Goal: Complete application form: Complete application form

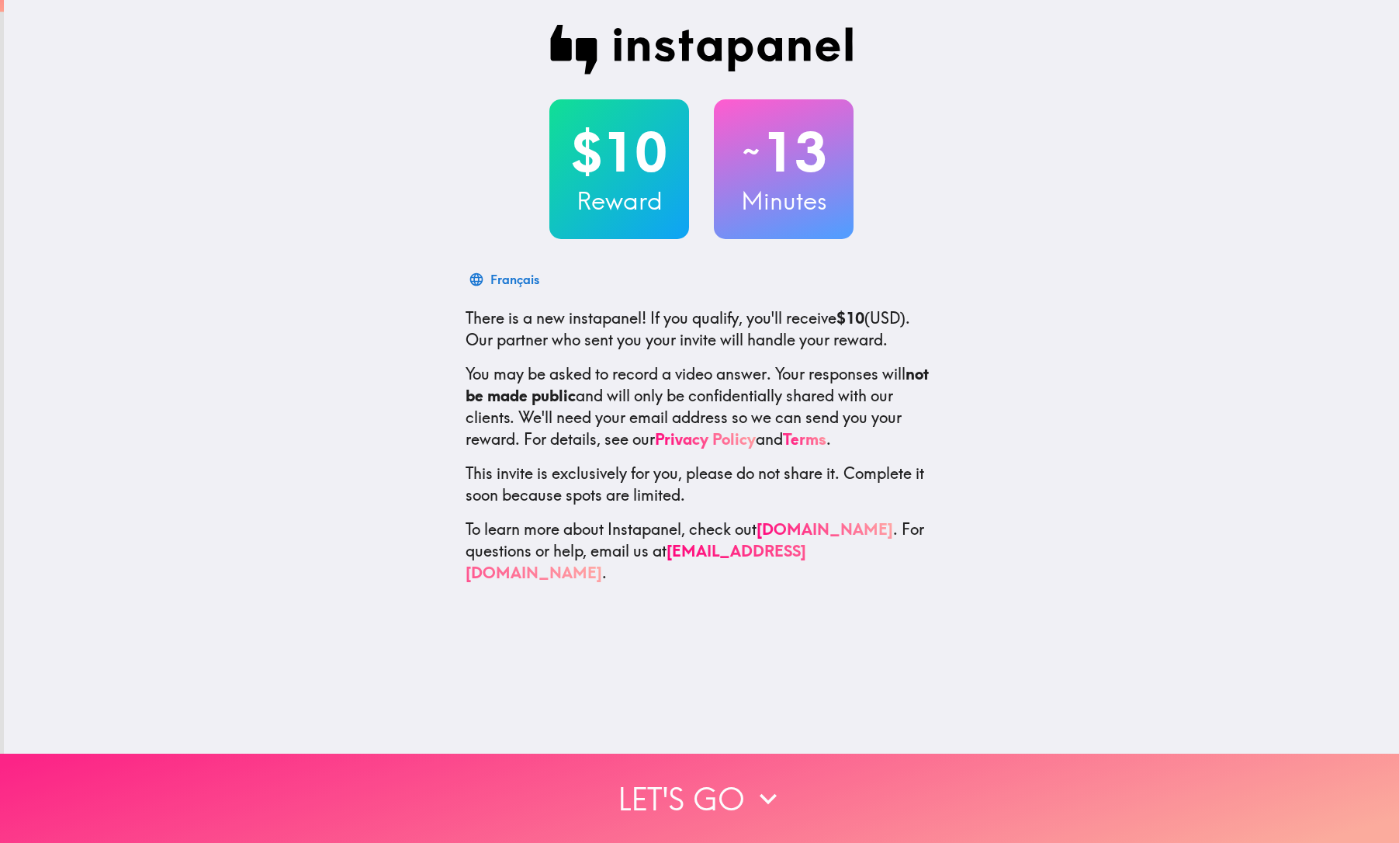
click at [700, 788] on button "Let's go" at bounding box center [699, 798] width 1399 height 89
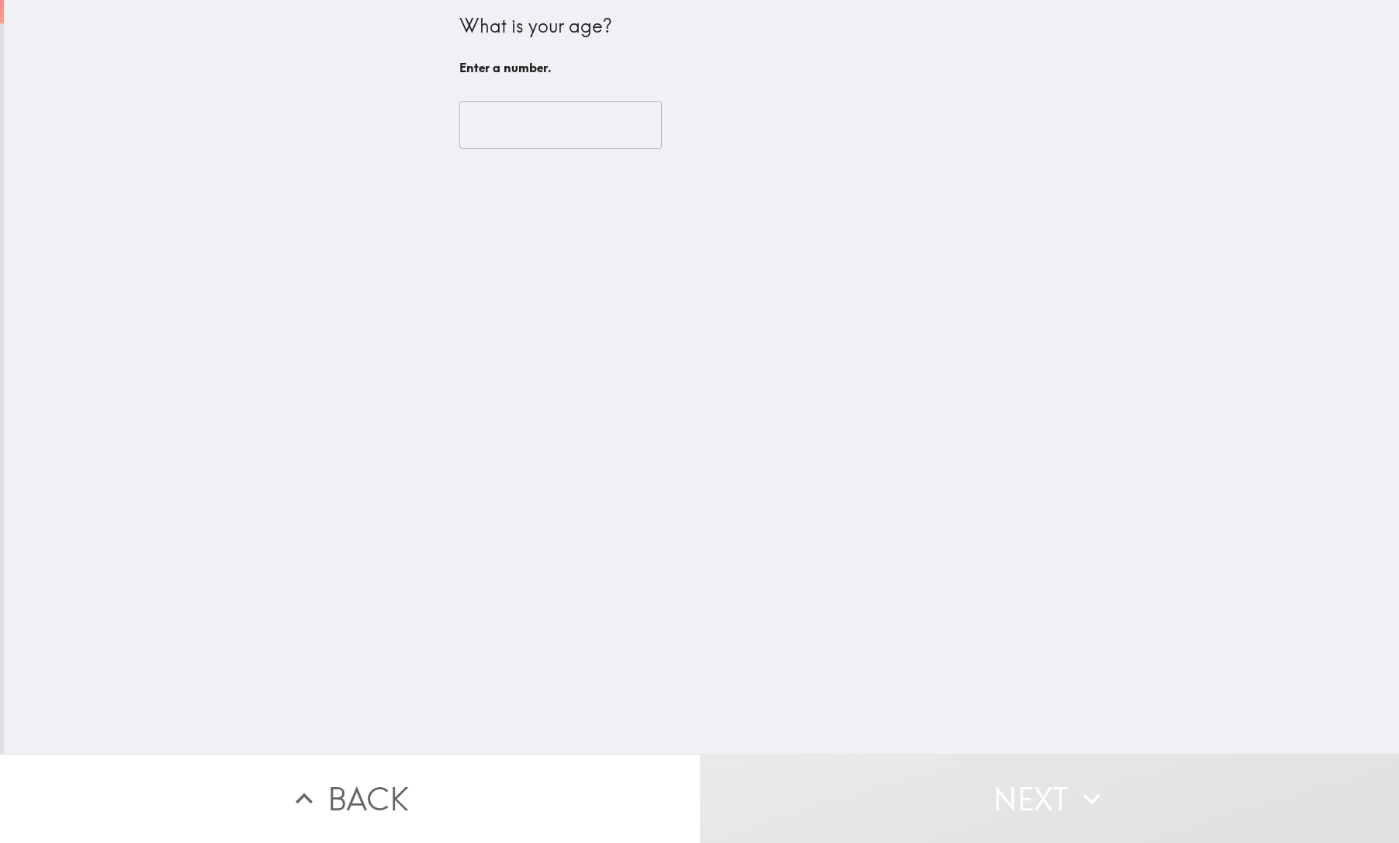
click at [532, 132] on input "number" at bounding box center [560, 125] width 203 height 48
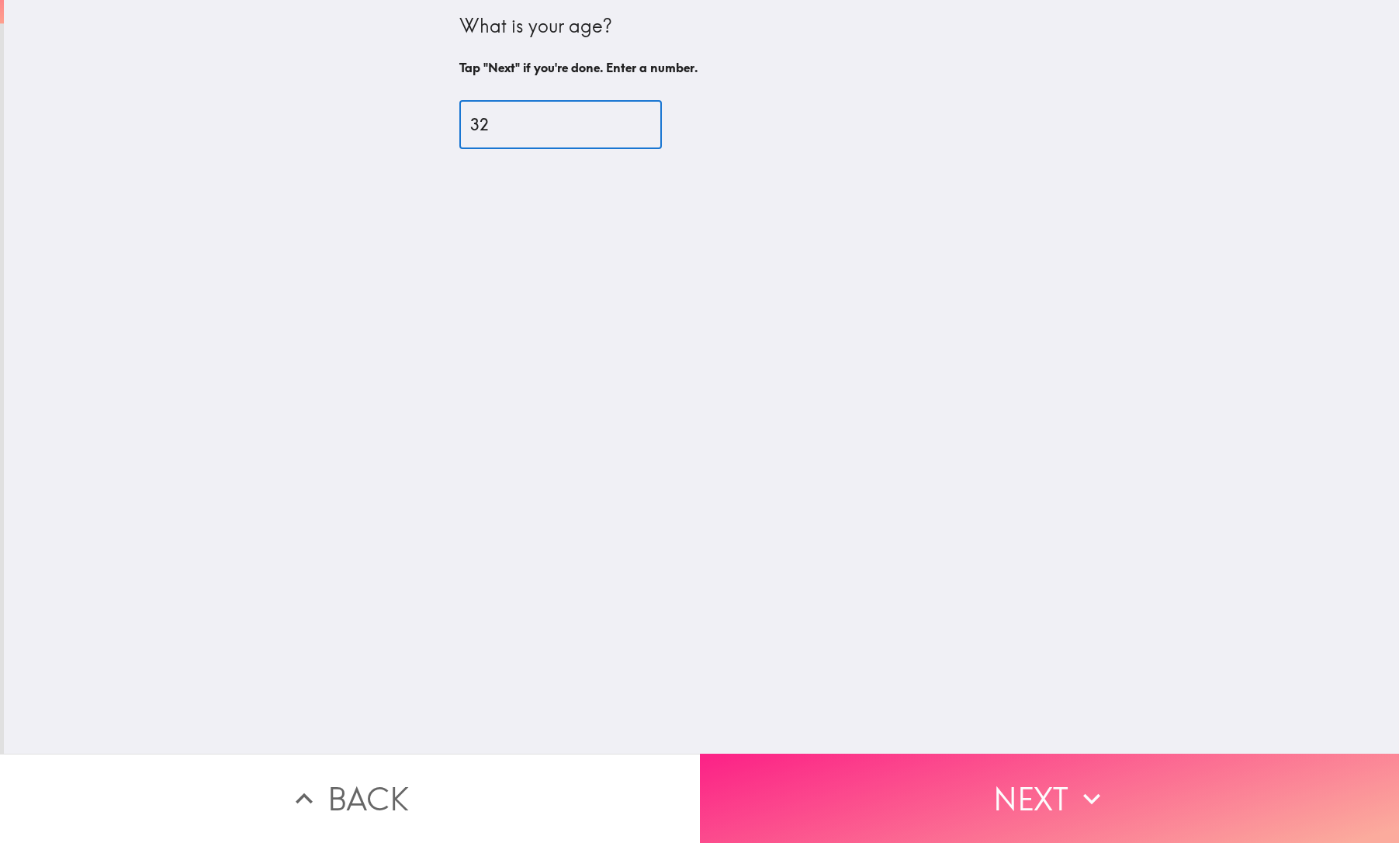
type input "32"
click at [906, 780] on button "Next" at bounding box center [1050, 798] width 700 height 89
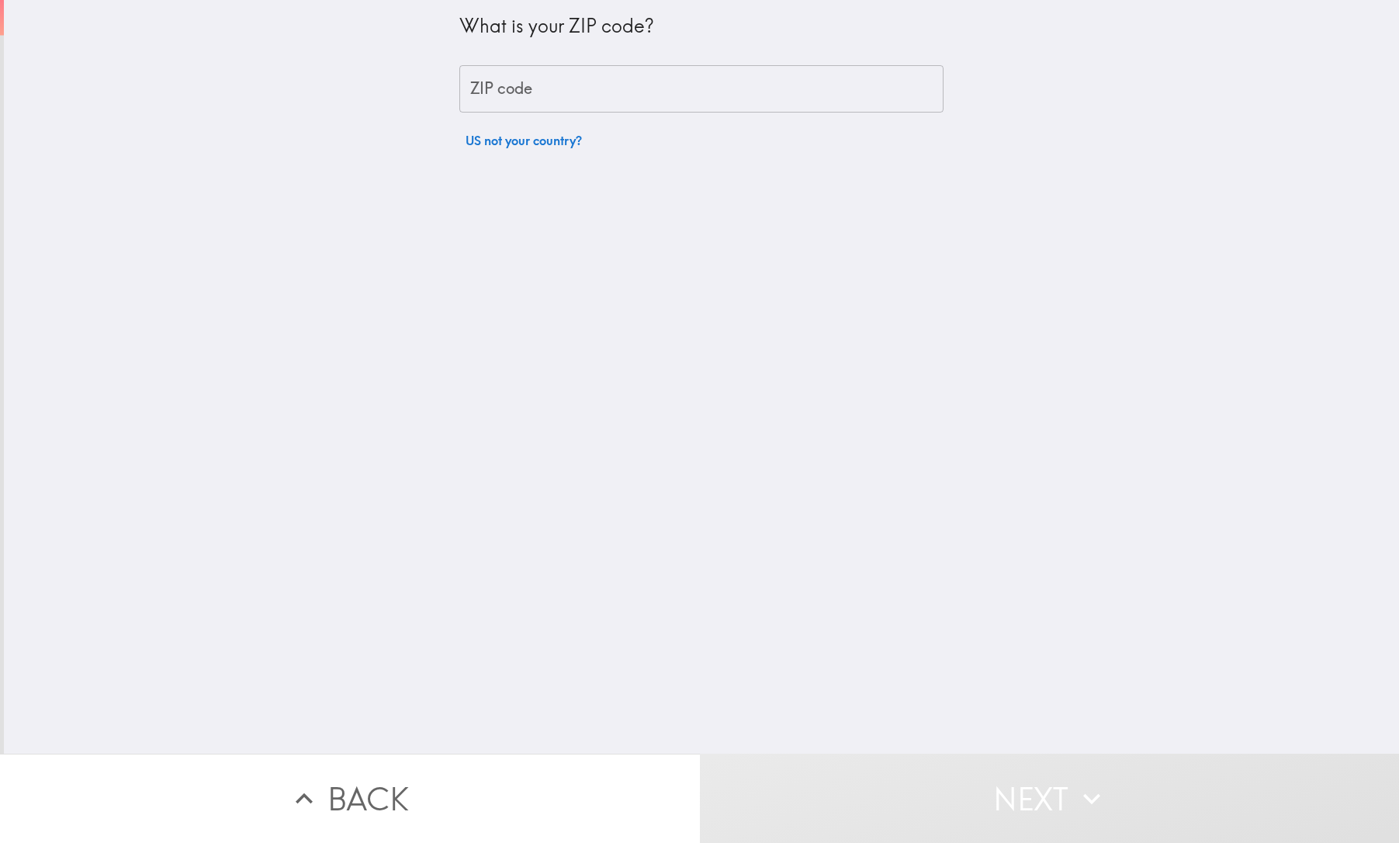
click at [510, 80] on input "ZIP code" at bounding box center [701, 89] width 484 height 48
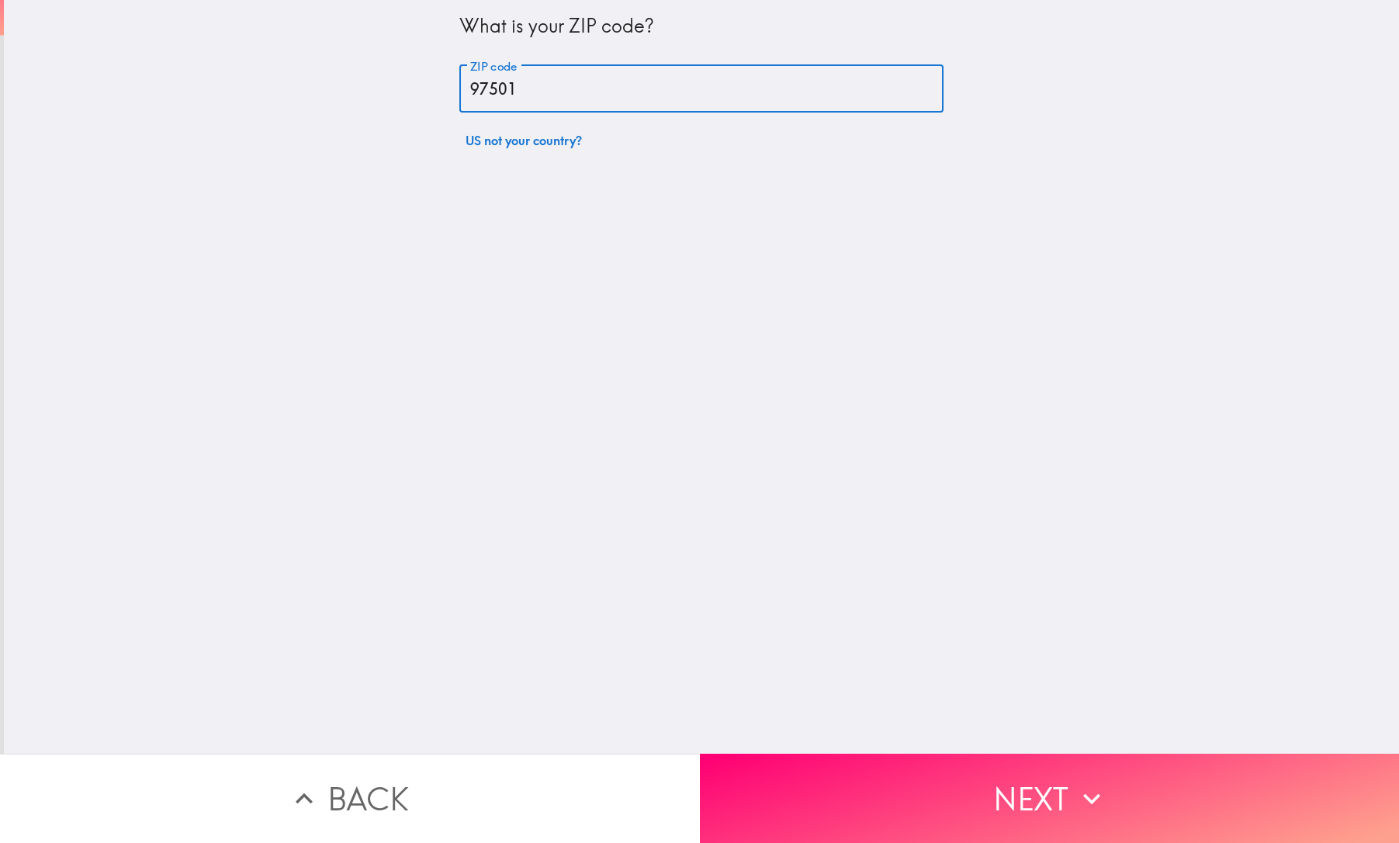
type input "97501"
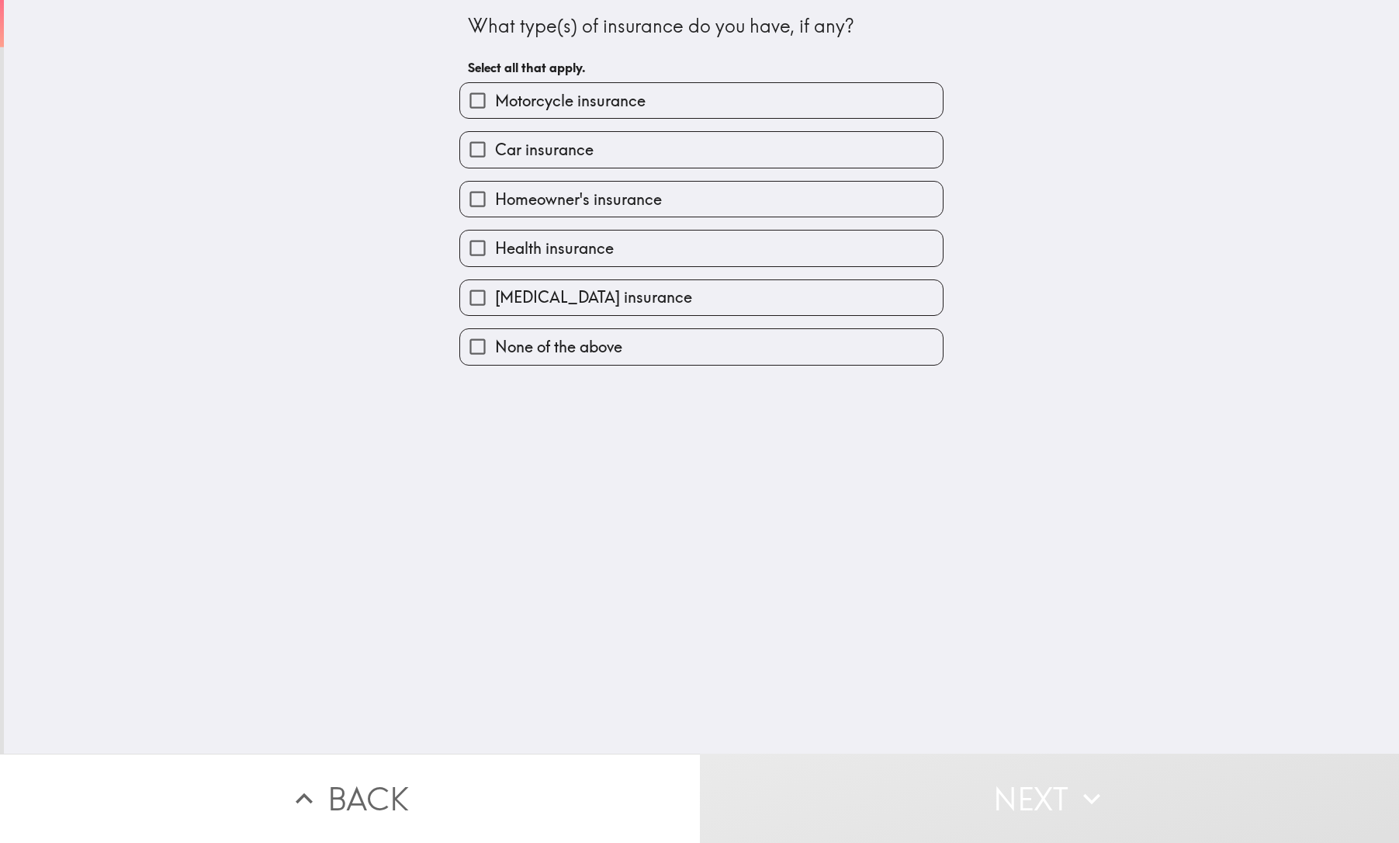
click at [510, 80] on div "What type(s) of insurance do you have, if any? Select all that apply. Motorcycl…" at bounding box center [701, 377] width 1395 height 754
drag, startPoint x: 510, startPoint y: 80, endPoint x: 435, endPoint y: 104, distance: 79.0
click at [435, 104] on div "What type(s) of insurance do you have, if any? Select all that apply. Motorcycl…" at bounding box center [701, 377] width 1395 height 754
click at [473, 155] on input "Car insurance" at bounding box center [477, 149] width 35 height 35
checkbox input "true"
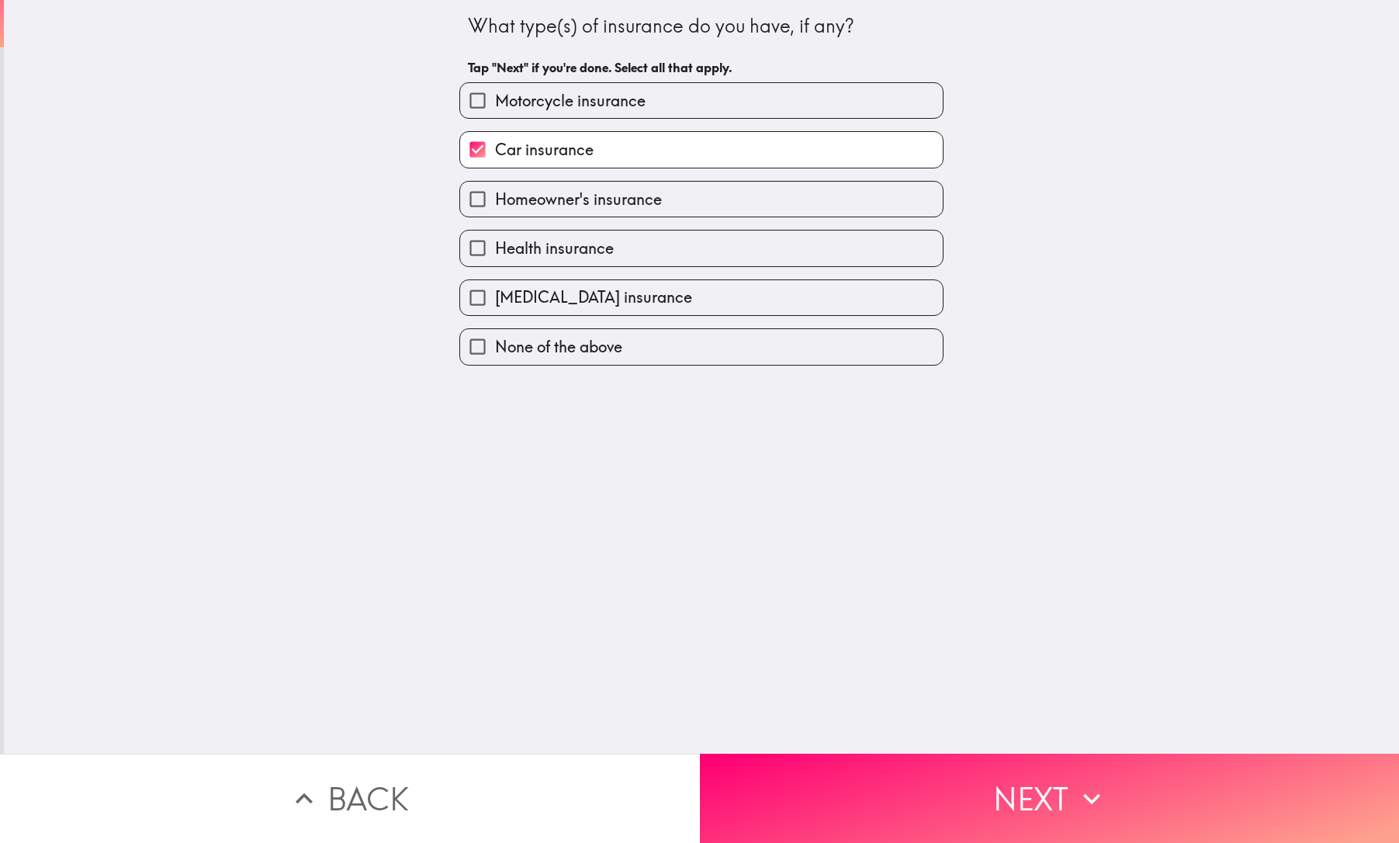
click at [480, 256] on input "Health insurance" at bounding box center [477, 247] width 35 height 35
checkbox input "true"
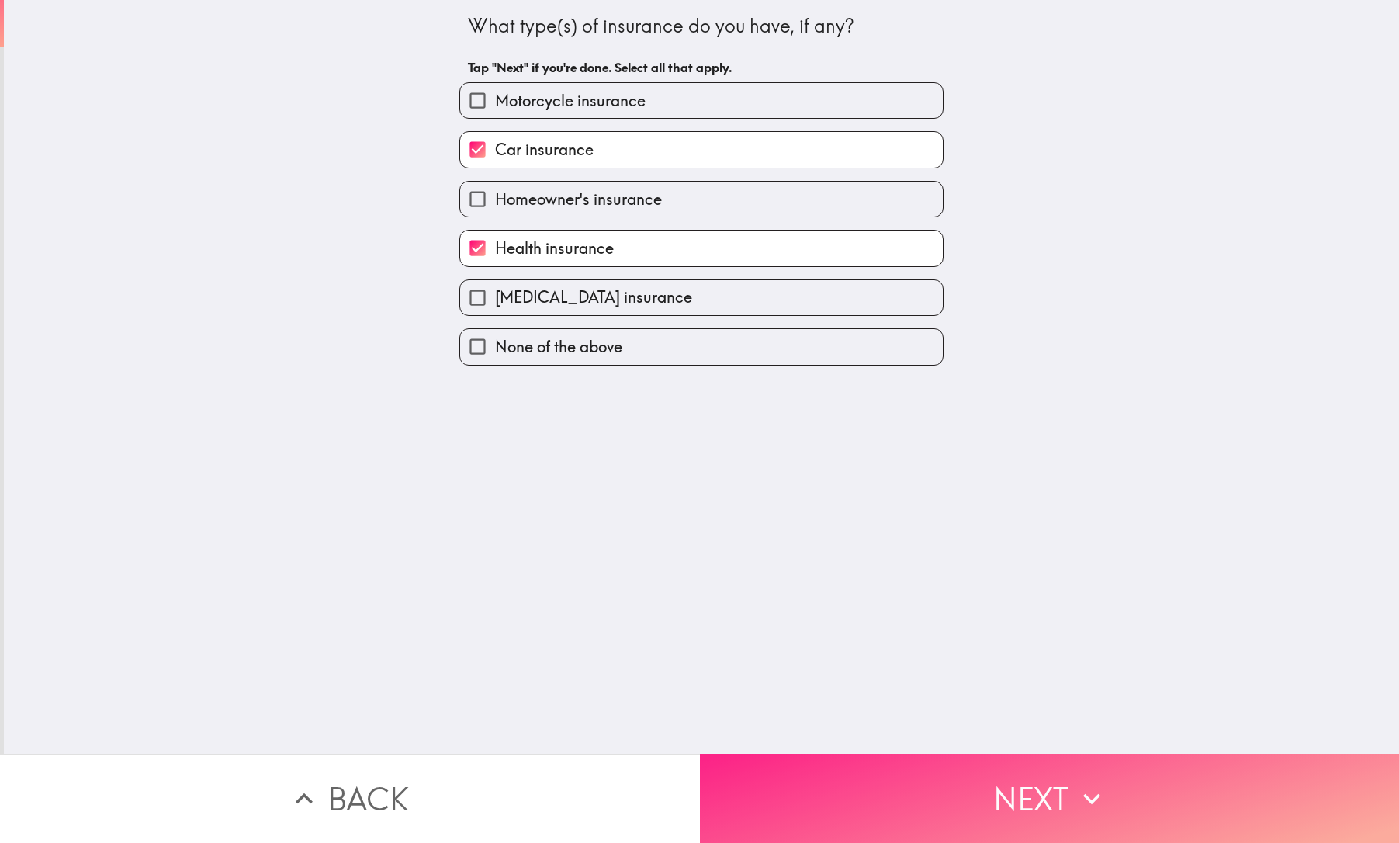
click at [984, 806] on button "Next" at bounding box center [1050, 798] width 700 height 89
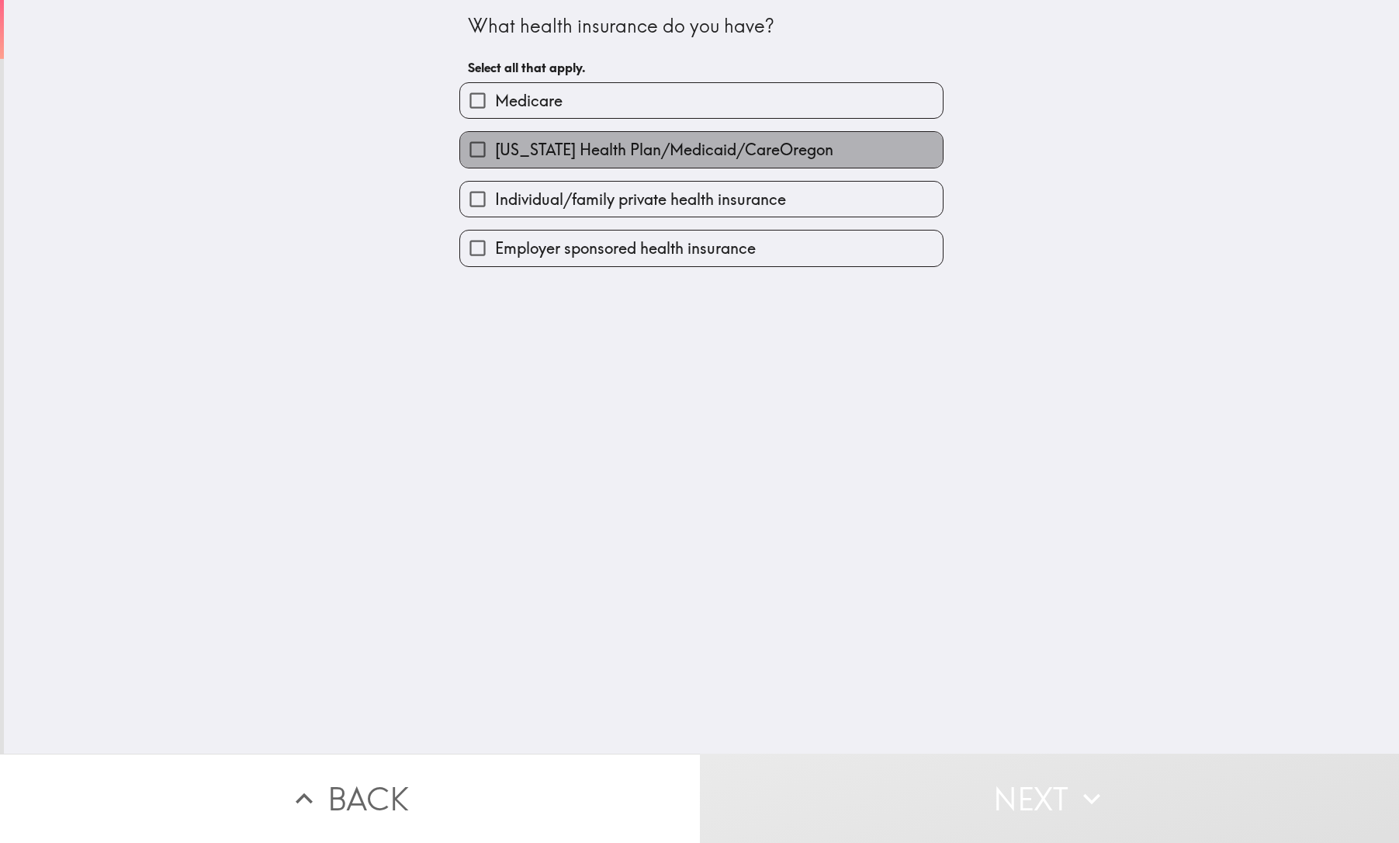
click at [525, 142] on span "[US_STATE] Health Plan/Medicaid/CareOregon" at bounding box center [664, 150] width 338 height 22
click at [495, 142] on input "[US_STATE] Health Plan/Medicaid/CareOregon" at bounding box center [477, 149] width 35 height 35
checkbox input "true"
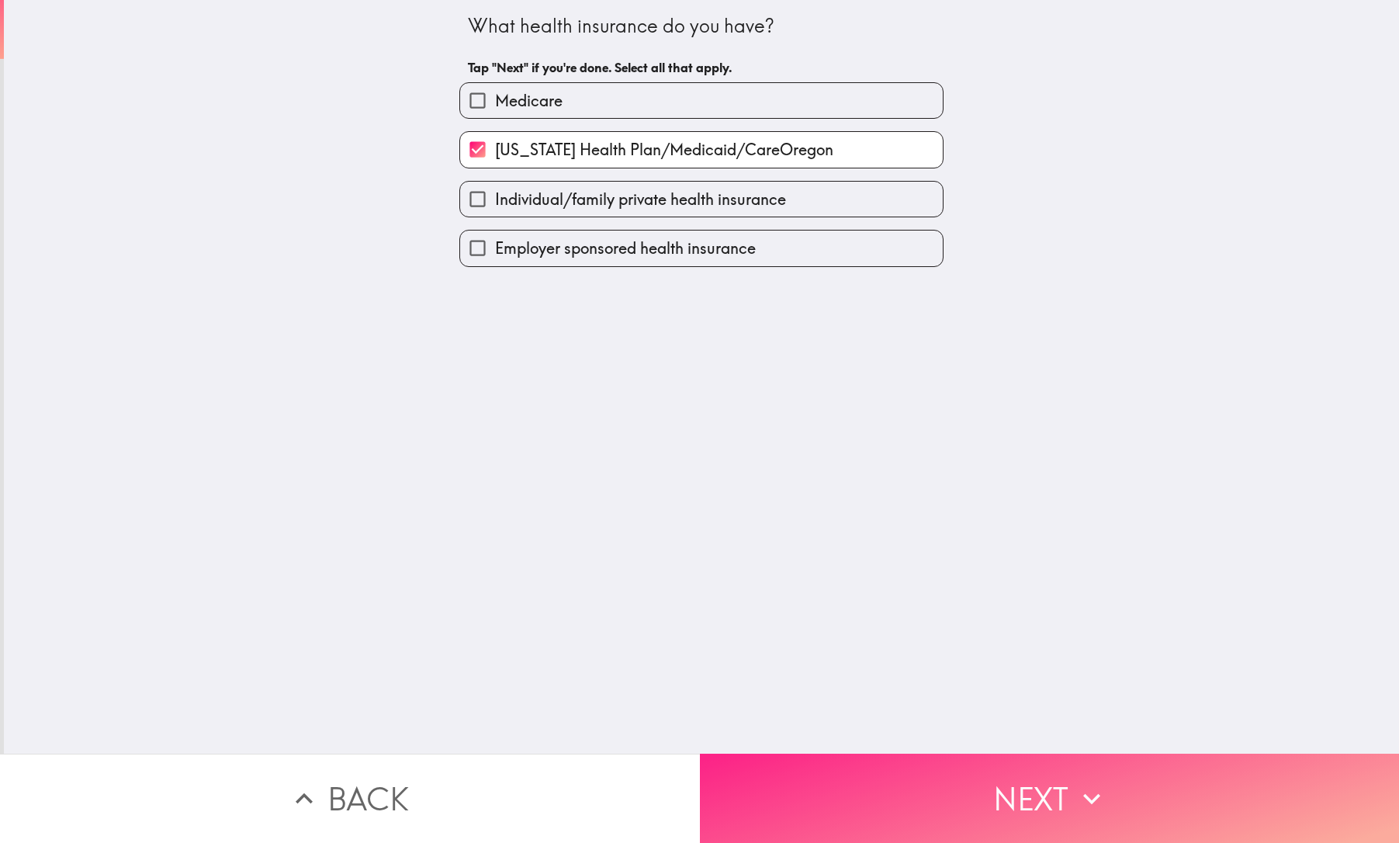
click at [1058, 817] on button "Next" at bounding box center [1050, 798] width 700 height 89
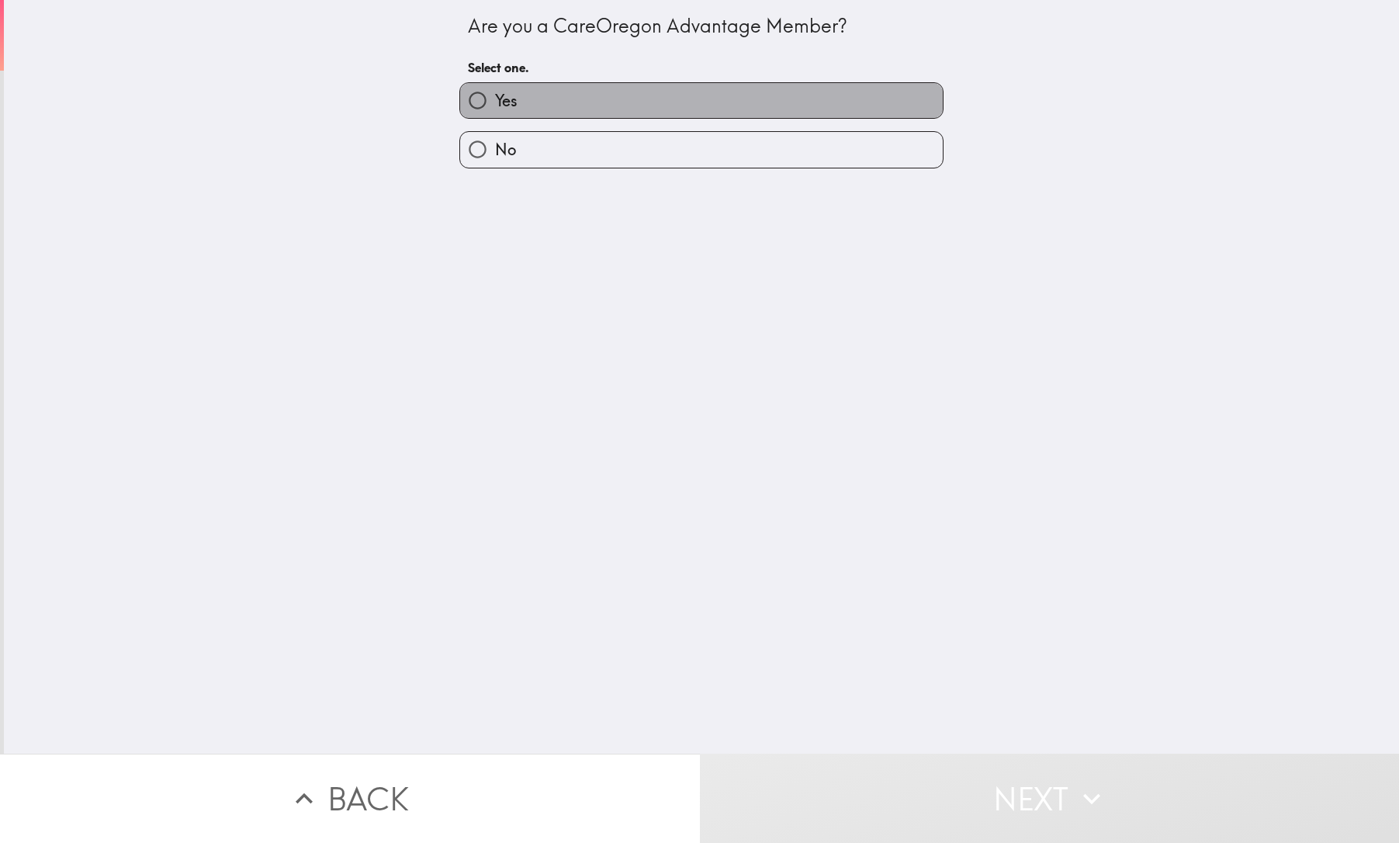
click at [579, 102] on label "Yes" at bounding box center [701, 100] width 483 height 35
click at [495, 102] on input "Yes" at bounding box center [477, 100] width 35 height 35
radio input "true"
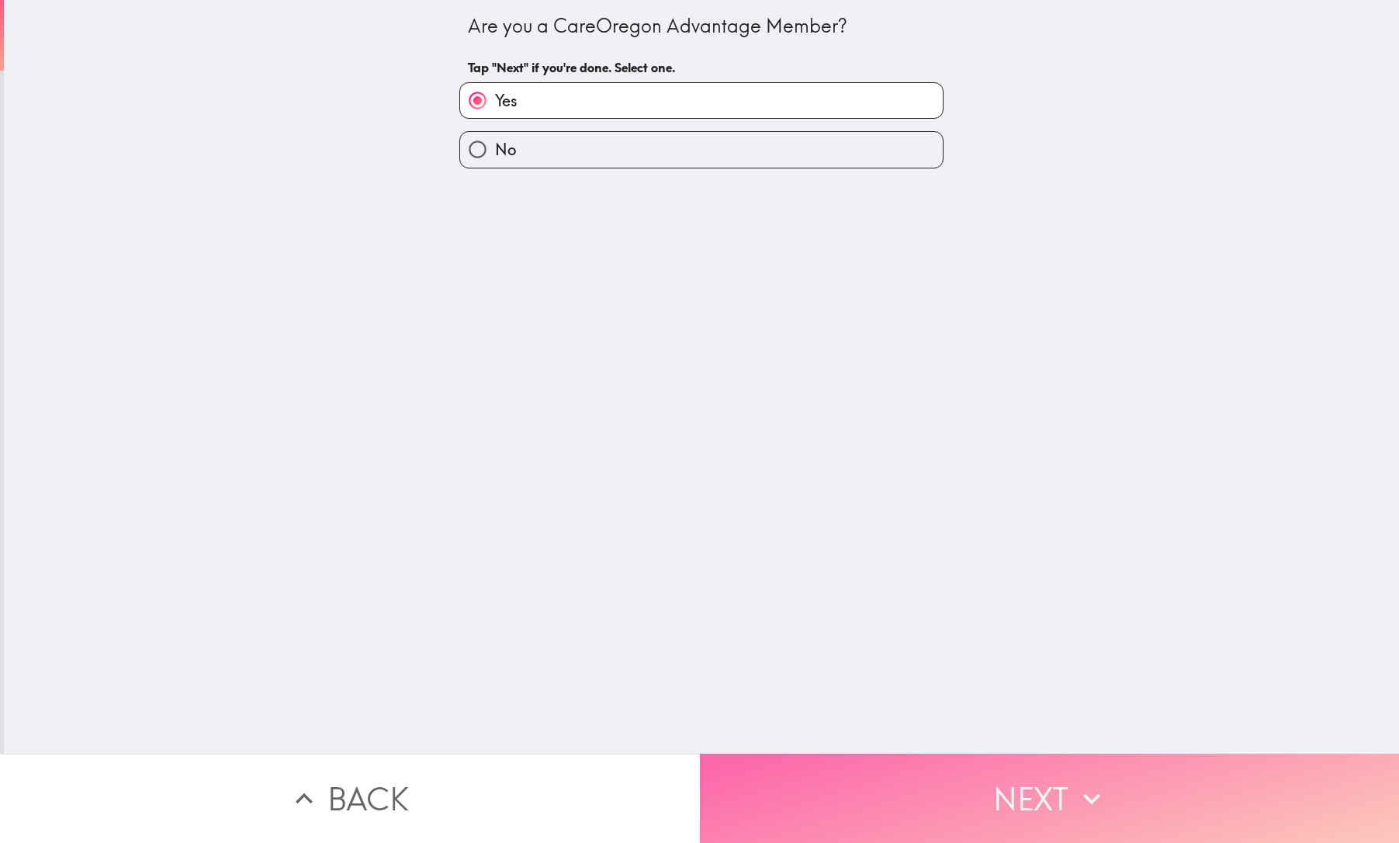
click at [1010, 807] on button "Next" at bounding box center [1050, 798] width 700 height 89
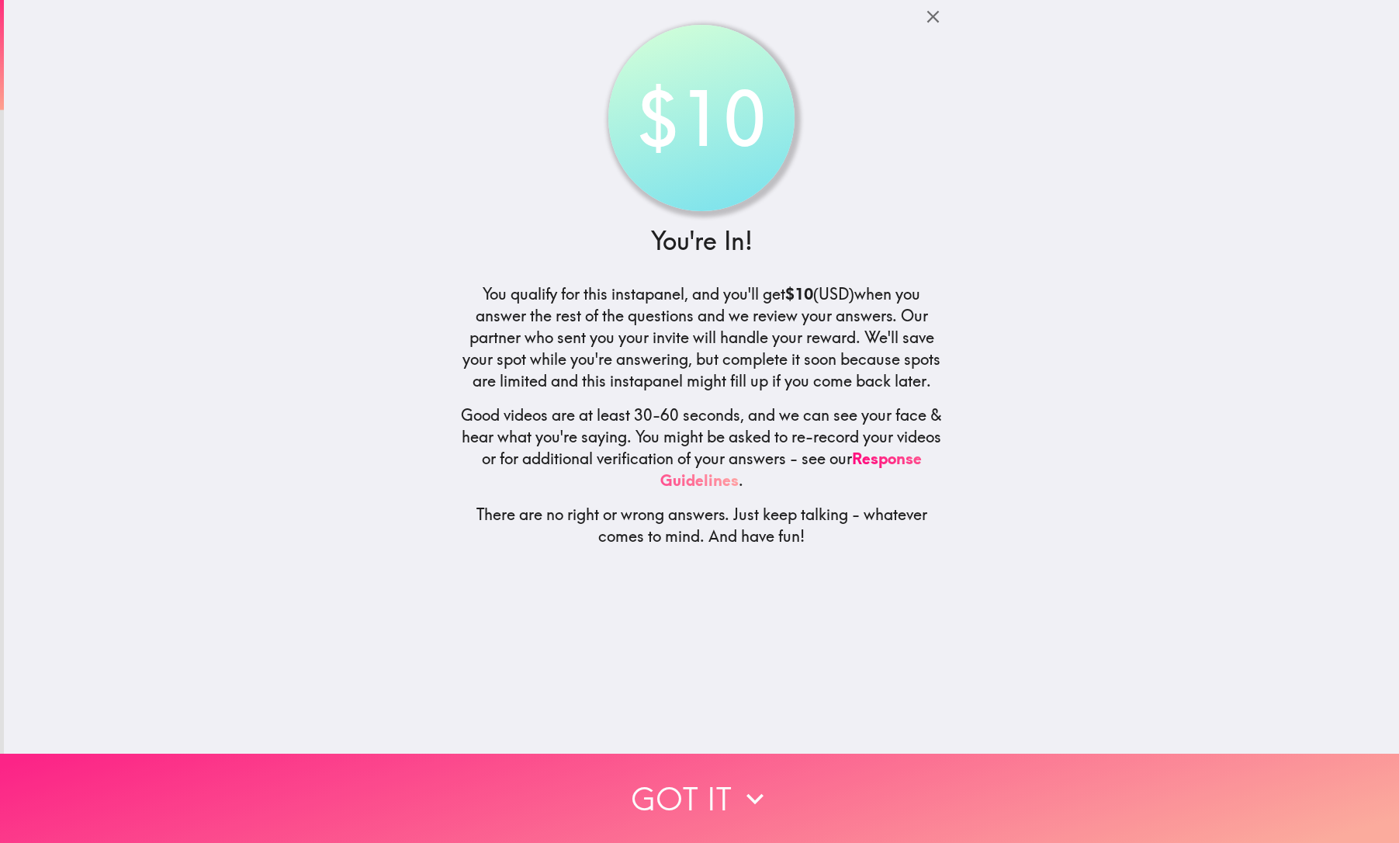
click at [761, 791] on icon "button" at bounding box center [755, 798] width 34 height 34
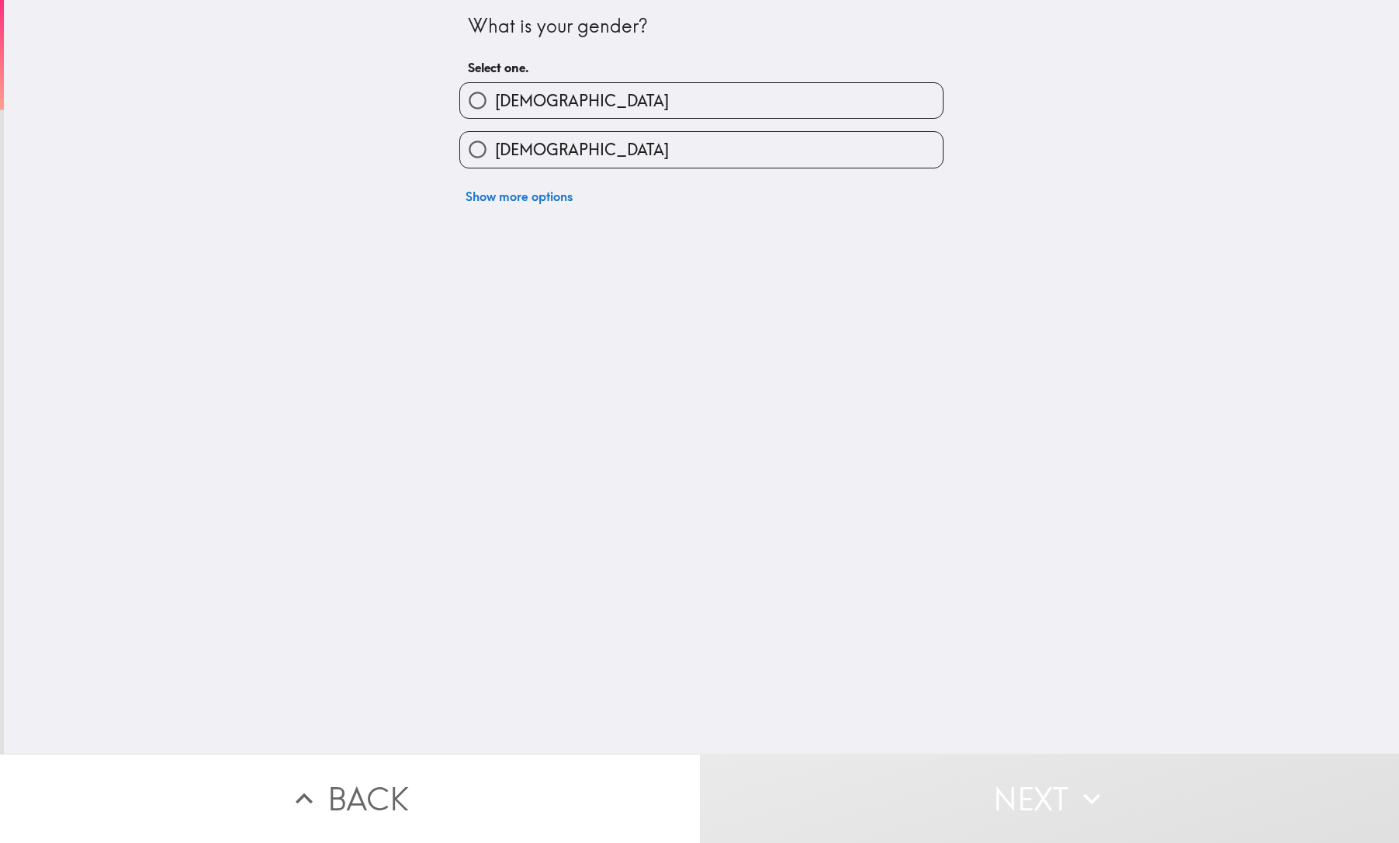
click at [587, 95] on label "[DEMOGRAPHIC_DATA]" at bounding box center [701, 100] width 483 height 35
click at [495, 95] on input "[DEMOGRAPHIC_DATA]" at bounding box center [477, 100] width 35 height 35
radio input "true"
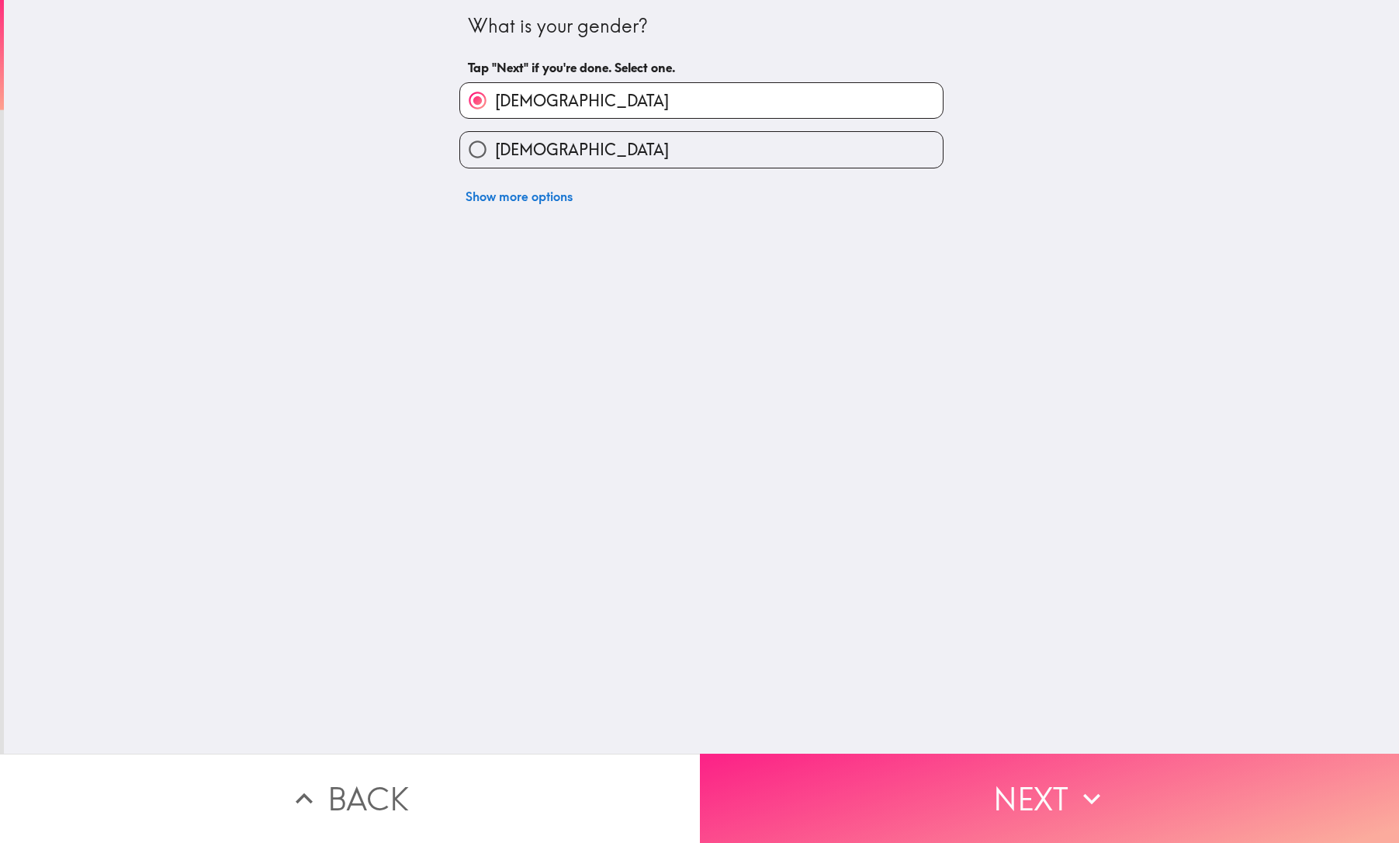
click at [968, 811] on button "Next" at bounding box center [1050, 798] width 700 height 89
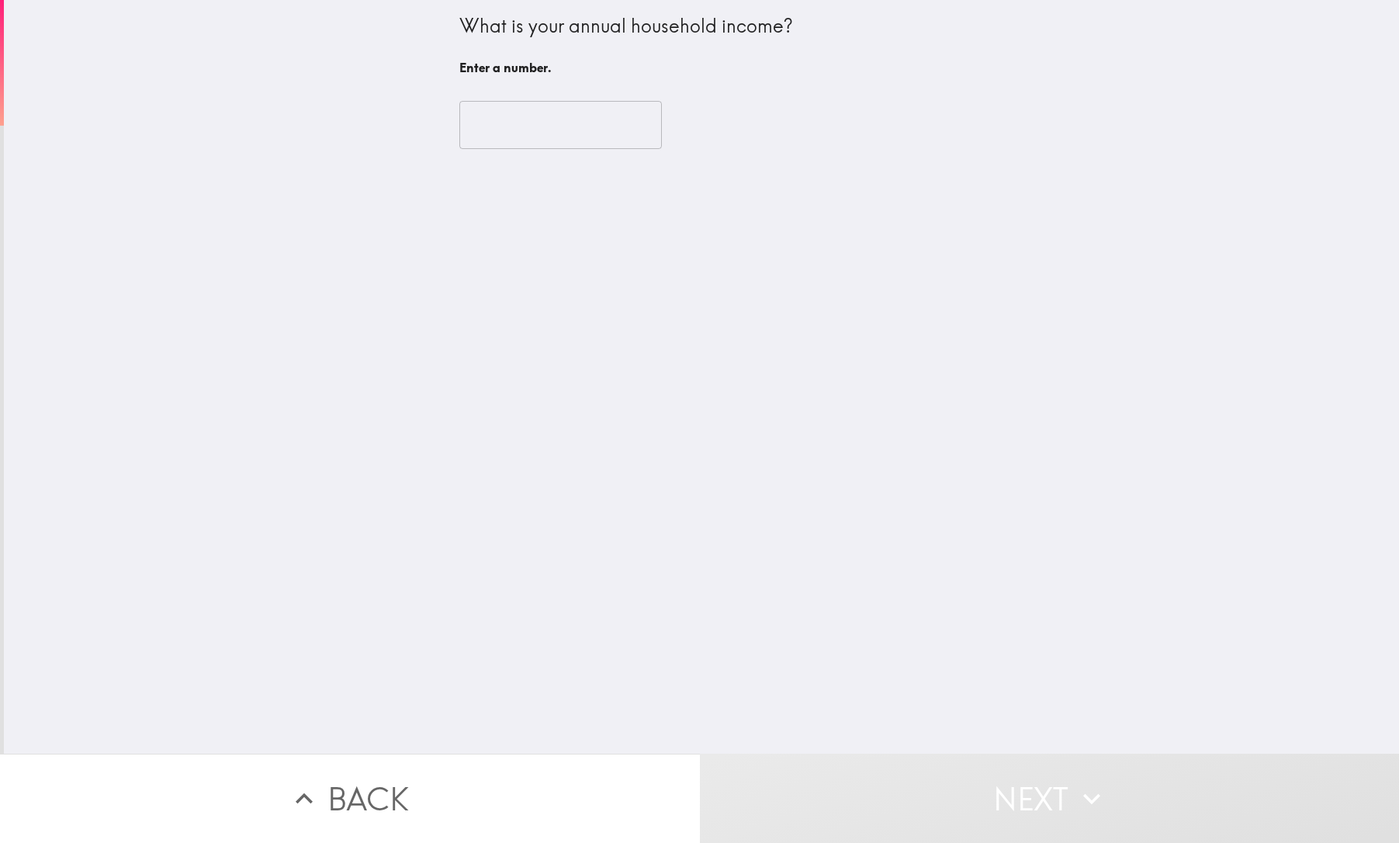
click at [570, 130] on input "number" at bounding box center [560, 125] width 203 height 48
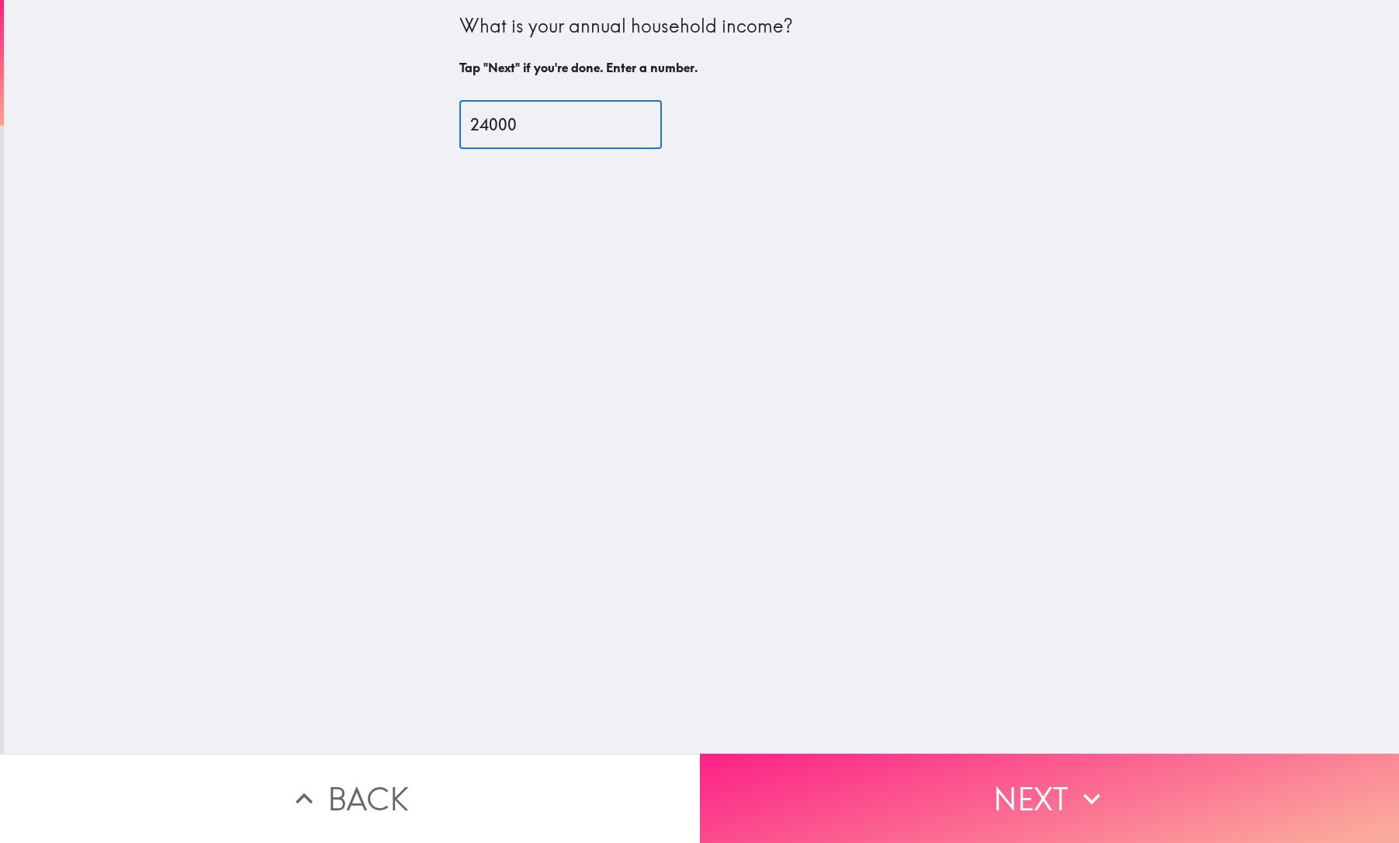
type input "24000"
click at [1001, 778] on button "Next" at bounding box center [1050, 798] width 700 height 89
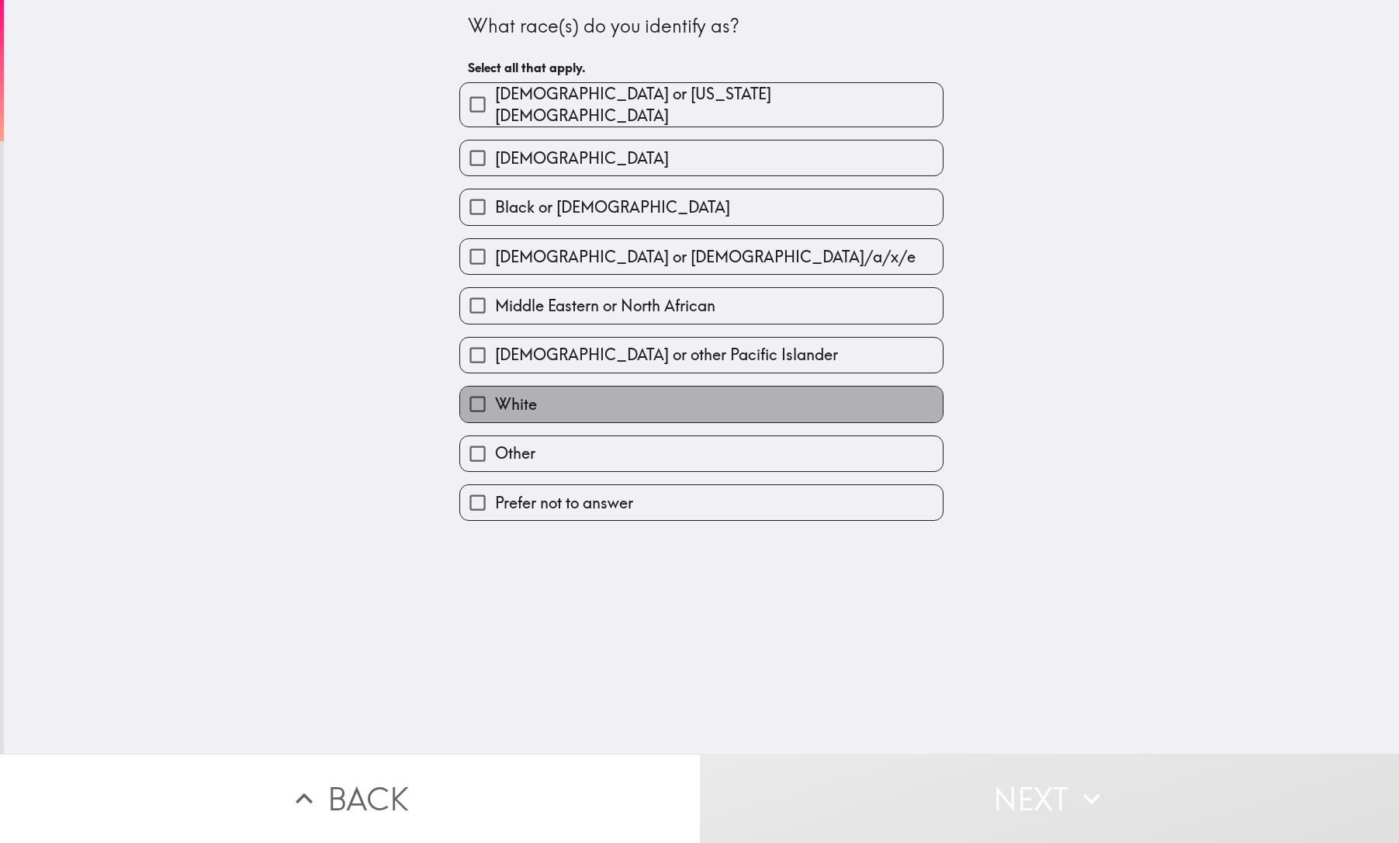
click at [834, 412] on label "White" at bounding box center [701, 403] width 483 height 35
click at [495, 412] on input "White" at bounding box center [477, 403] width 35 height 35
checkbox input "true"
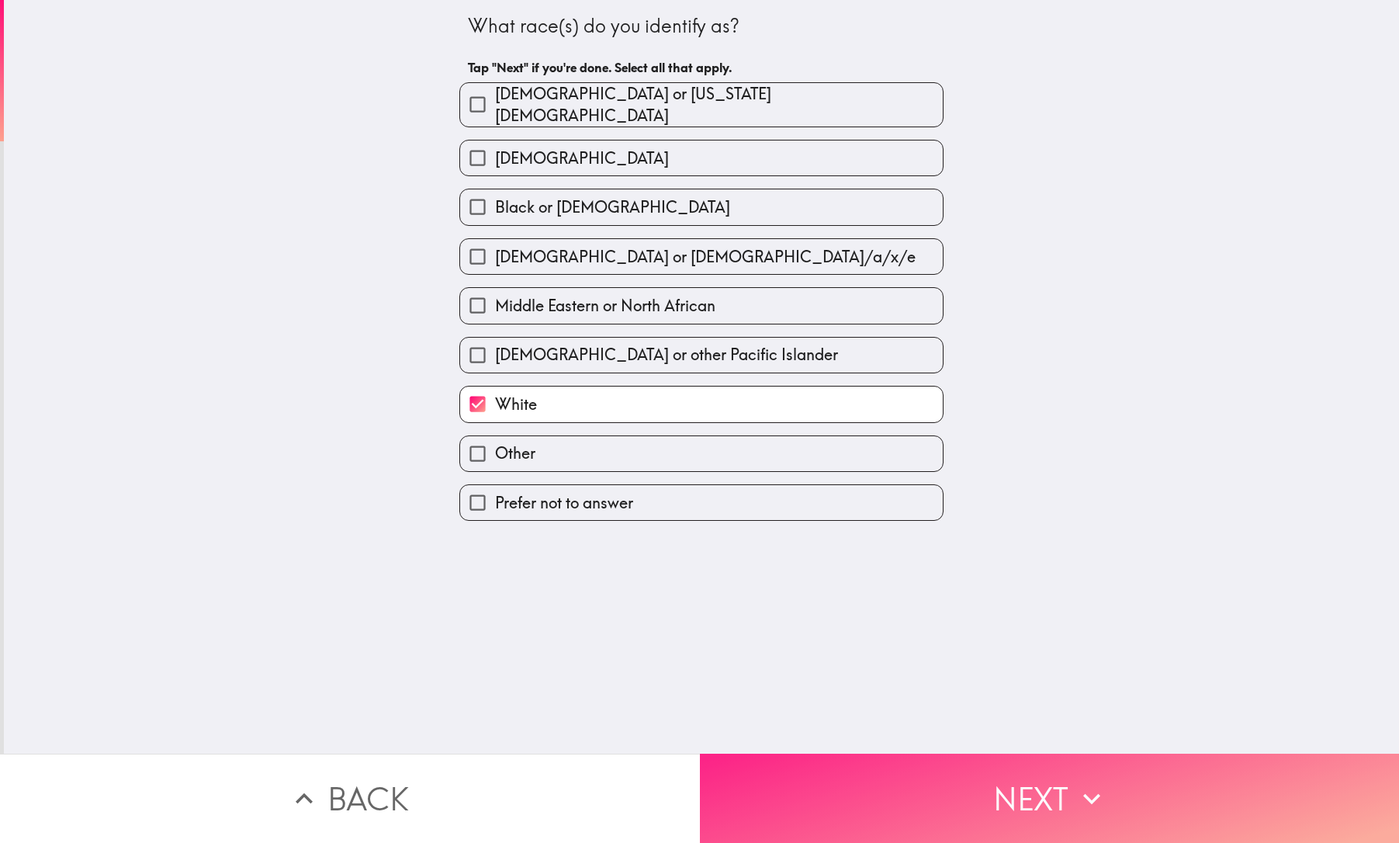
click at [1003, 808] on button "Next" at bounding box center [1050, 798] width 700 height 89
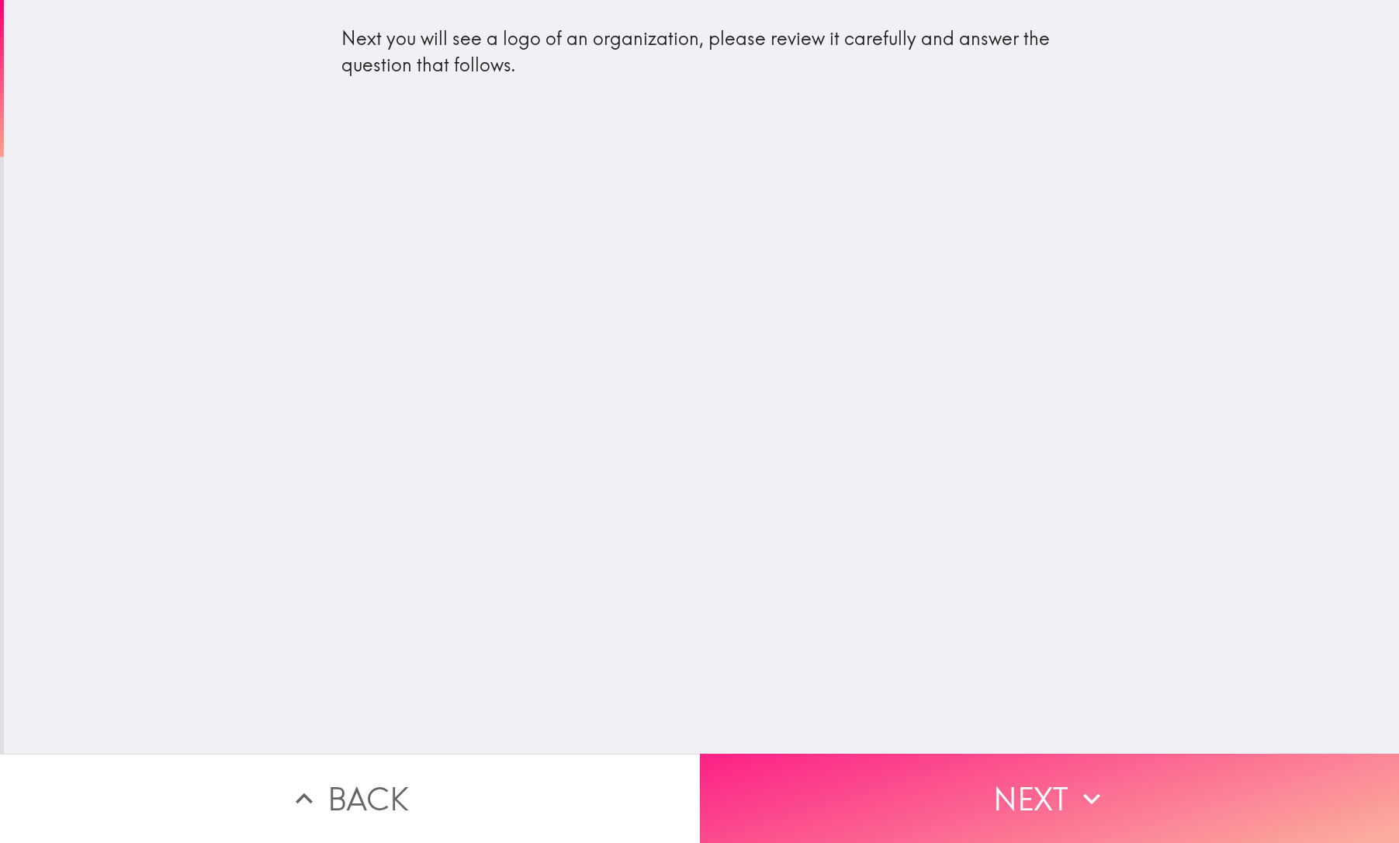
click at [1017, 807] on button "Next" at bounding box center [1050, 798] width 700 height 89
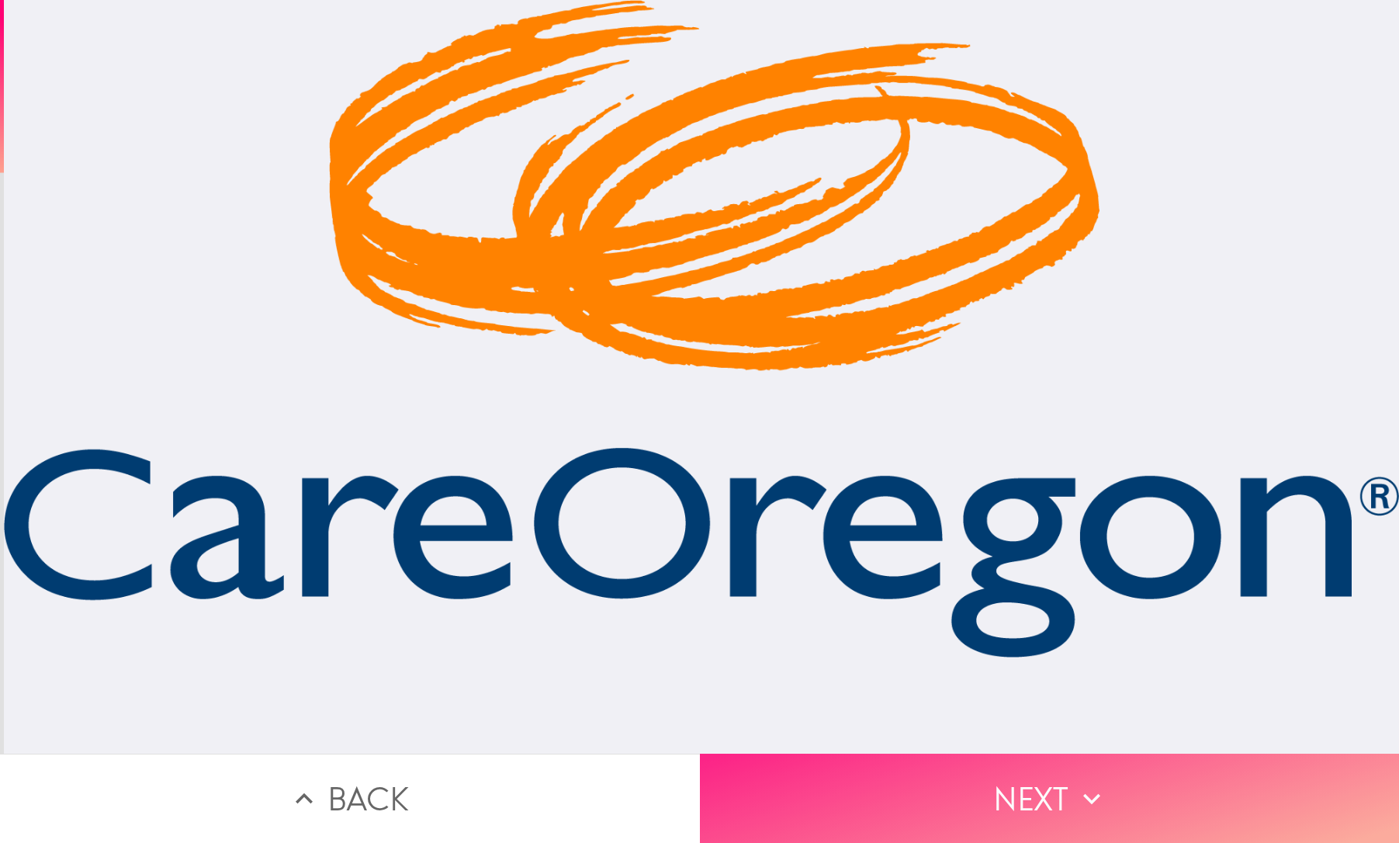
click at [1005, 782] on button "Next" at bounding box center [1050, 798] width 700 height 89
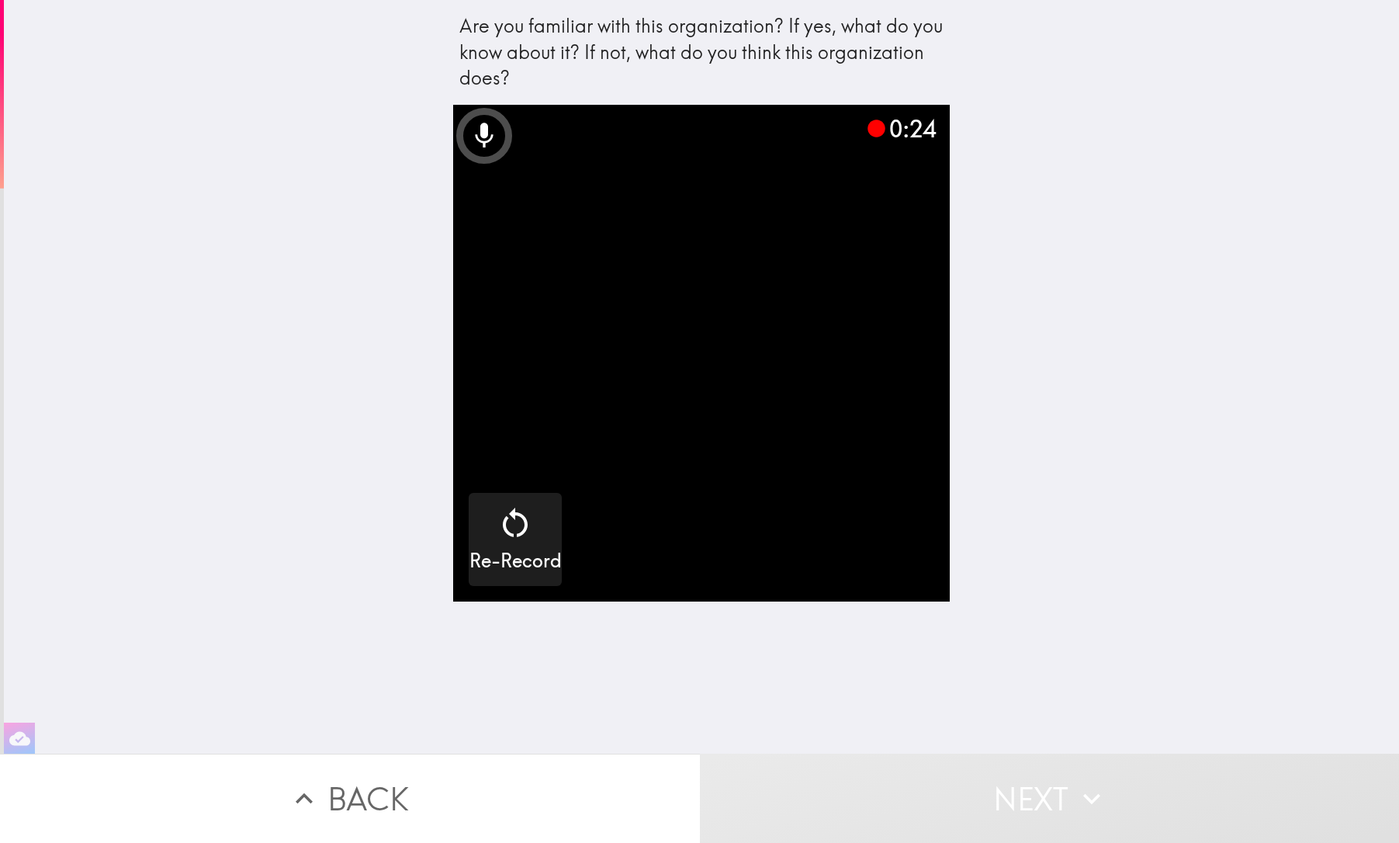
click at [1093, 432] on div "Are you familiar with this organization? If yes, what do you know about it? If …" at bounding box center [701, 377] width 1395 height 754
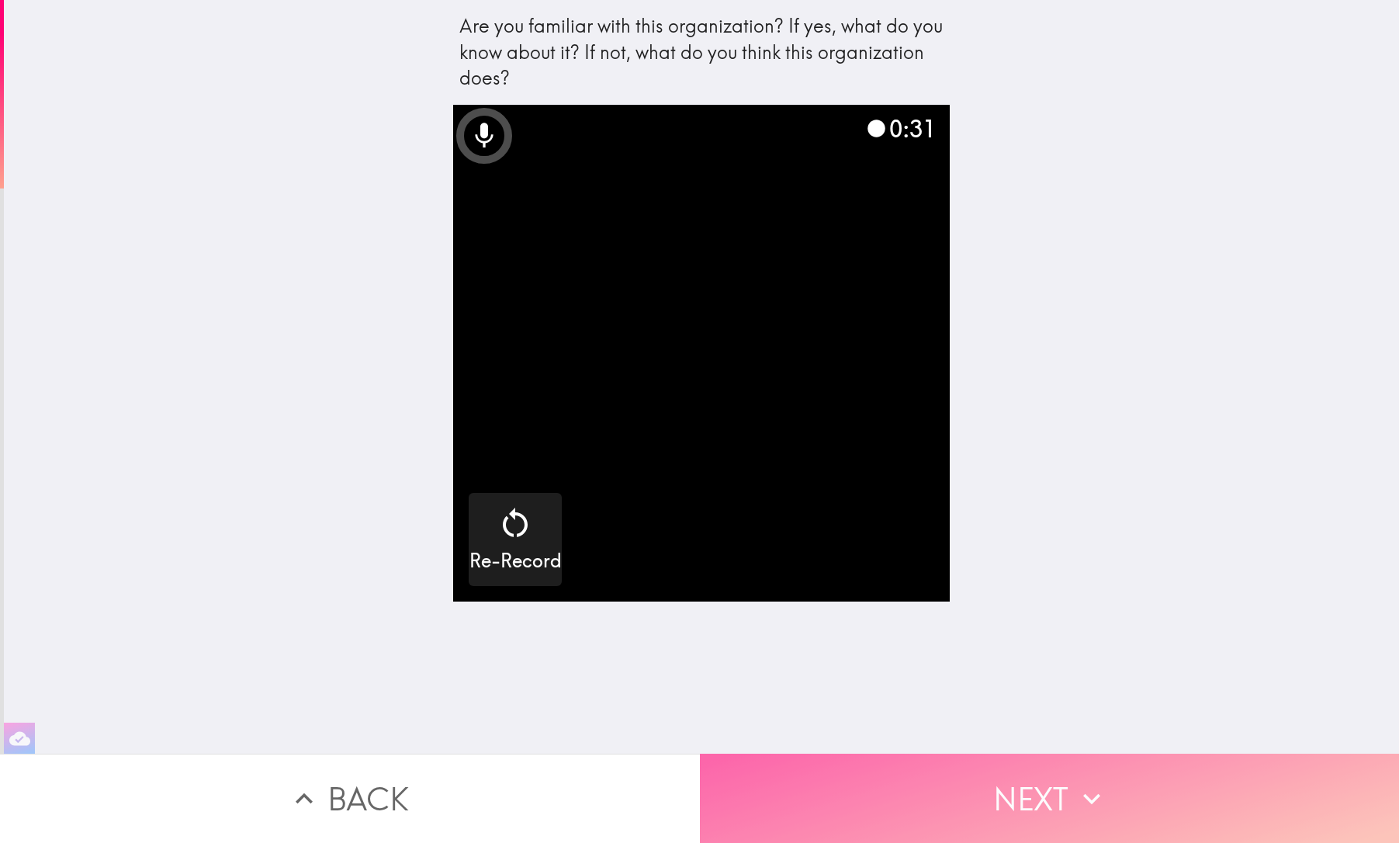
click at [1007, 813] on button "Next" at bounding box center [1050, 798] width 700 height 89
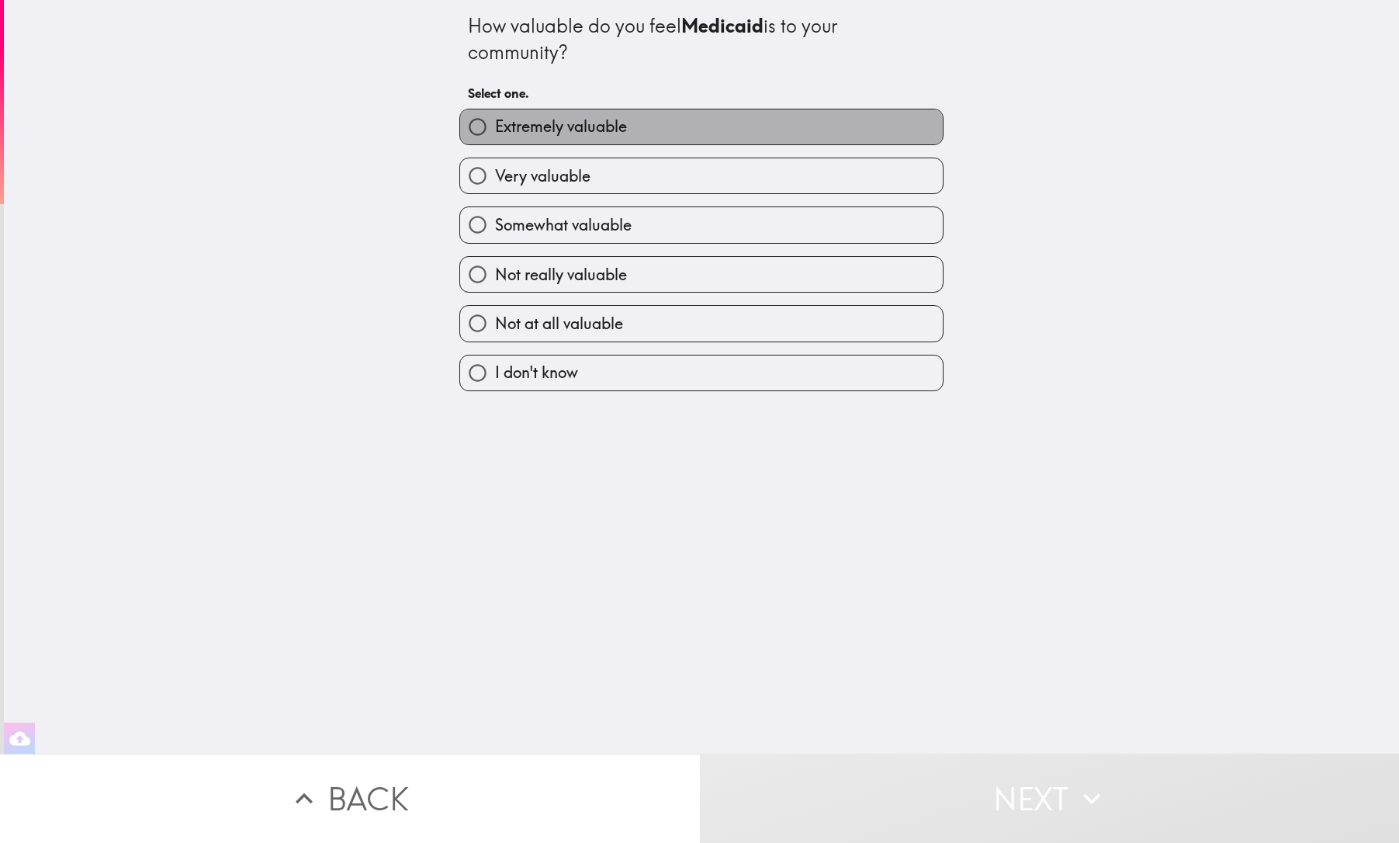
click at [889, 137] on label "Extremely valuable" at bounding box center [701, 126] width 483 height 35
click at [495, 137] on input "Extremely valuable" at bounding box center [477, 126] width 35 height 35
radio input "true"
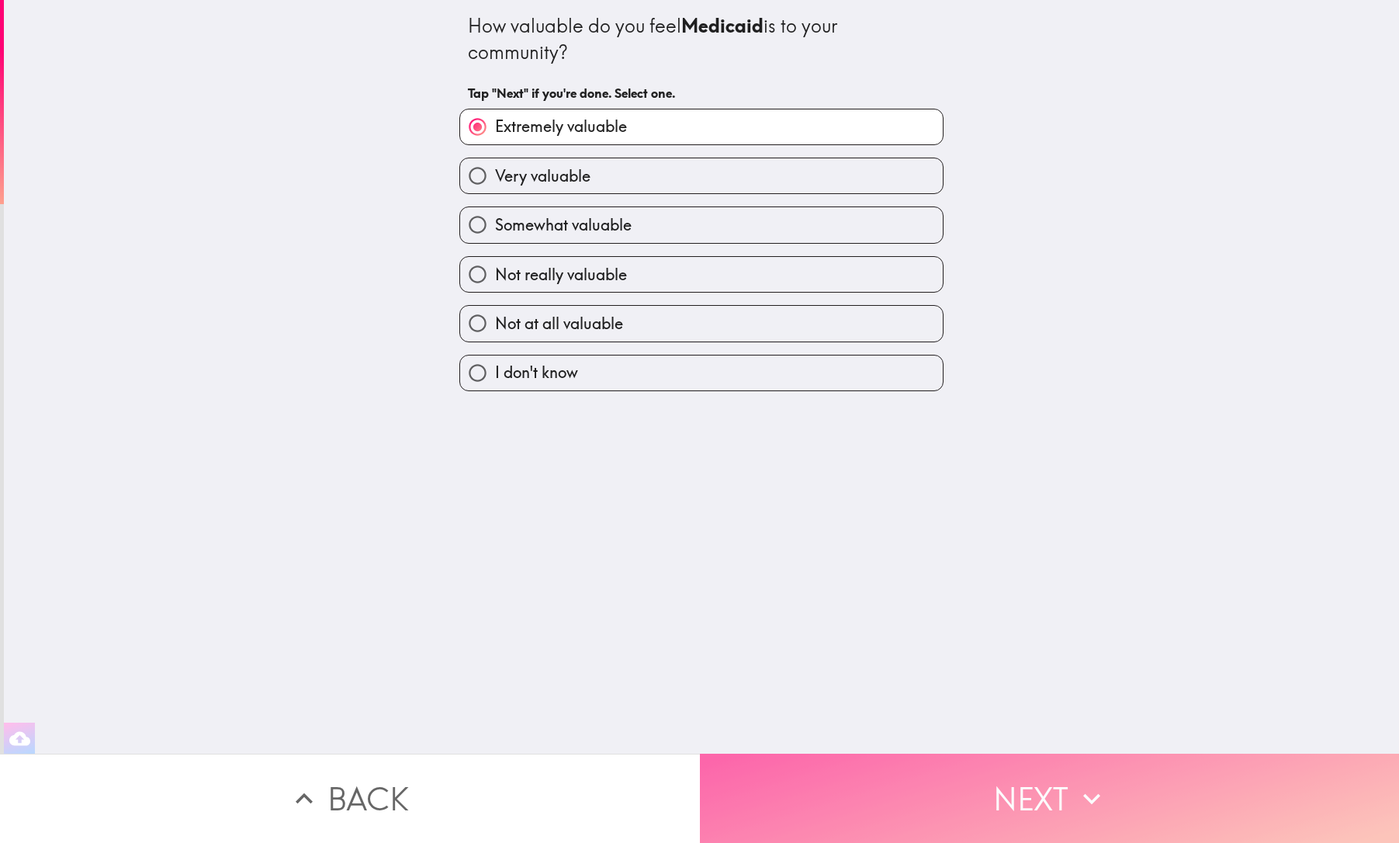
click at [987, 809] on button "Next" at bounding box center [1050, 798] width 700 height 89
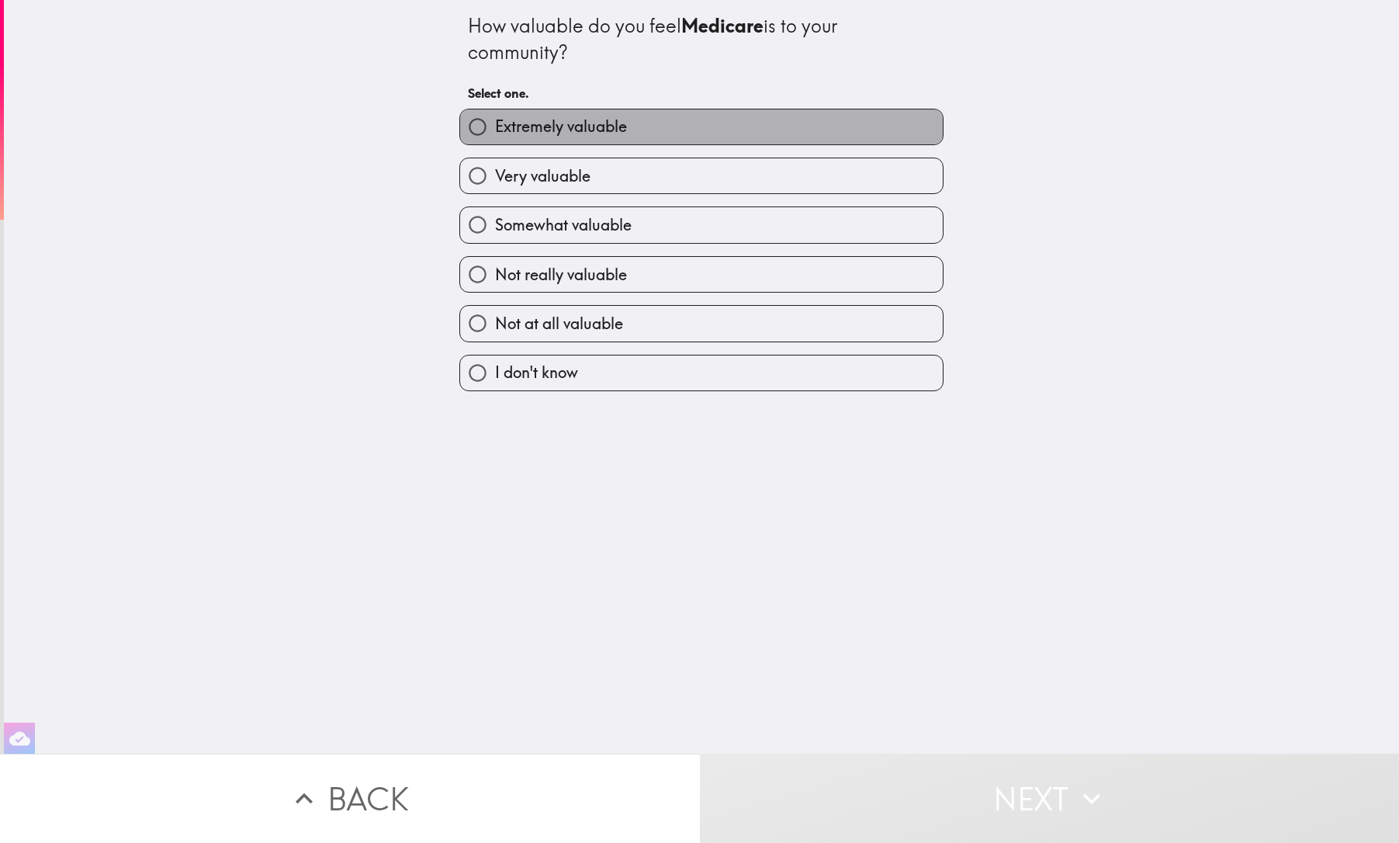
click at [865, 125] on label "Extremely valuable" at bounding box center [701, 126] width 483 height 35
click at [495, 125] on input "Extremely valuable" at bounding box center [477, 126] width 35 height 35
radio input "true"
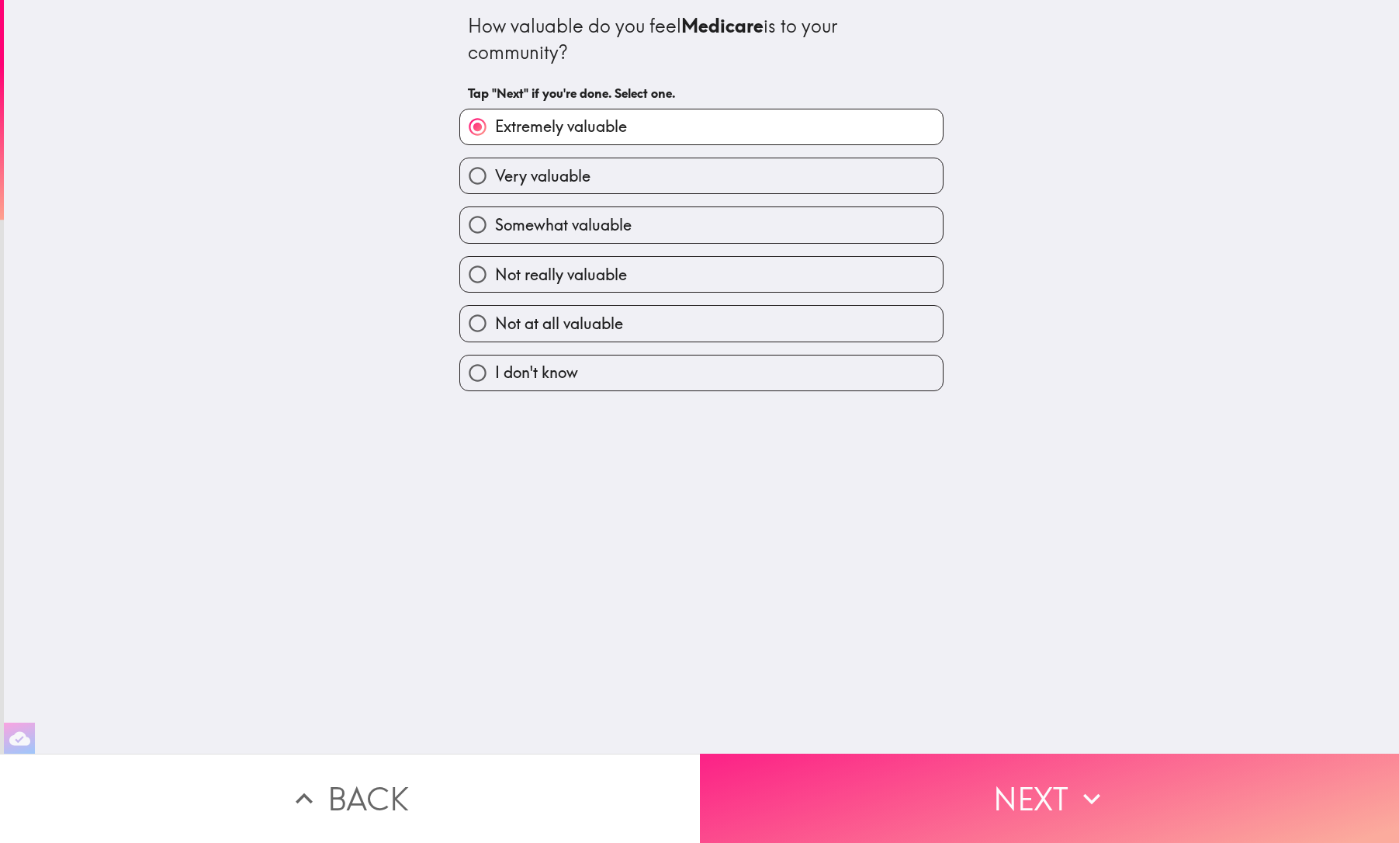
click at [997, 785] on button "Next" at bounding box center [1050, 798] width 700 height 89
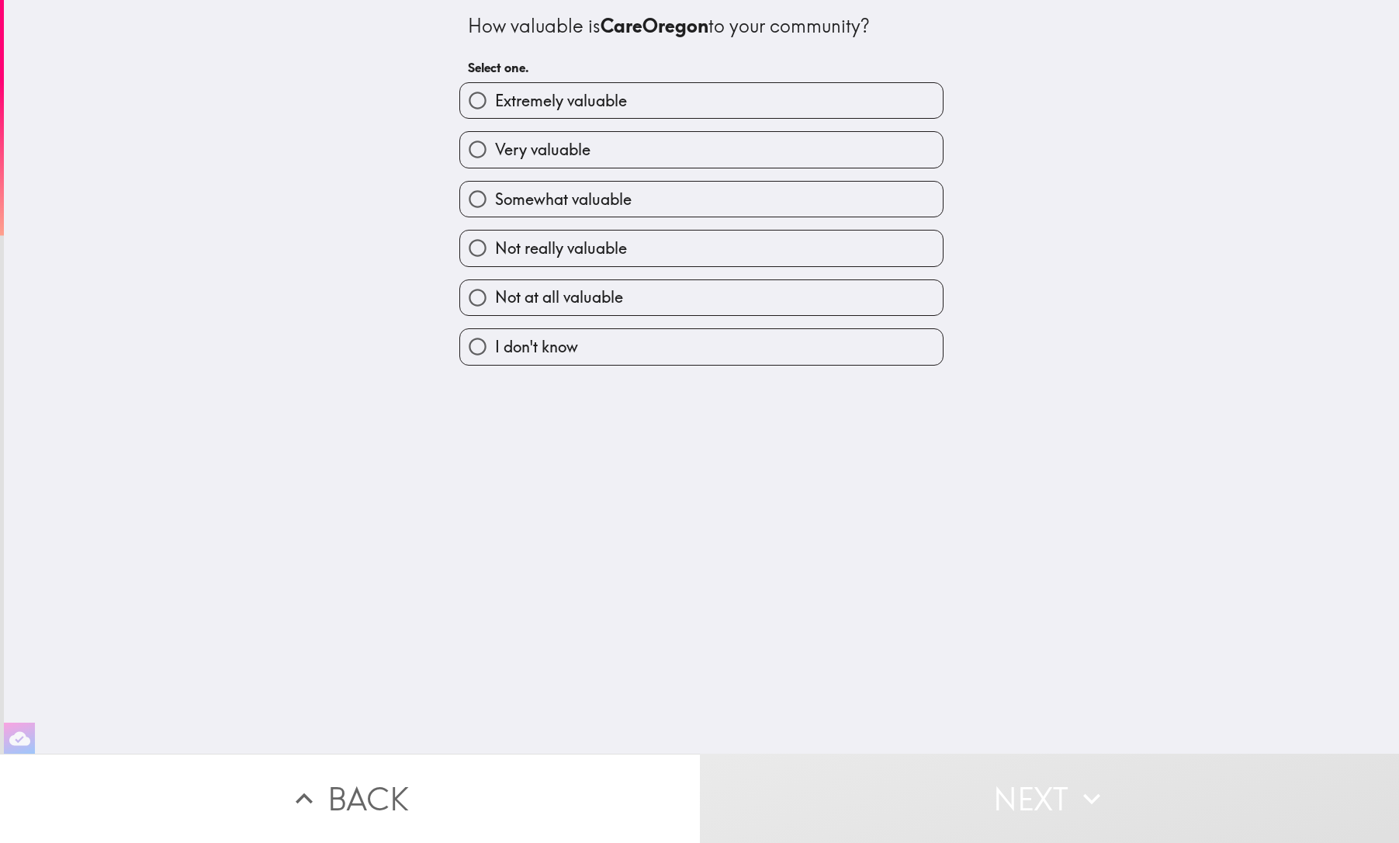
click at [875, 89] on label "Extremely valuable" at bounding box center [701, 100] width 483 height 35
click at [495, 89] on input "Extremely valuable" at bounding box center [477, 100] width 35 height 35
radio input "true"
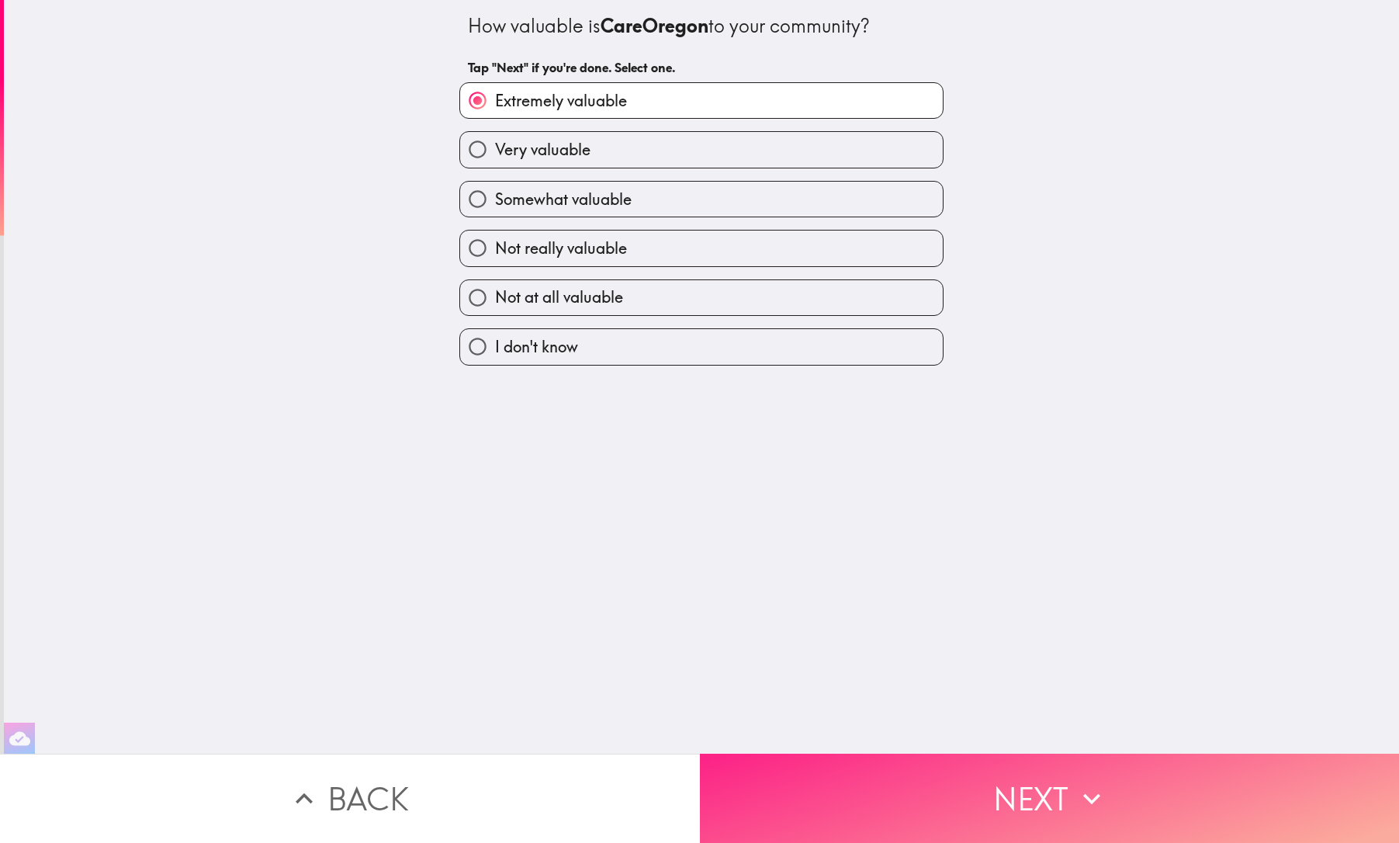
click at [1064, 813] on button "Next" at bounding box center [1050, 798] width 700 height 89
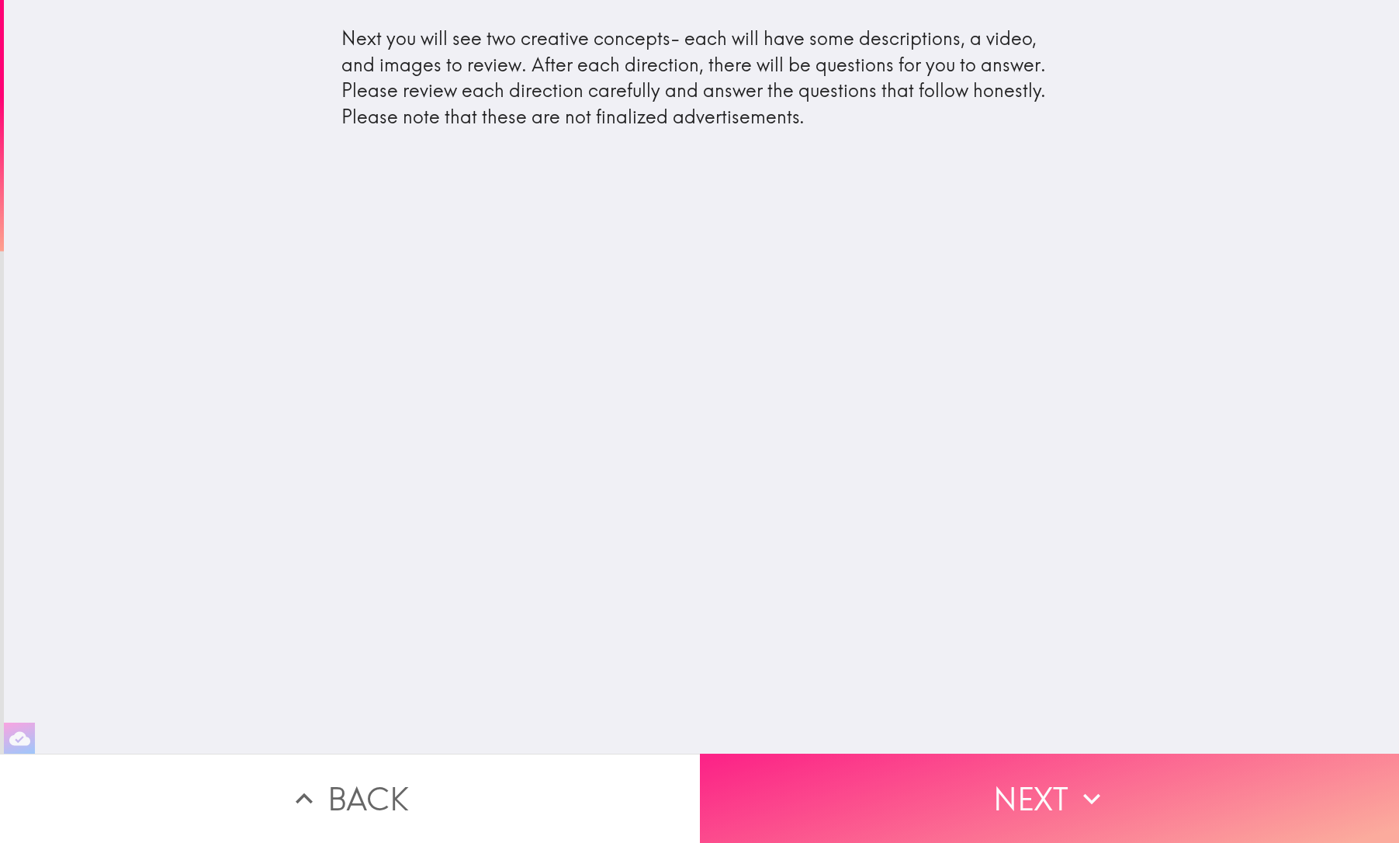
click at [1064, 813] on button "Next" at bounding box center [1050, 798] width 700 height 89
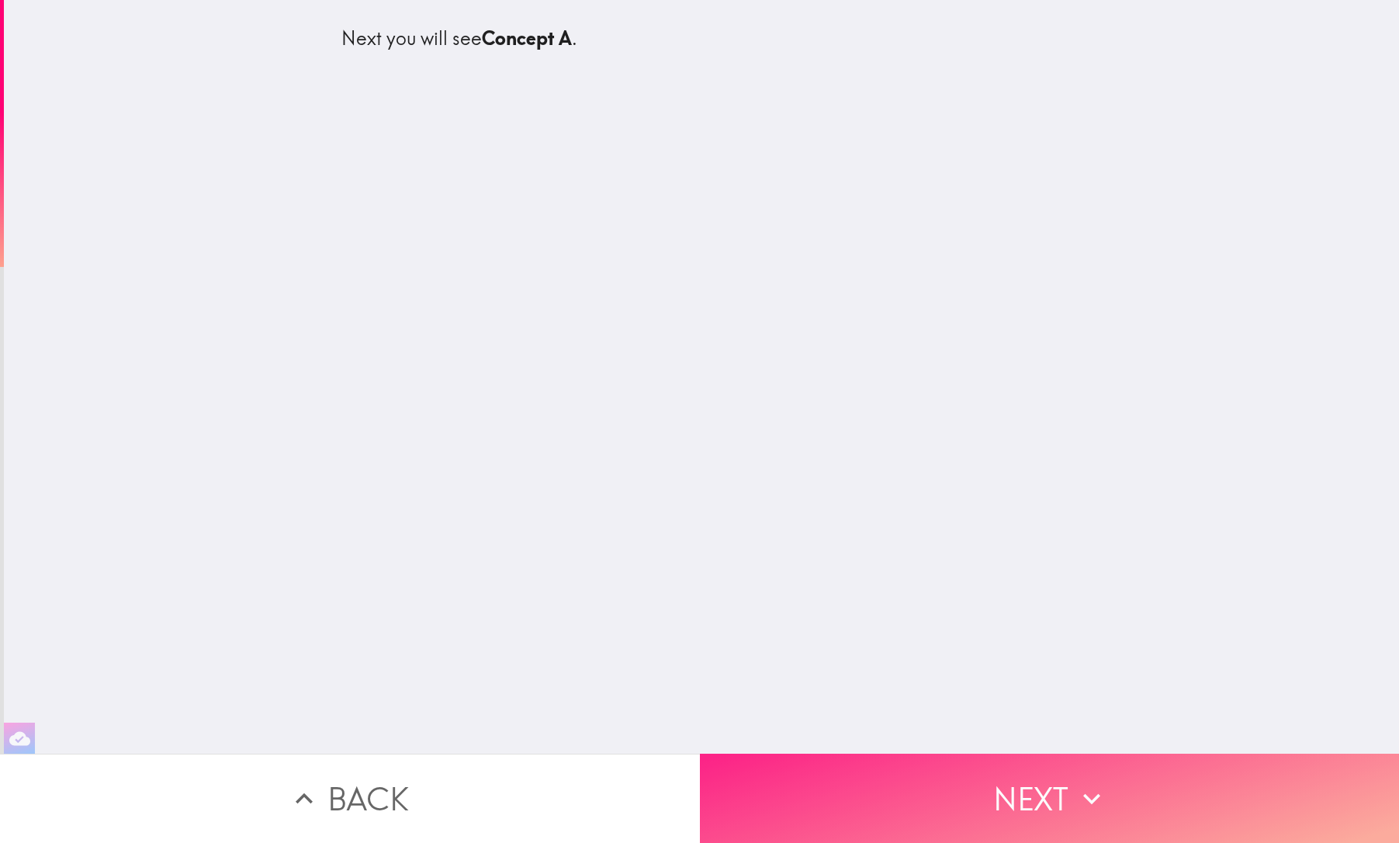
click at [1060, 789] on button "Next" at bounding box center [1050, 798] width 700 height 89
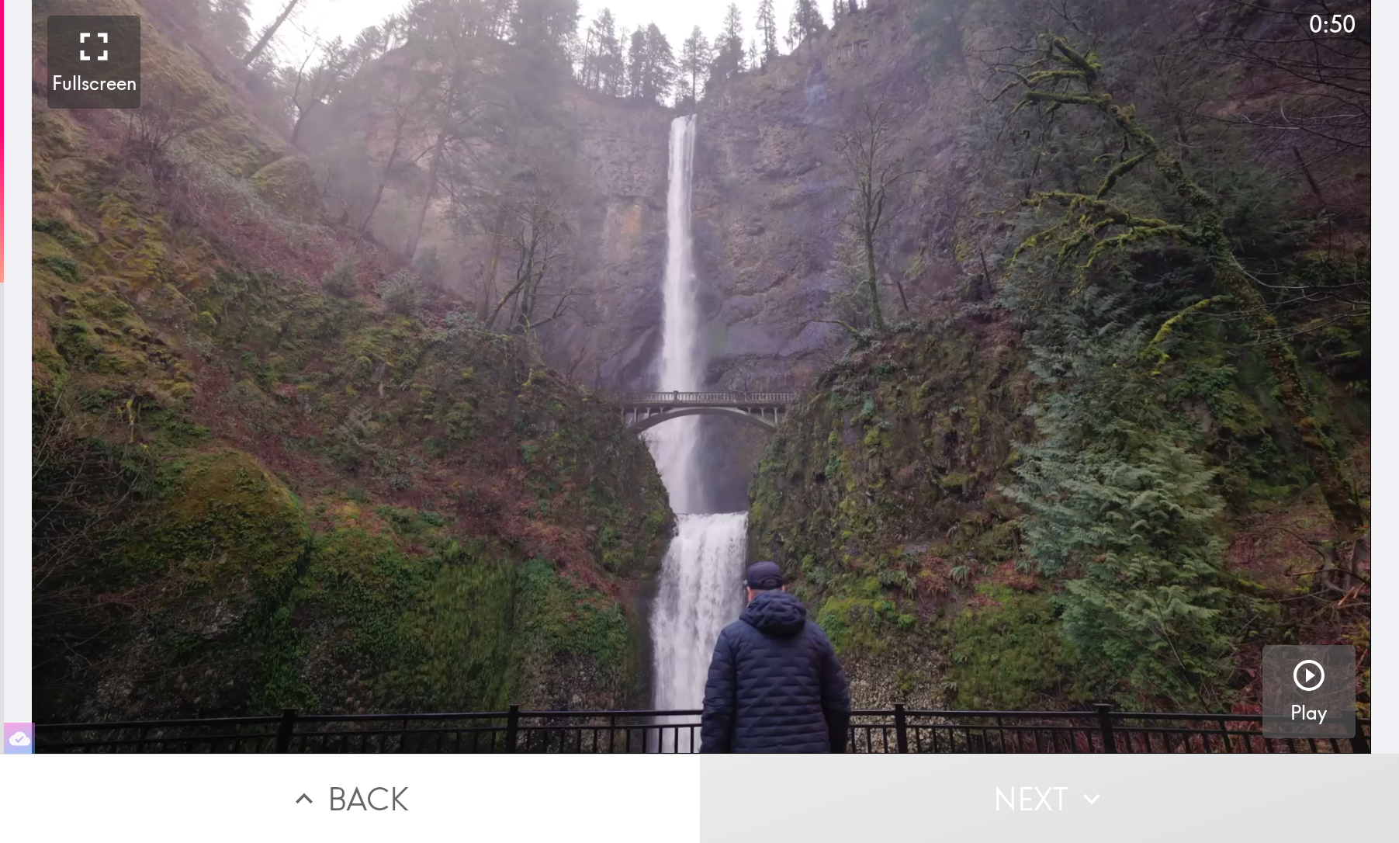
click at [1290, 660] on button "Play" at bounding box center [1309, 691] width 93 height 93
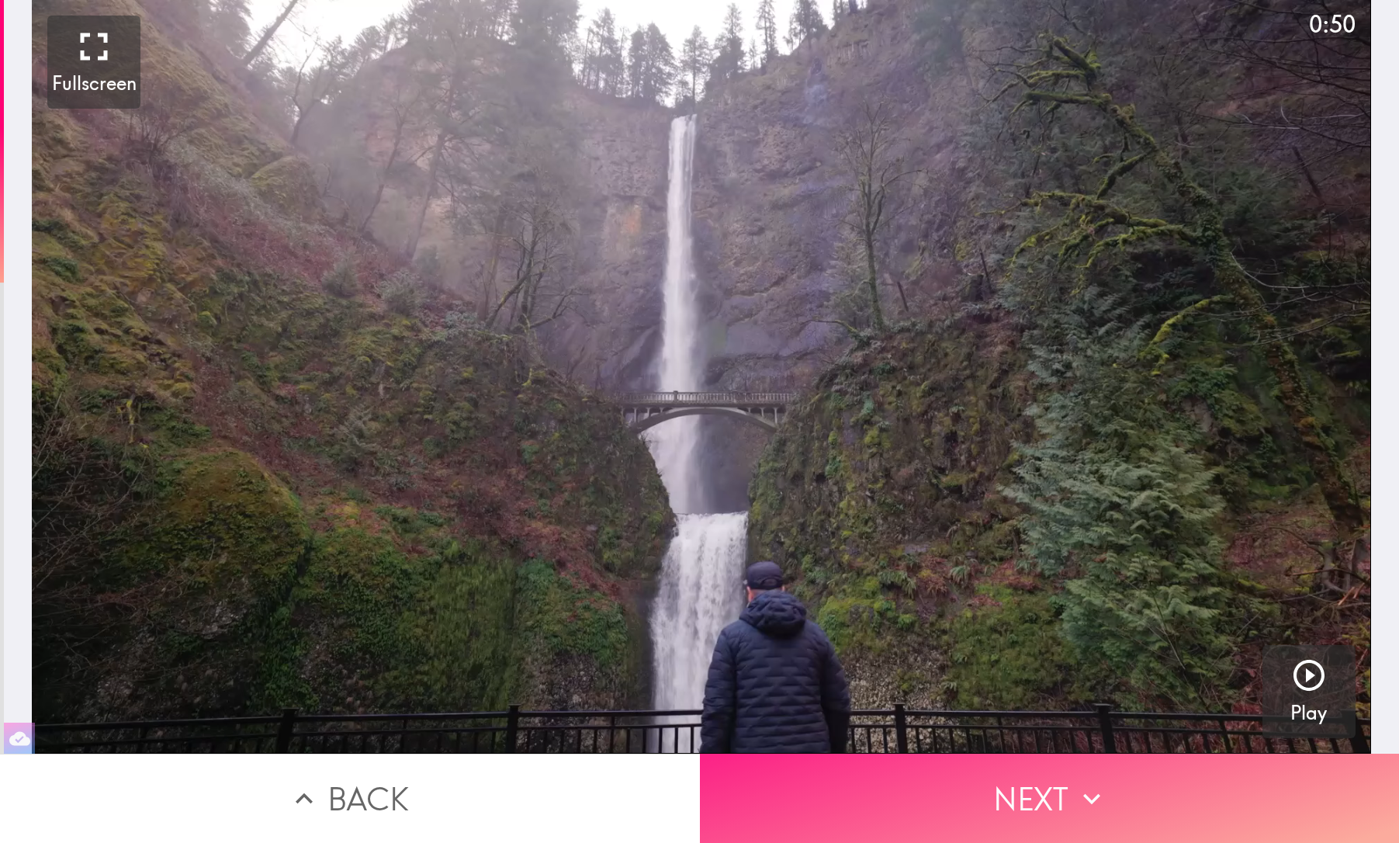
click at [1054, 788] on button "Next" at bounding box center [1050, 798] width 700 height 89
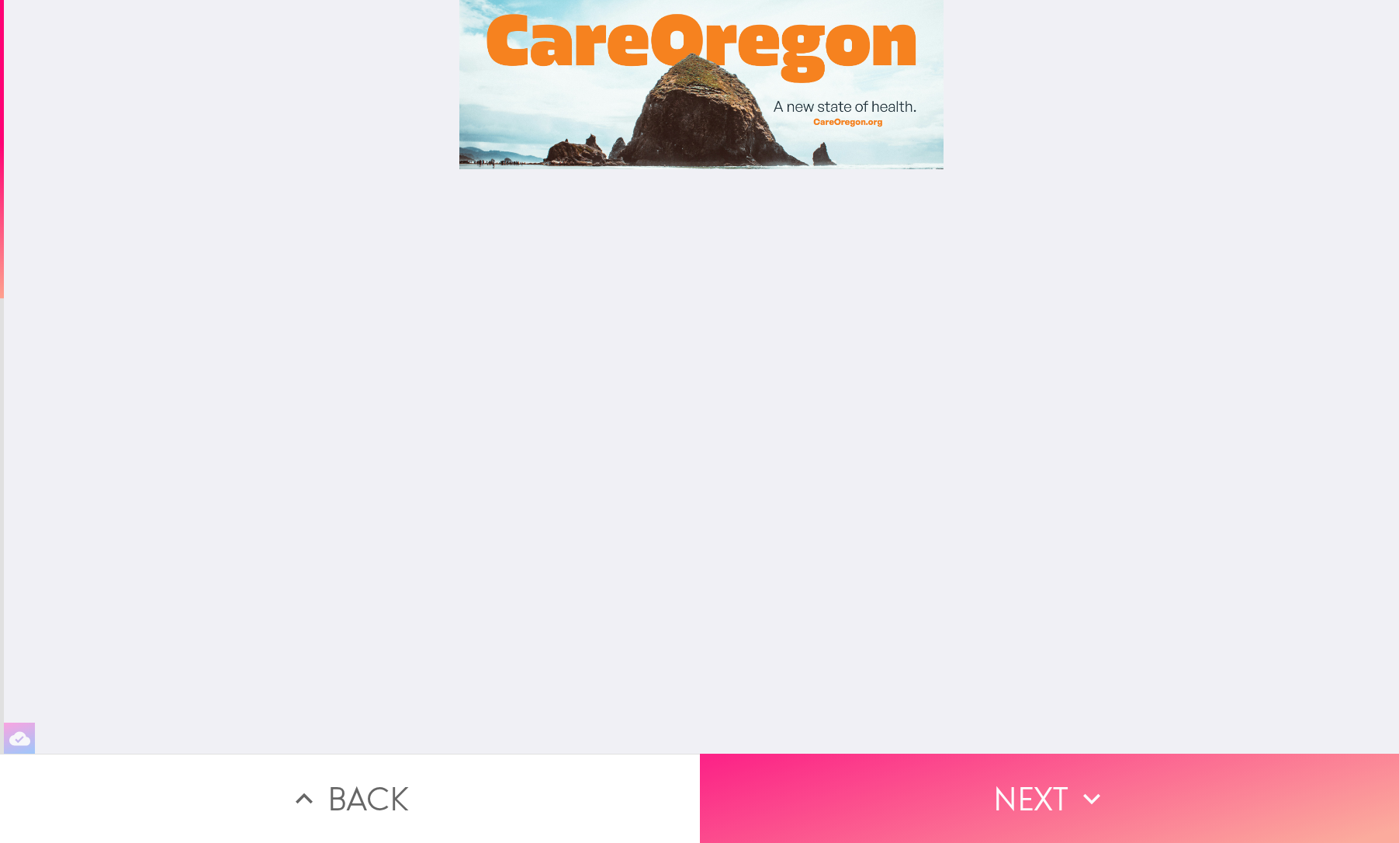
click at [1027, 797] on button "Next" at bounding box center [1050, 798] width 700 height 89
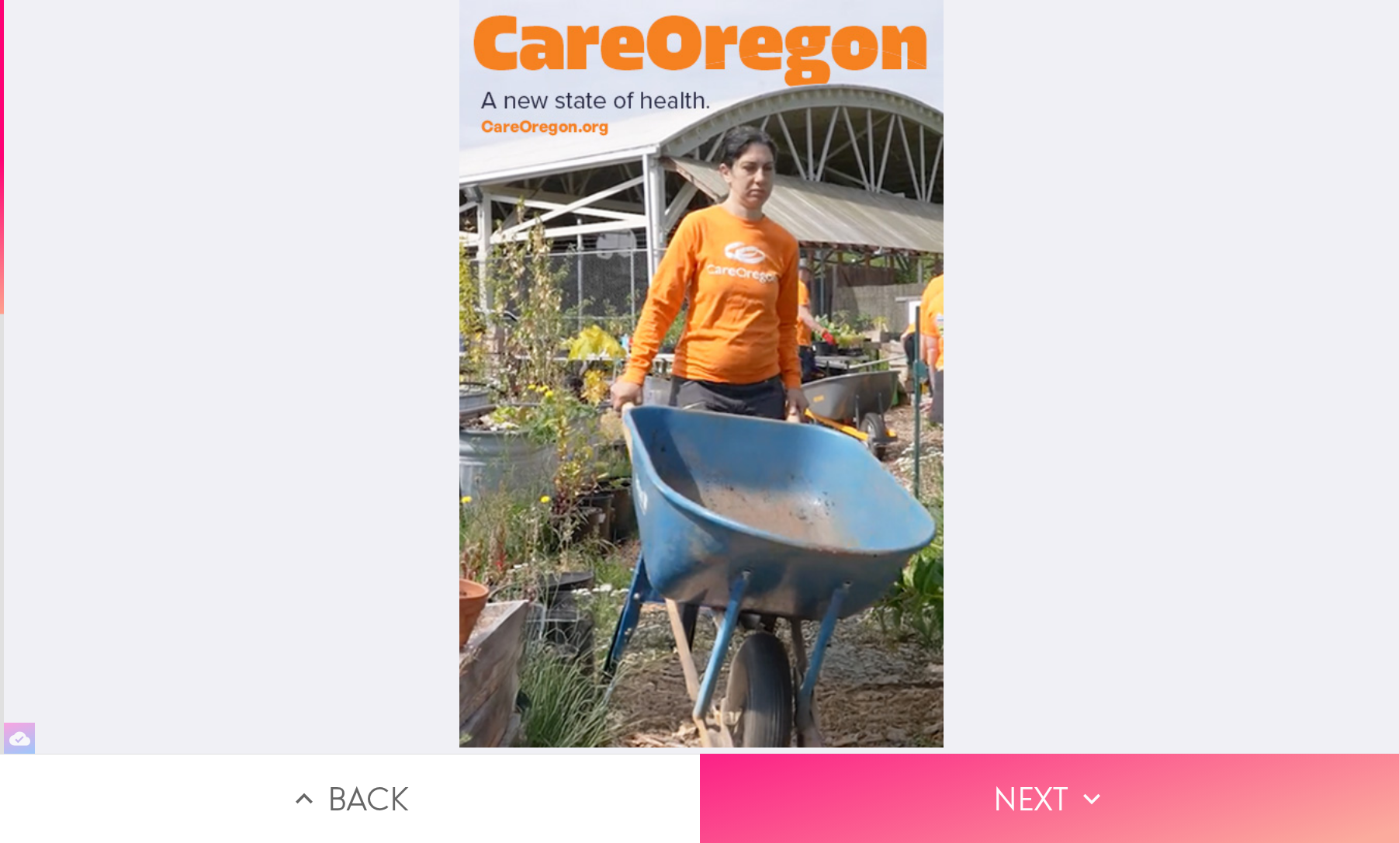
click at [1027, 797] on button "Next" at bounding box center [1050, 798] width 700 height 89
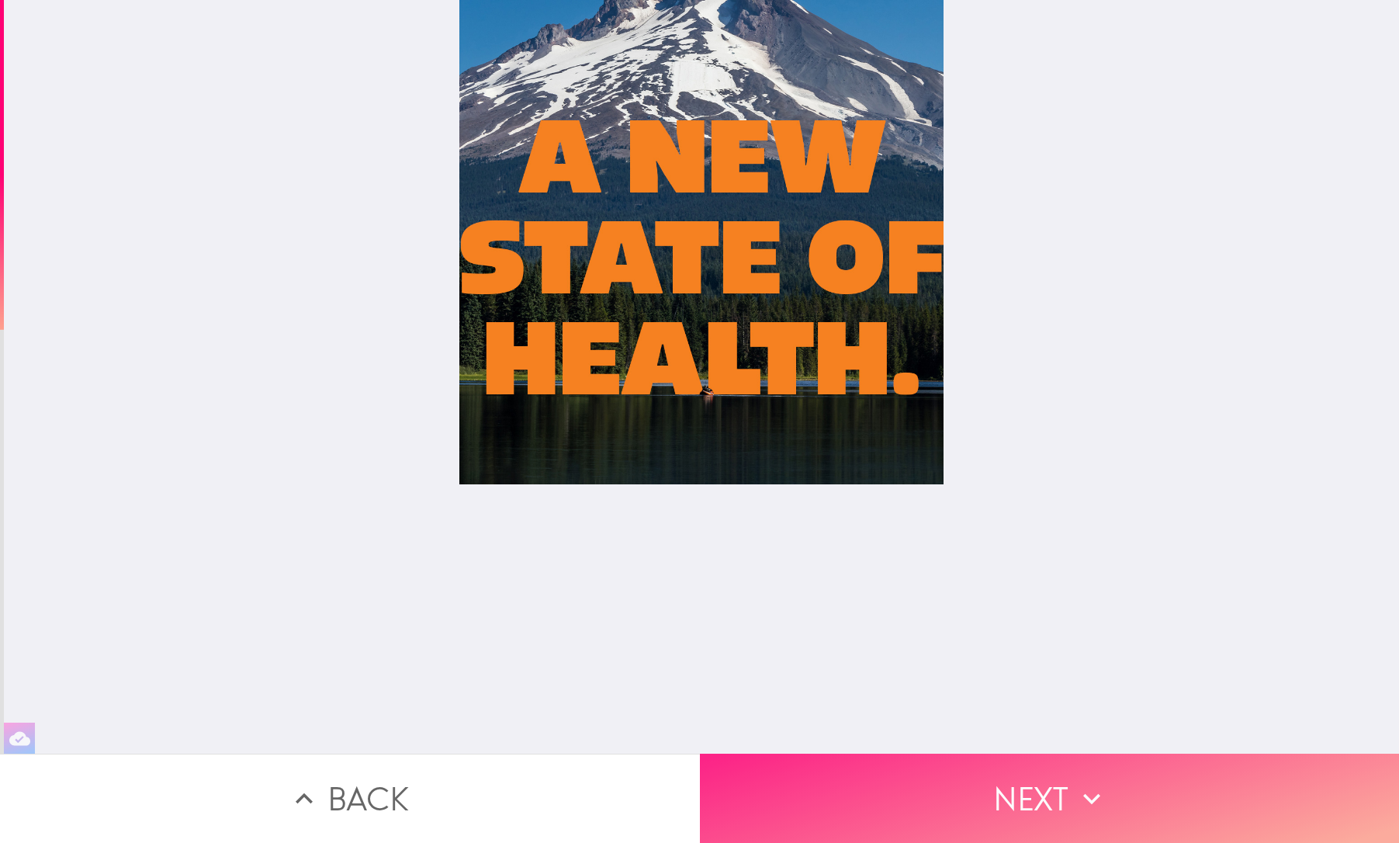
click at [1027, 797] on button "Next" at bounding box center [1050, 798] width 700 height 89
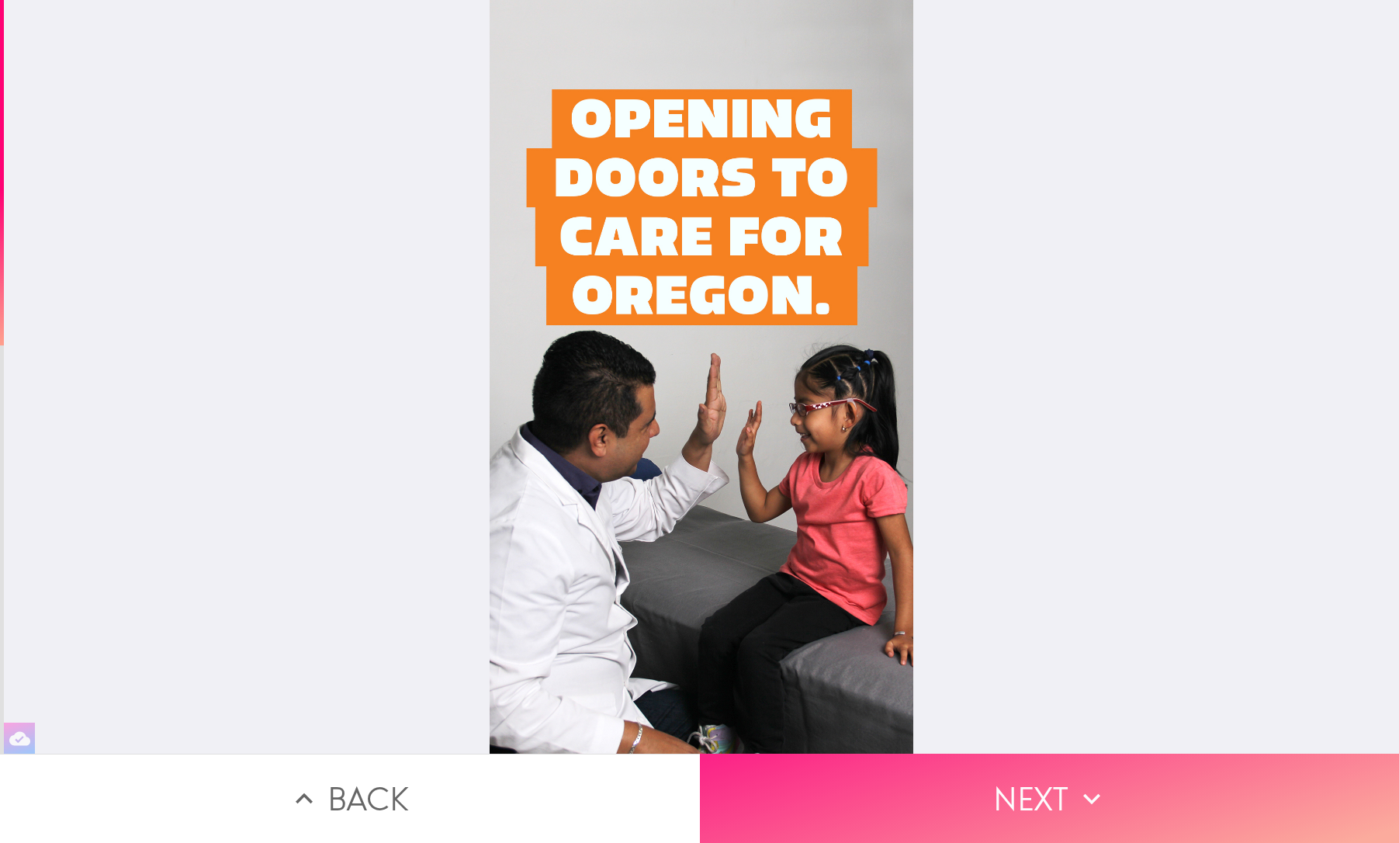
click at [1027, 797] on button "Next" at bounding box center [1050, 798] width 700 height 89
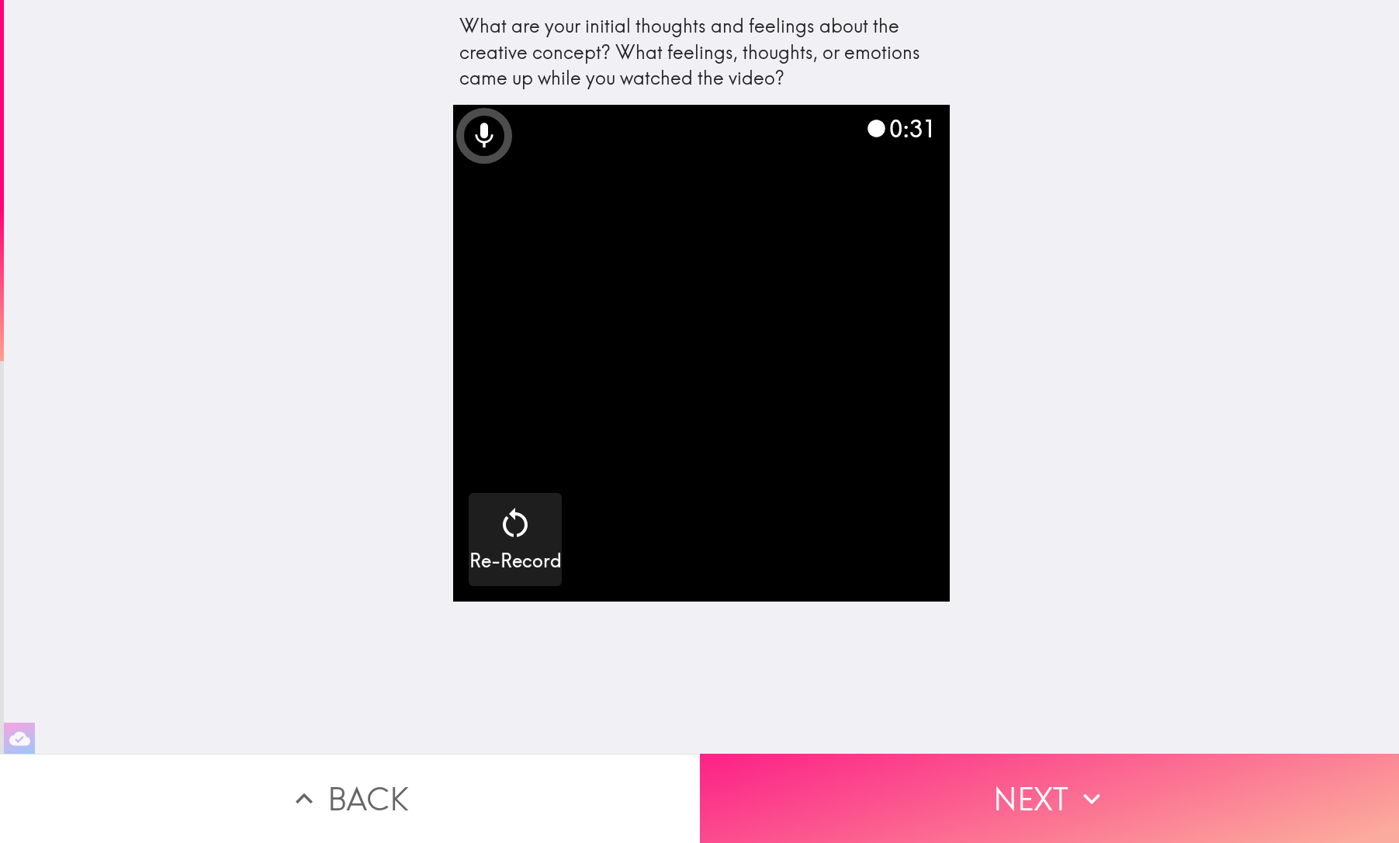
click at [1027, 797] on button "Next" at bounding box center [1050, 798] width 700 height 89
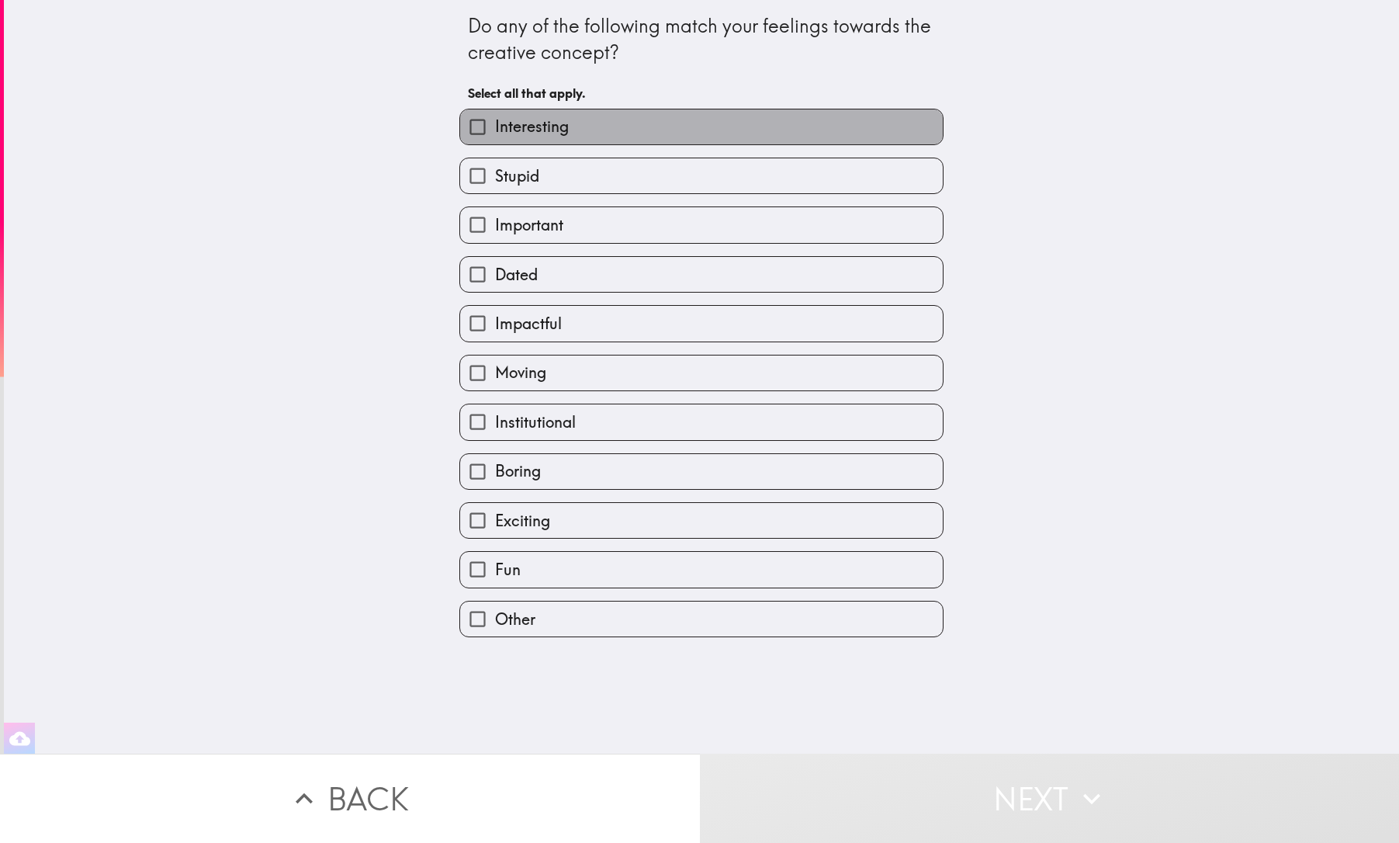
click at [691, 131] on label "Interesting" at bounding box center [701, 126] width 483 height 35
click at [495, 131] on input "Interesting" at bounding box center [477, 126] width 35 height 35
checkbox input "true"
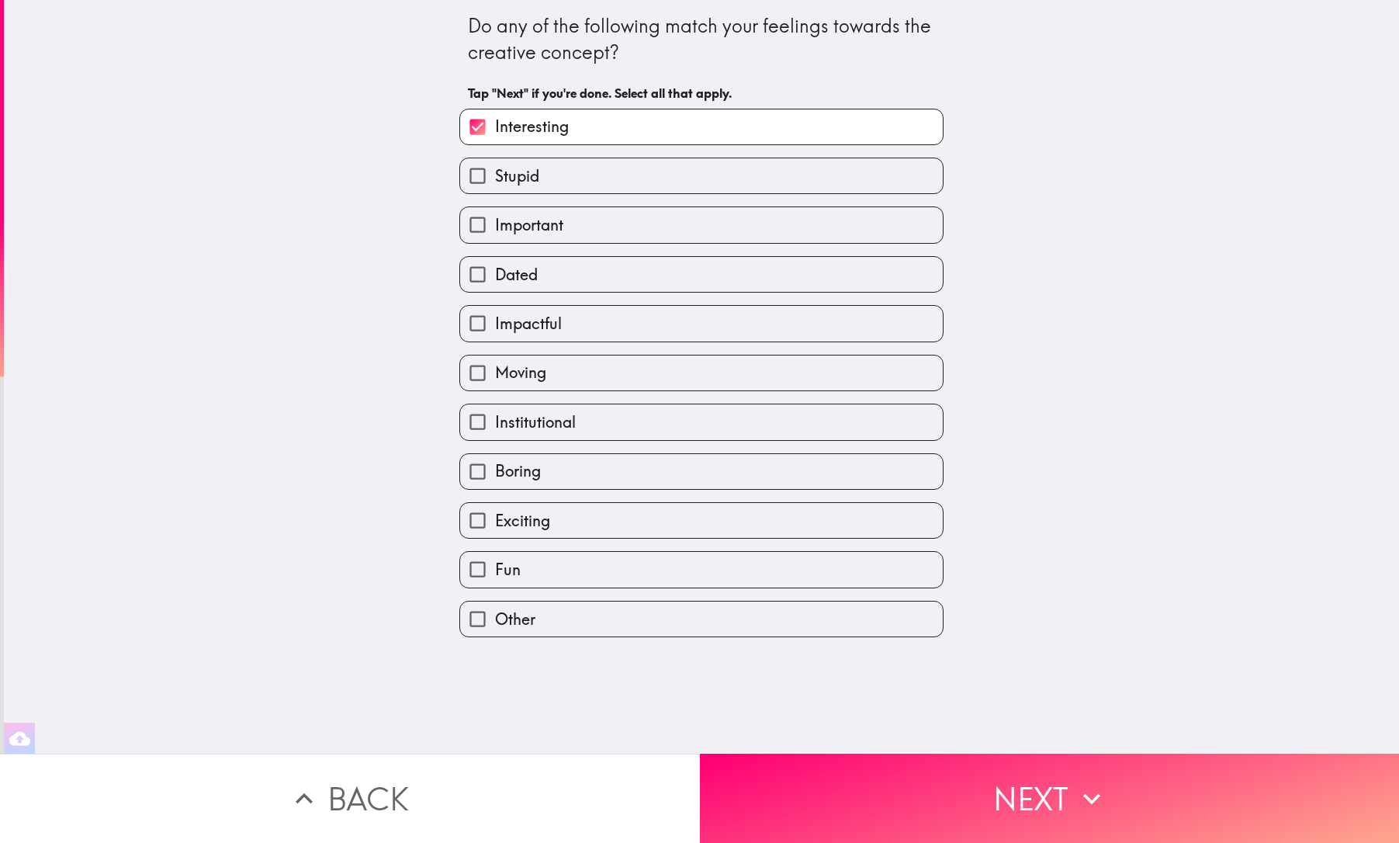
click at [598, 232] on label "Important" at bounding box center [701, 224] width 483 height 35
click at [495, 232] on input "Important" at bounding box center [477, 224] width 35 height 35
checkbox input "true"
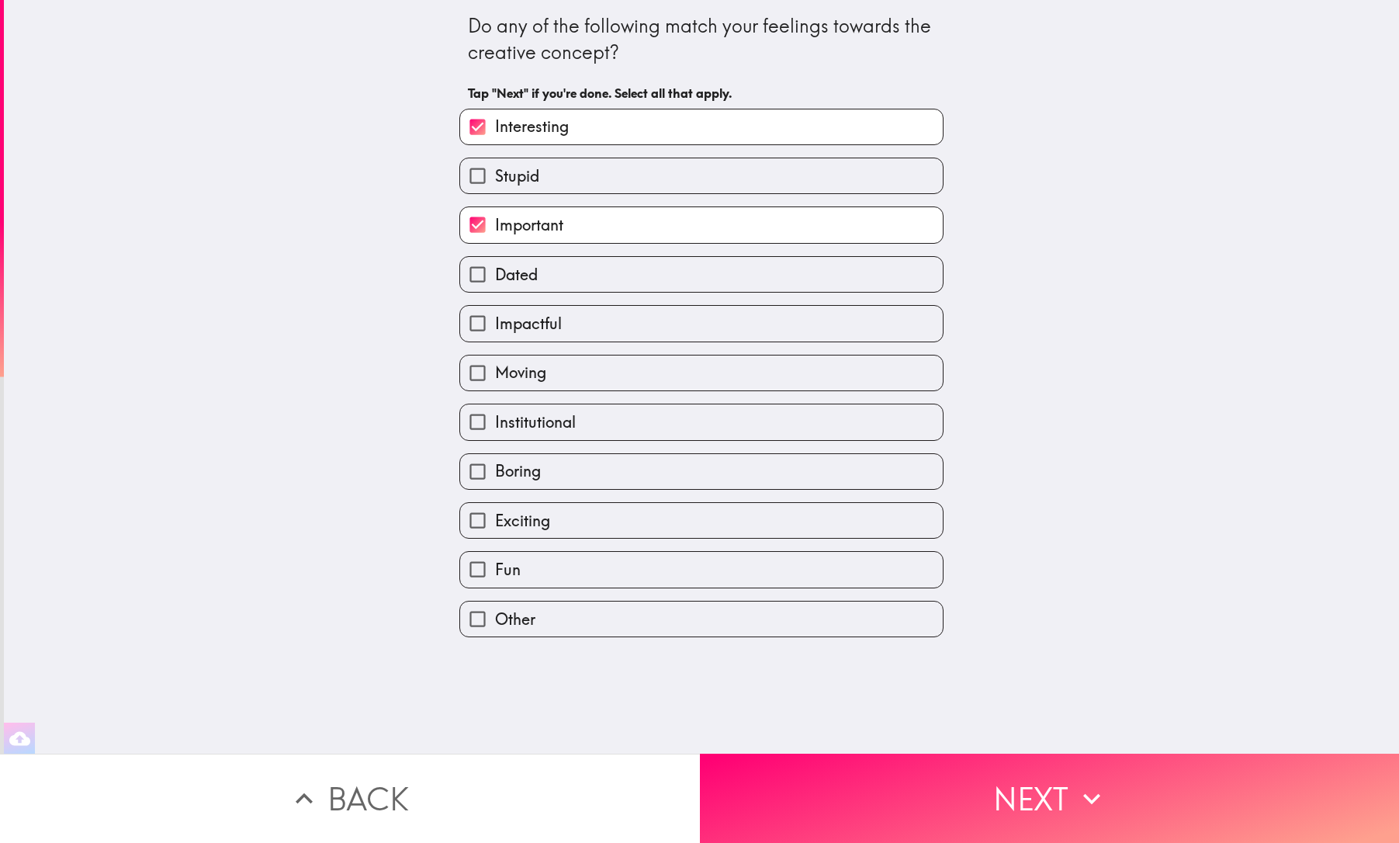
click at [591, 338] on label "Impactful" at bounding box center [701, 323] width 483 height 35
click at [495, 338] on input "Impactful" at bounding box center [477, 323] width 35 height 35
checkbox input "true"
click at [582, 385] on label "Moving" at bounding box center [701, 372] width 483 height 35
click at [495, 385] on input "Moving" at bounding box center [477, 372] width 35 height 35
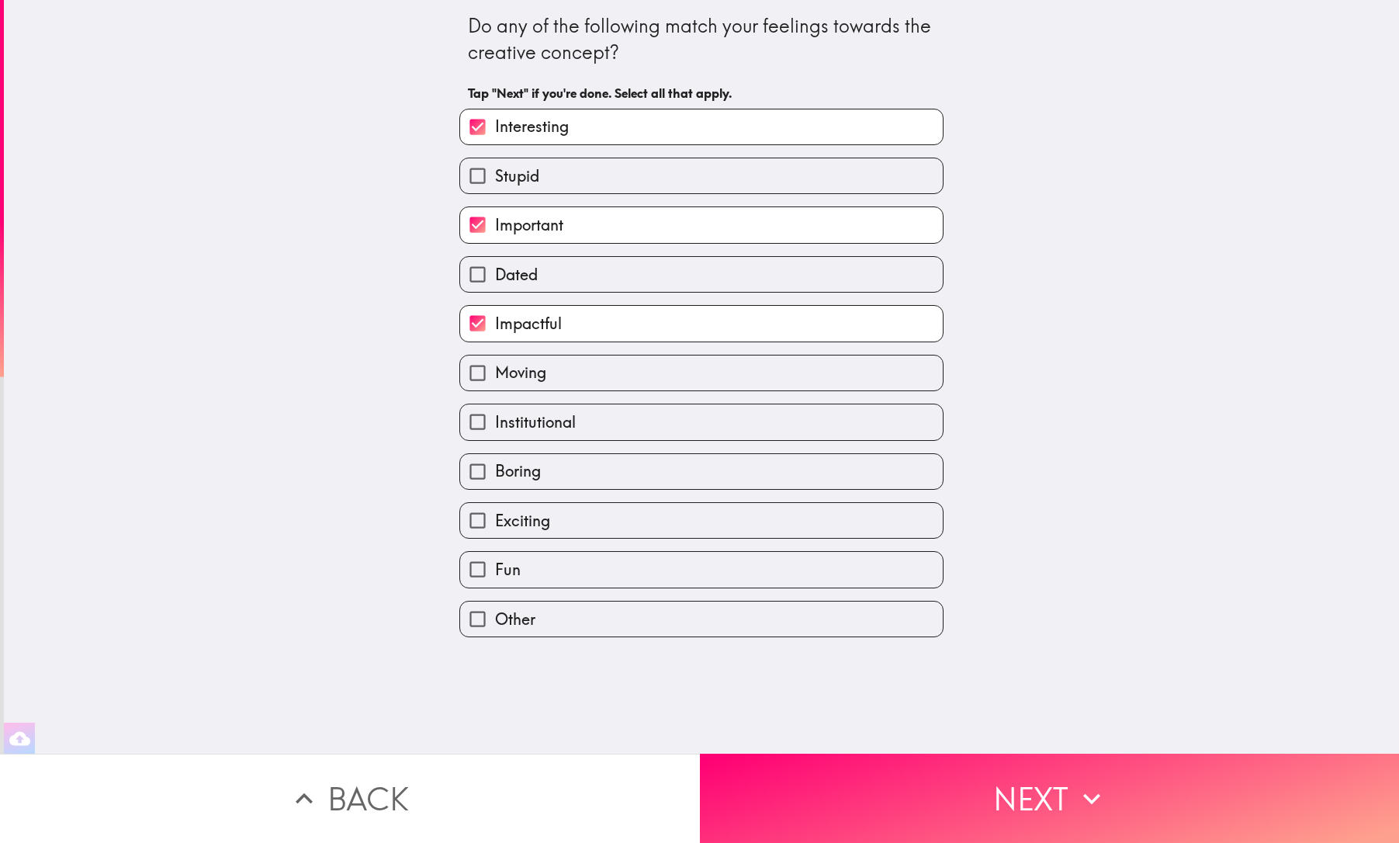
checkbox input "true"
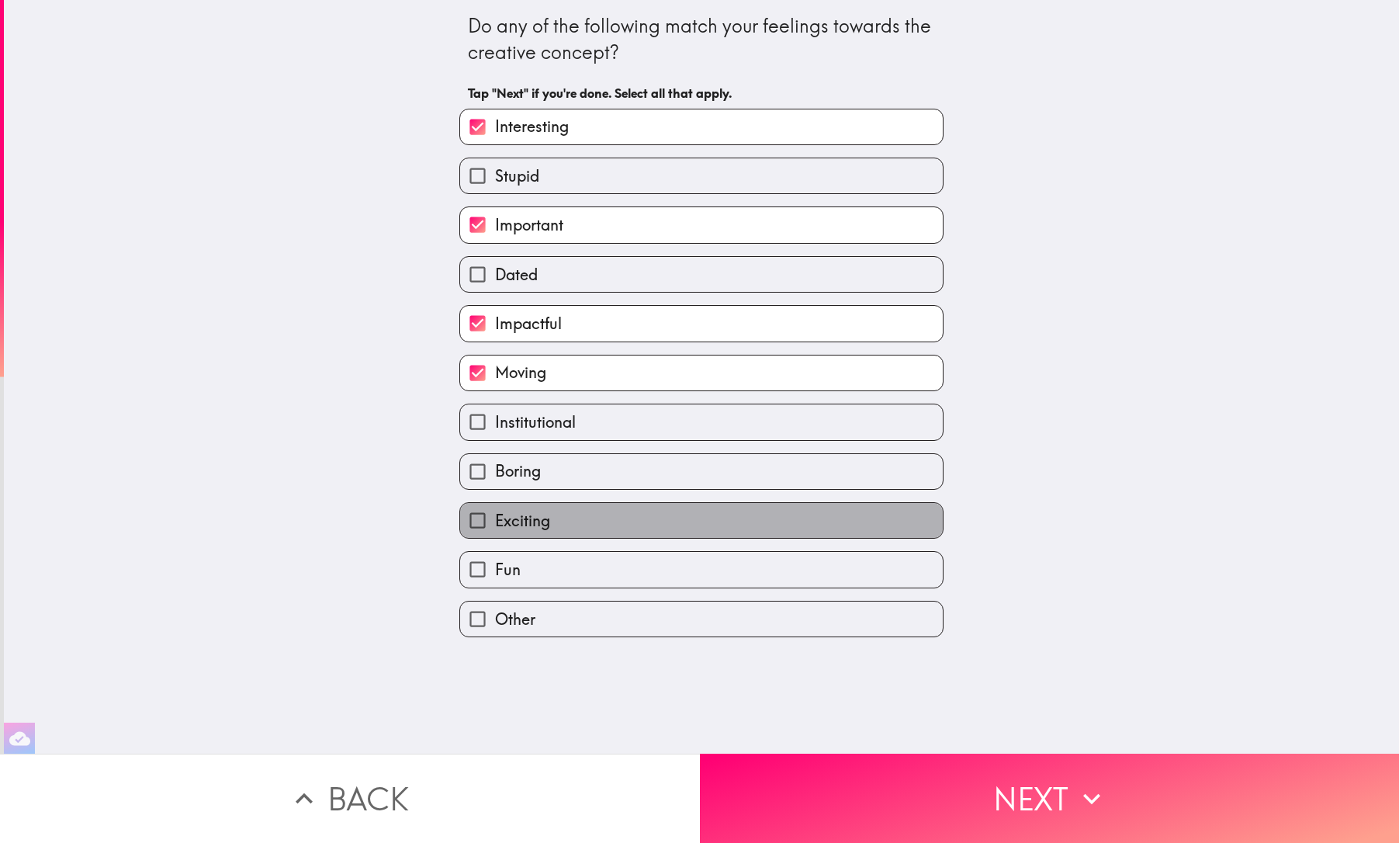
click at [594, 518] on label "Exciting" at bounding box center [701, 520] width 483 height 35
click at [495, 518] on input "Exciting" at bounding box center [477, 520] width 35 height 35
checkbox input "true"
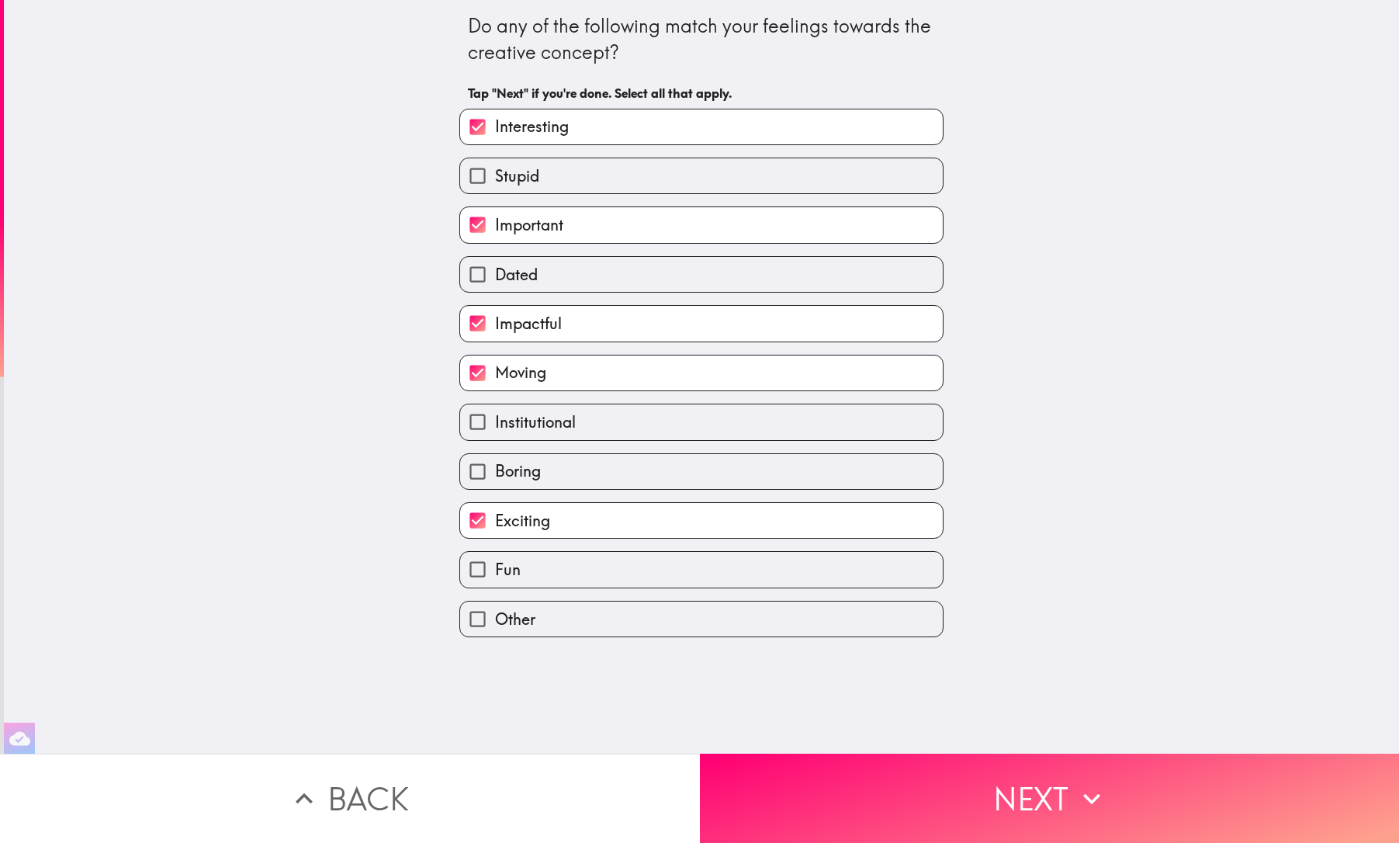
click at [573, 580] on label "Fun" at bounding box center [701, 569] width 483 height 35
click at [495, 580] on input "Fun" at bounding box center [477, 569] width 35 height 35
checkbox input "true"
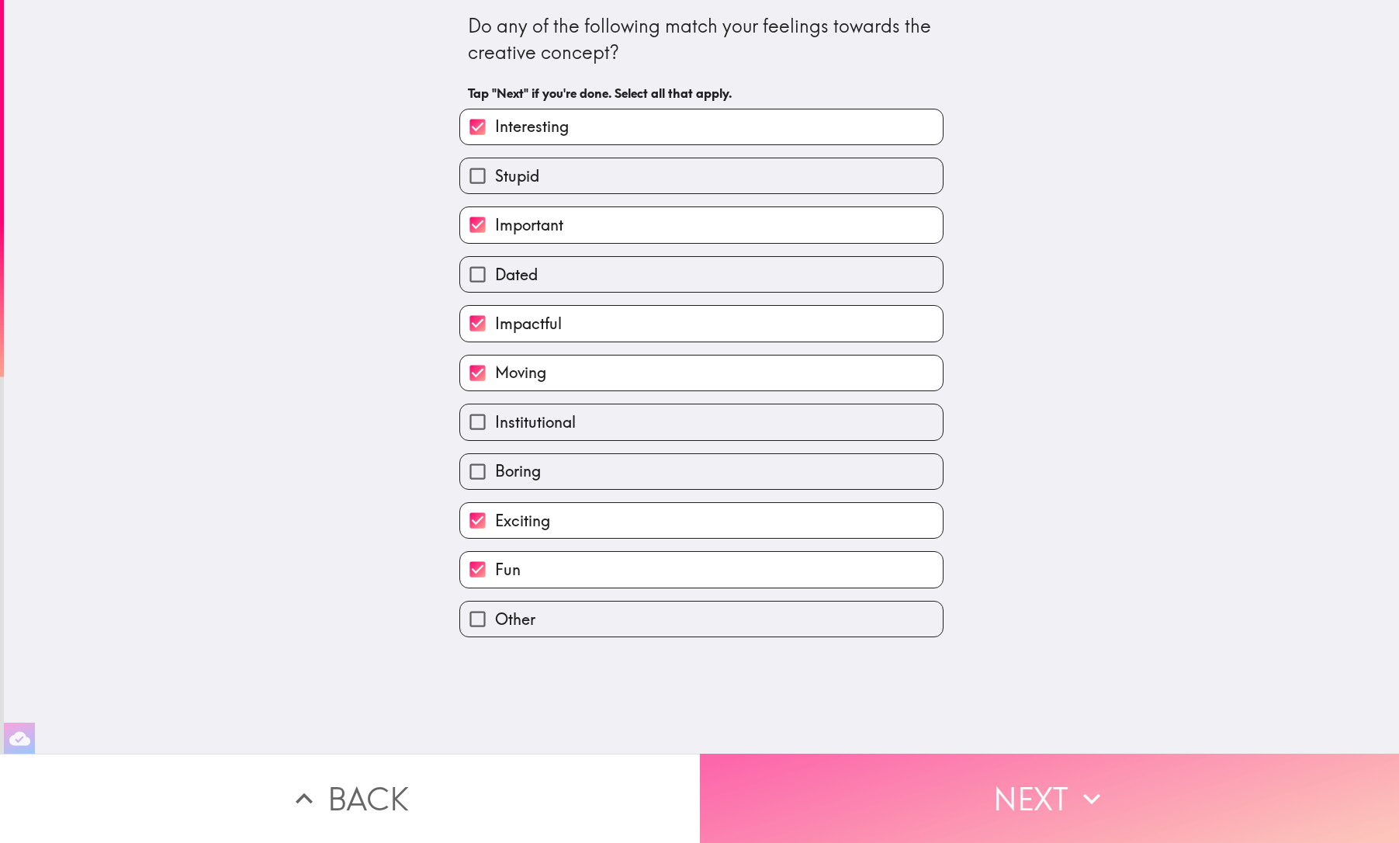
click at [1000, 794] on button "Next" at bounding box center [1050, 798] width 700 height 89
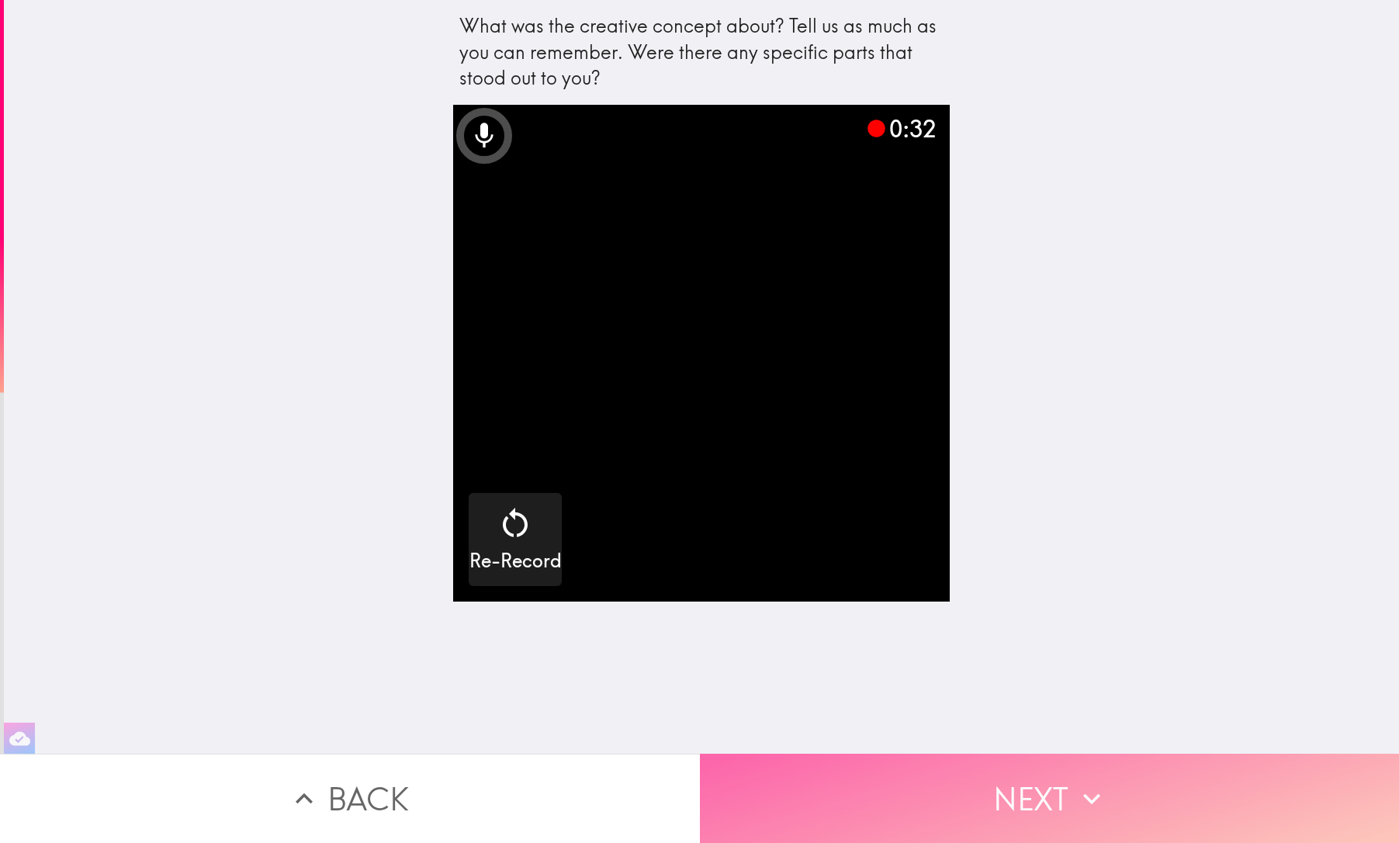
click at [1000, 794] on button "Next" at bounding box center [1050, 798] width 700 height 89
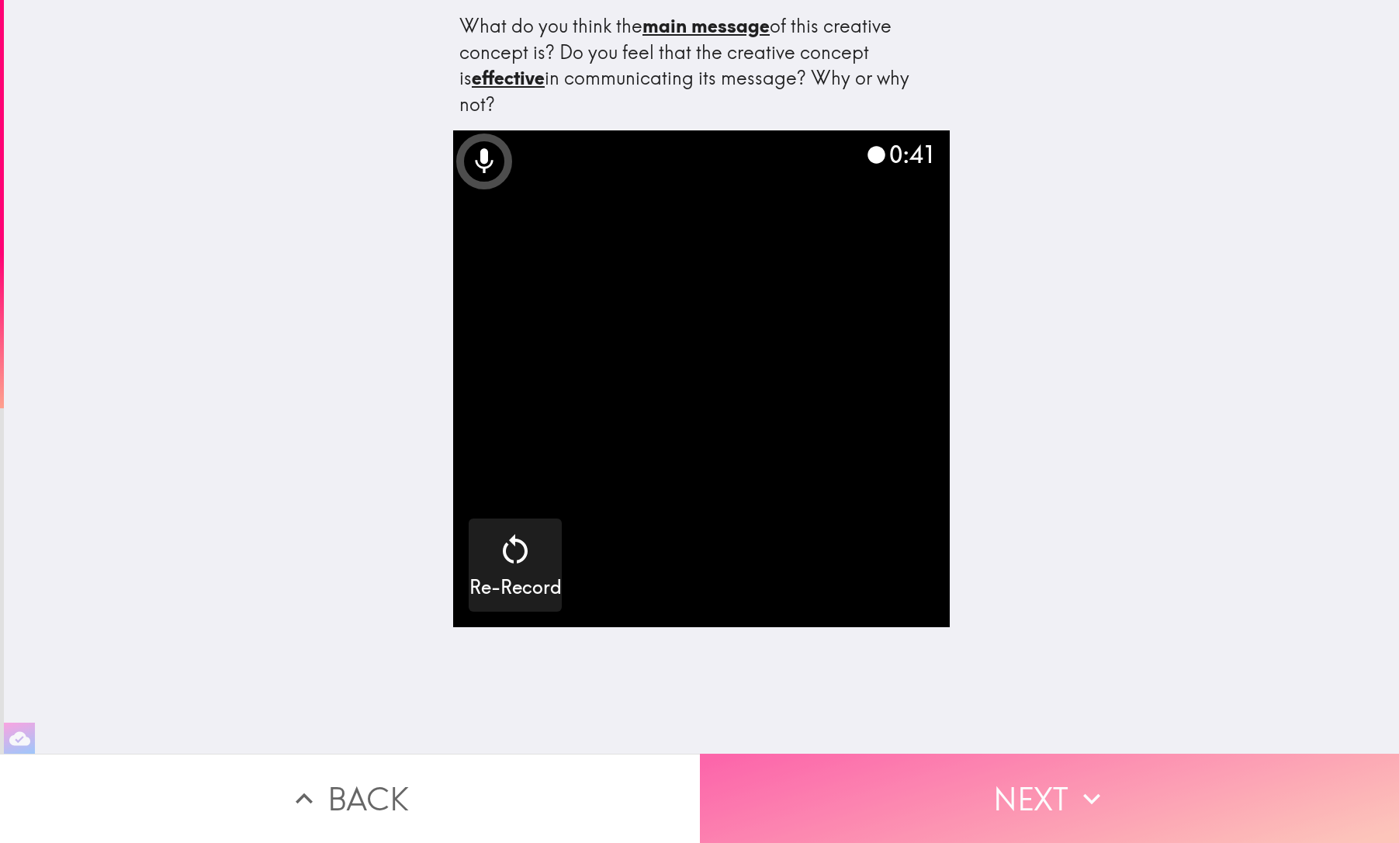
click at [1000, 794] on button "Next" at bounding box center [1050, 798] width 700 height 89
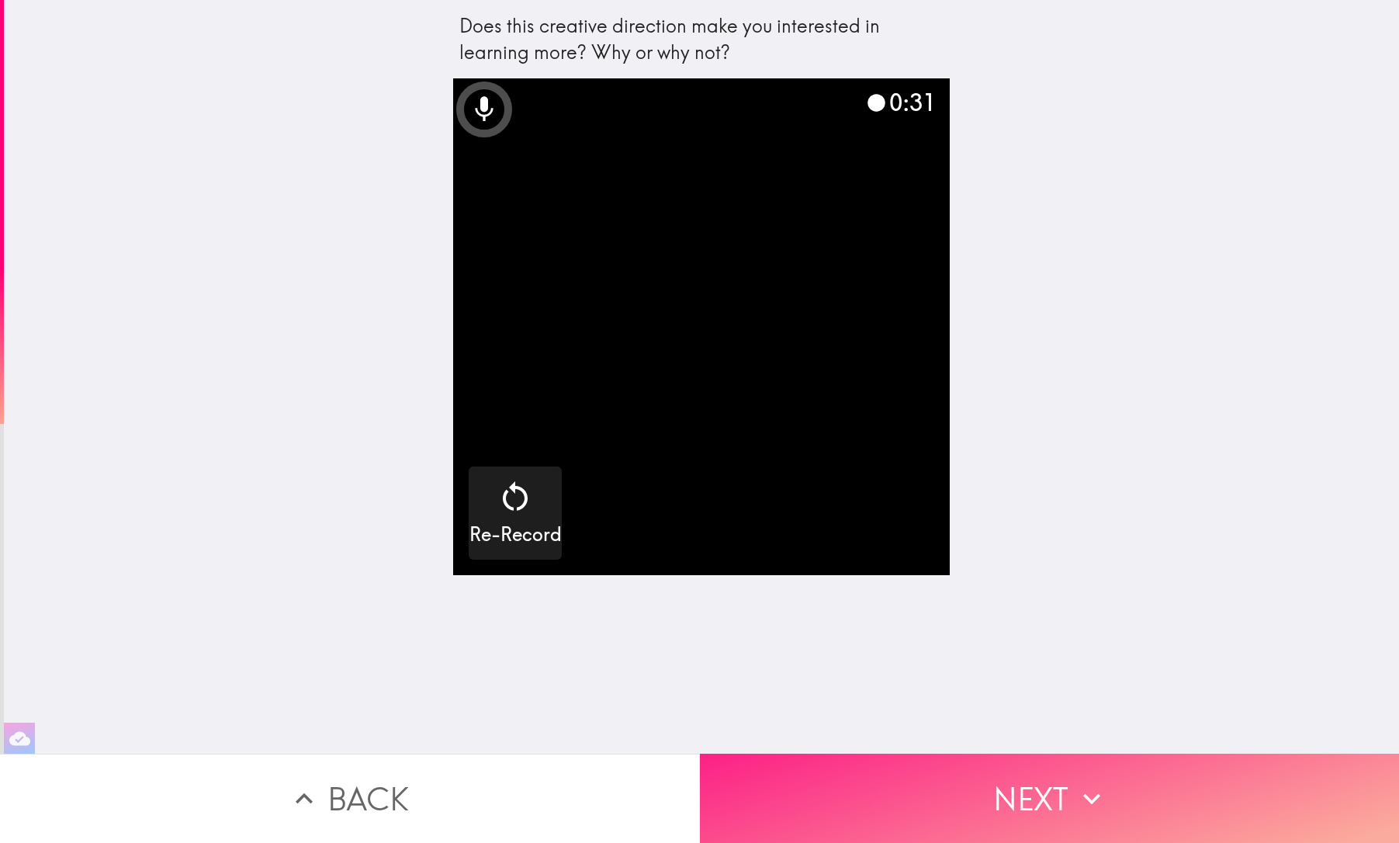
click at [1000, 794] on button "Next" at bounding box center [1050, 798] width 700 height 89
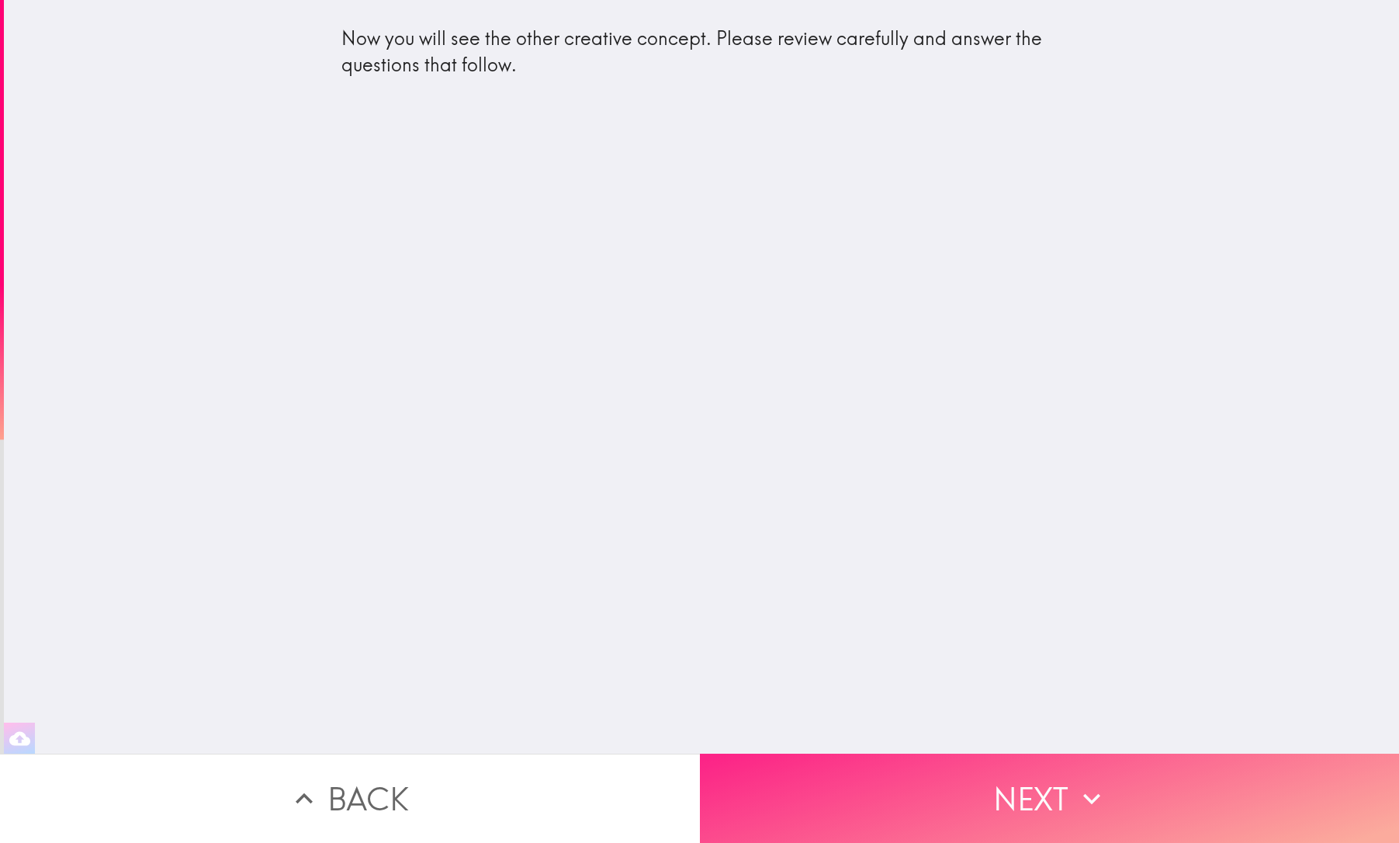
click at [1000, 794] on button "Next" at bounding box center [1050, 798] width 700 height 89
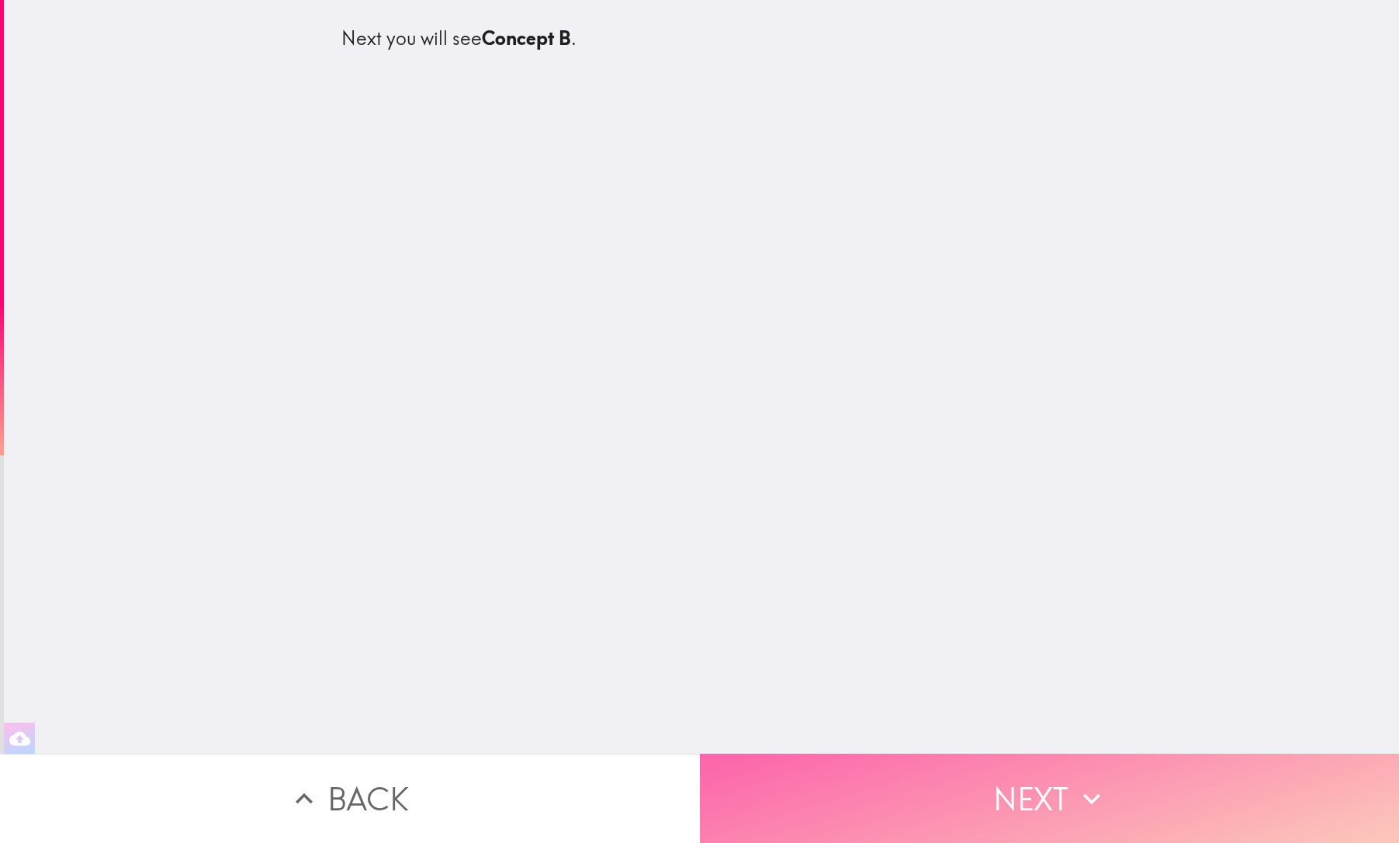
click at [1000, 794] on button "Next" at bounding box center [1050, 798] width 700 height 89
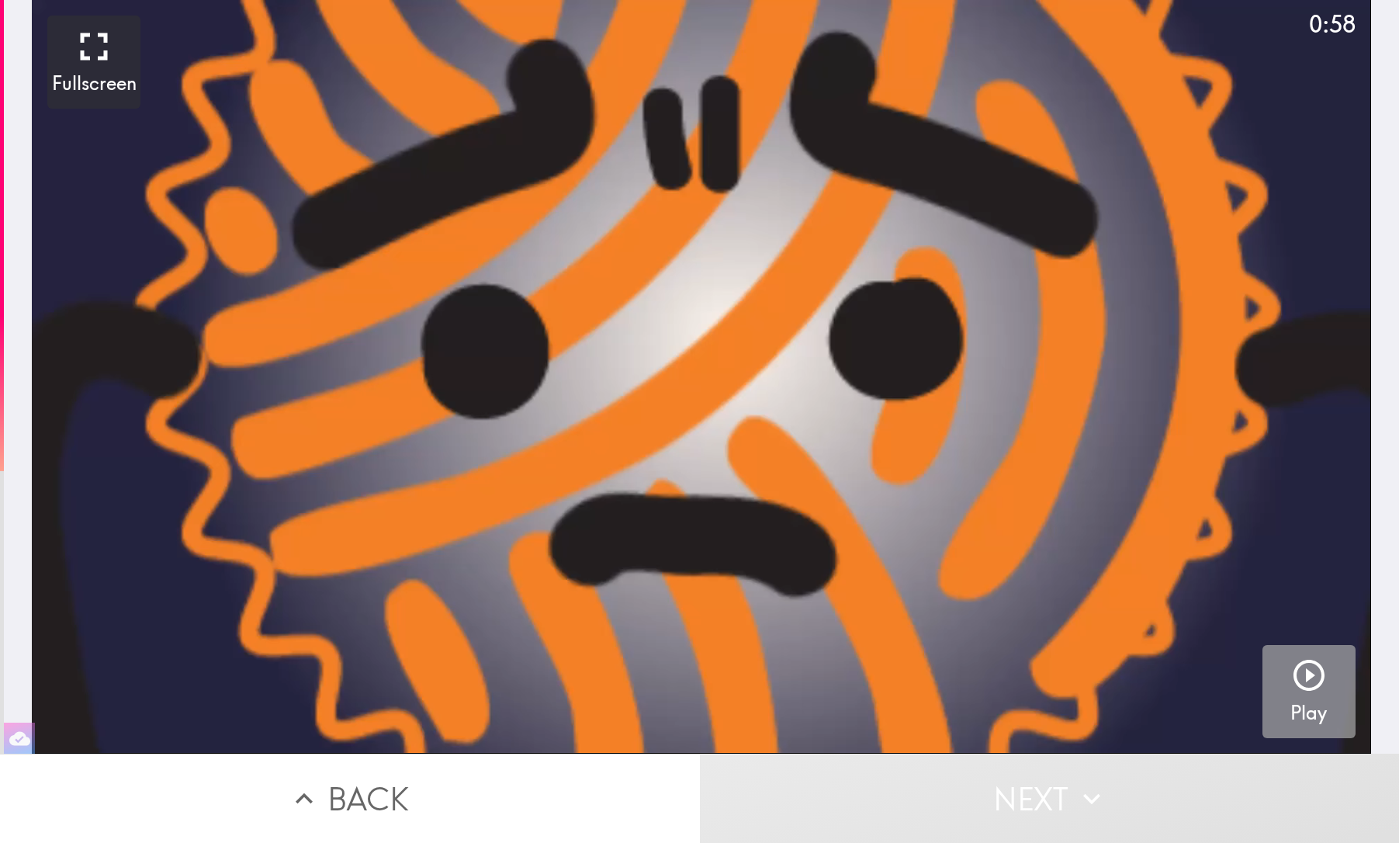
click at [1303, 660] on icon "button" at bounding box center [1309, 675] width 37 height 37
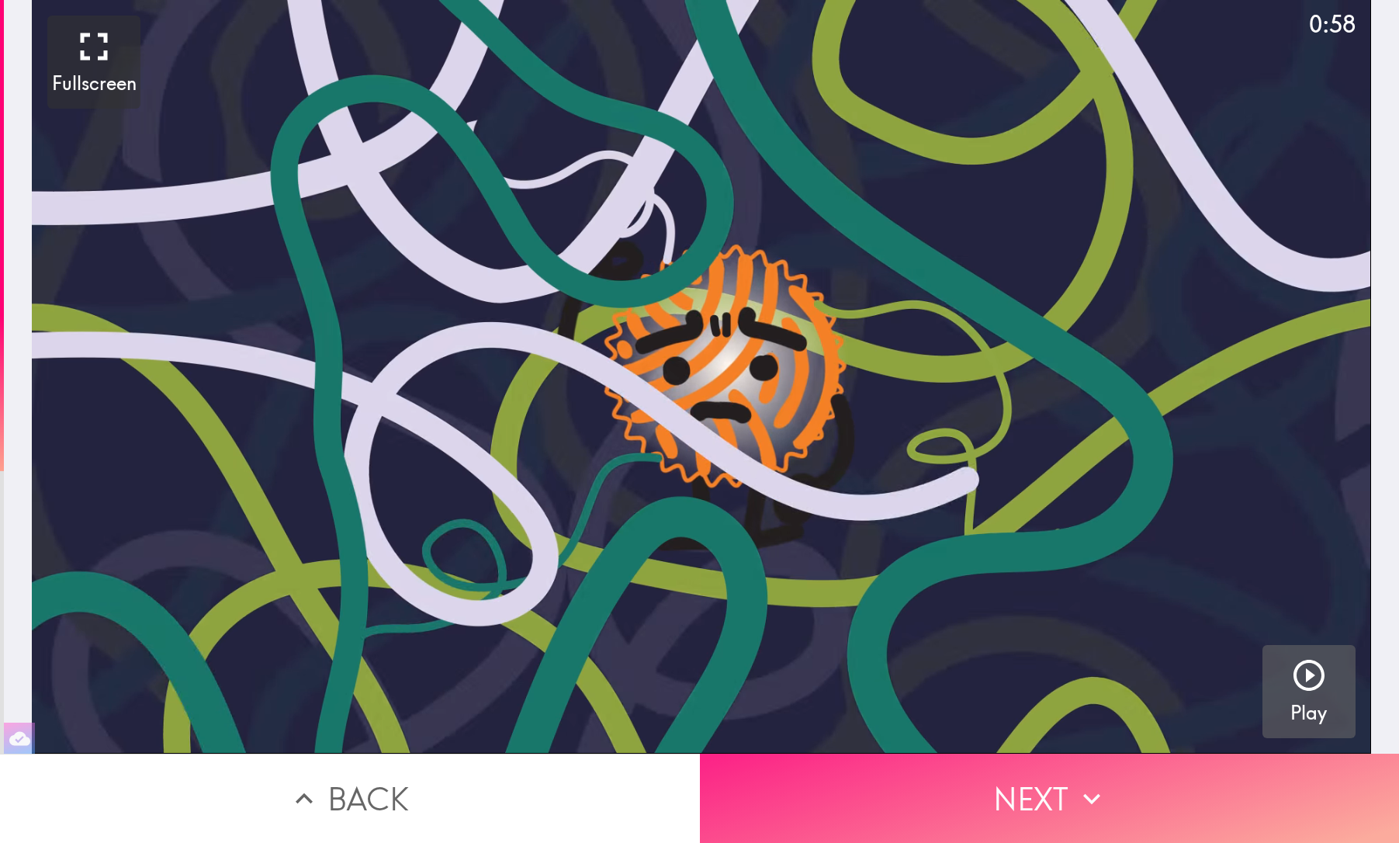
drag, startPoint x: 1303, startPoint y: 660, endPoint x: 1164, endPoint y: 774, distance: 179.8
click at [1164, 774] on div "0:58 Fullscreen Play Back Next" at bounding box center [699, 421] width 1399 height 843
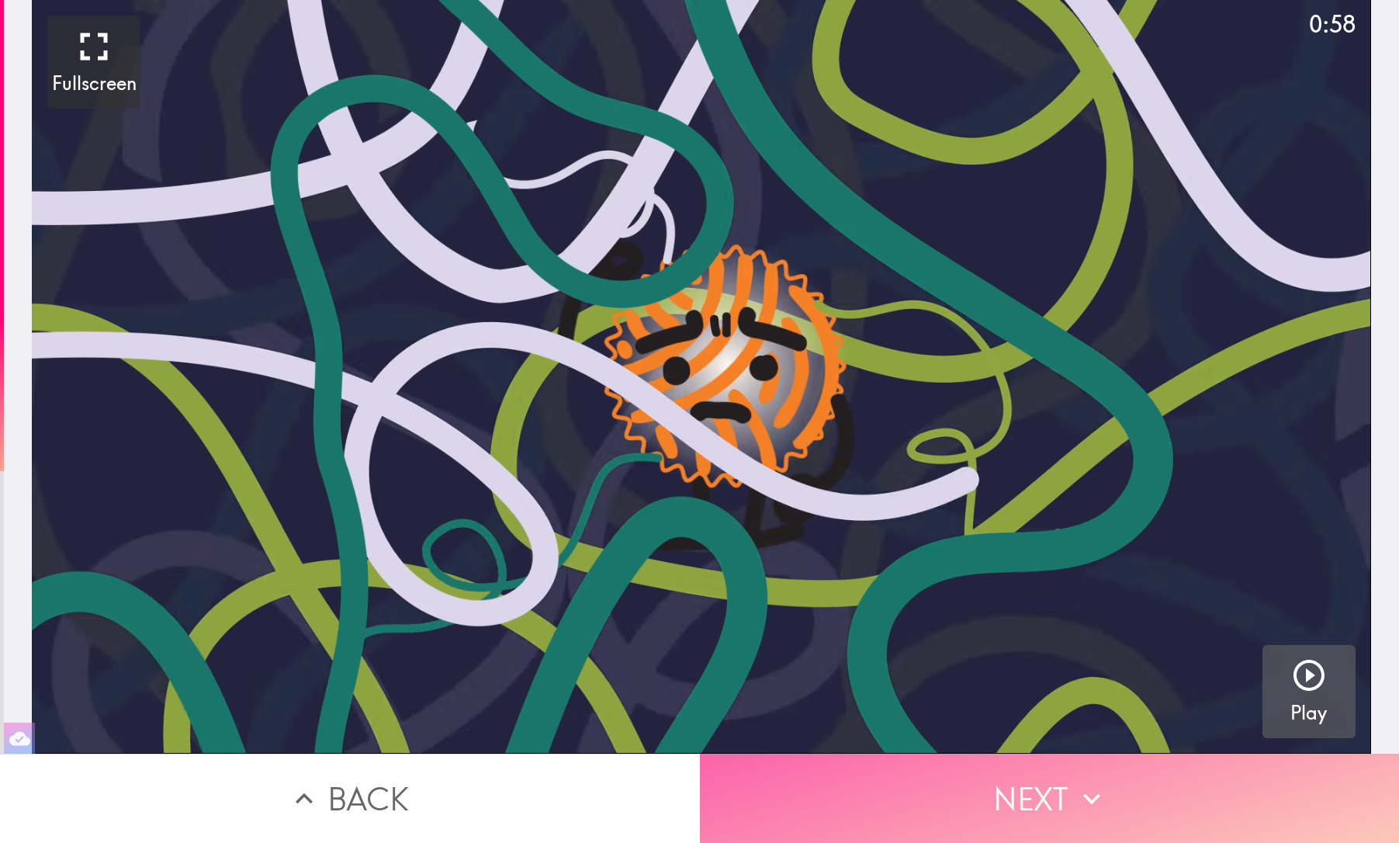
click at [1164, 774] on button "Next" at bounding box center [1050, 798] width 700 height 89
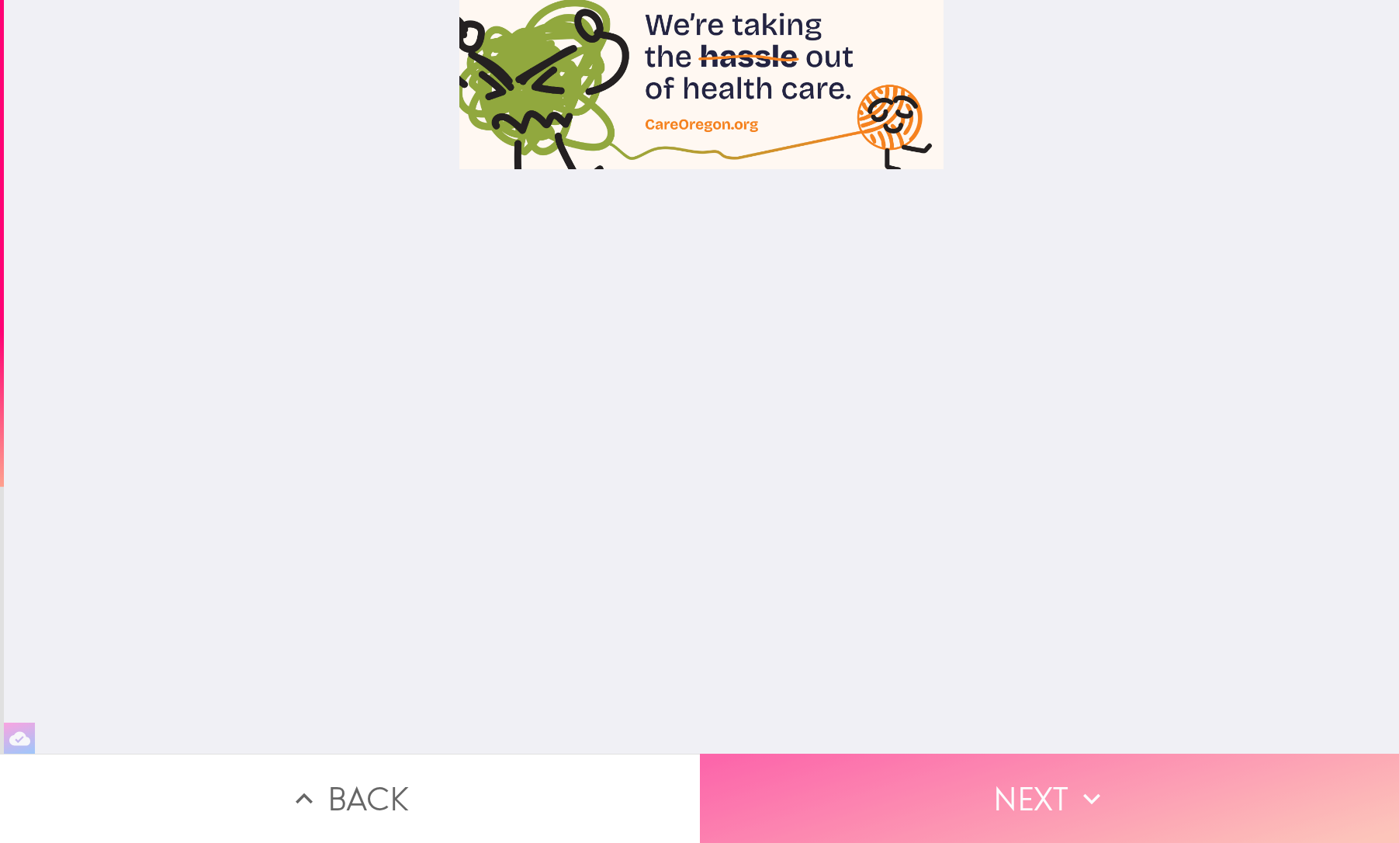
click at [1164, 774] on button "Next" at bounding box center [1050, 798] width 700 height 89
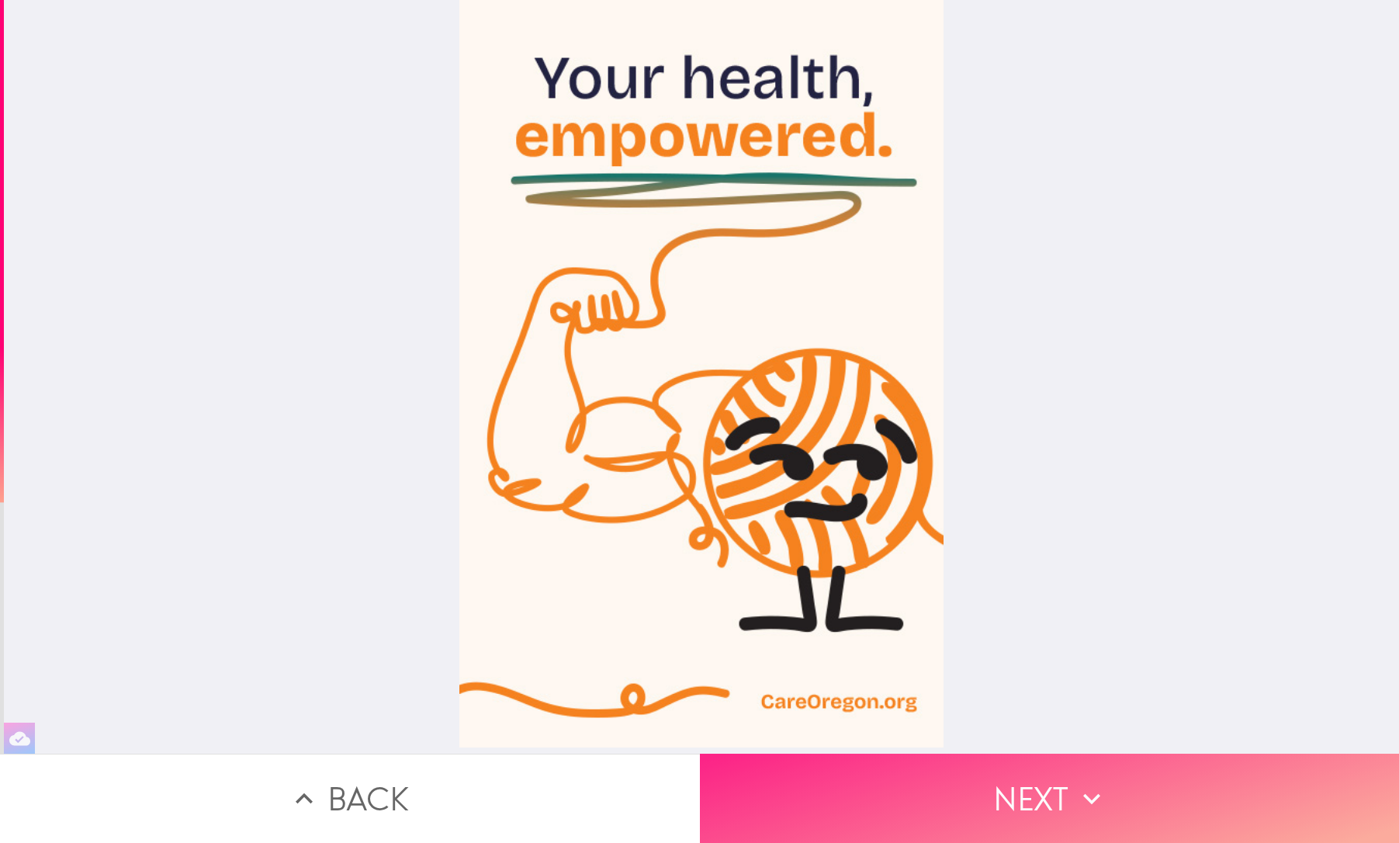
click at [1164, 774] on button "Next" at bounding box center [1050, 798] width 700 height 89
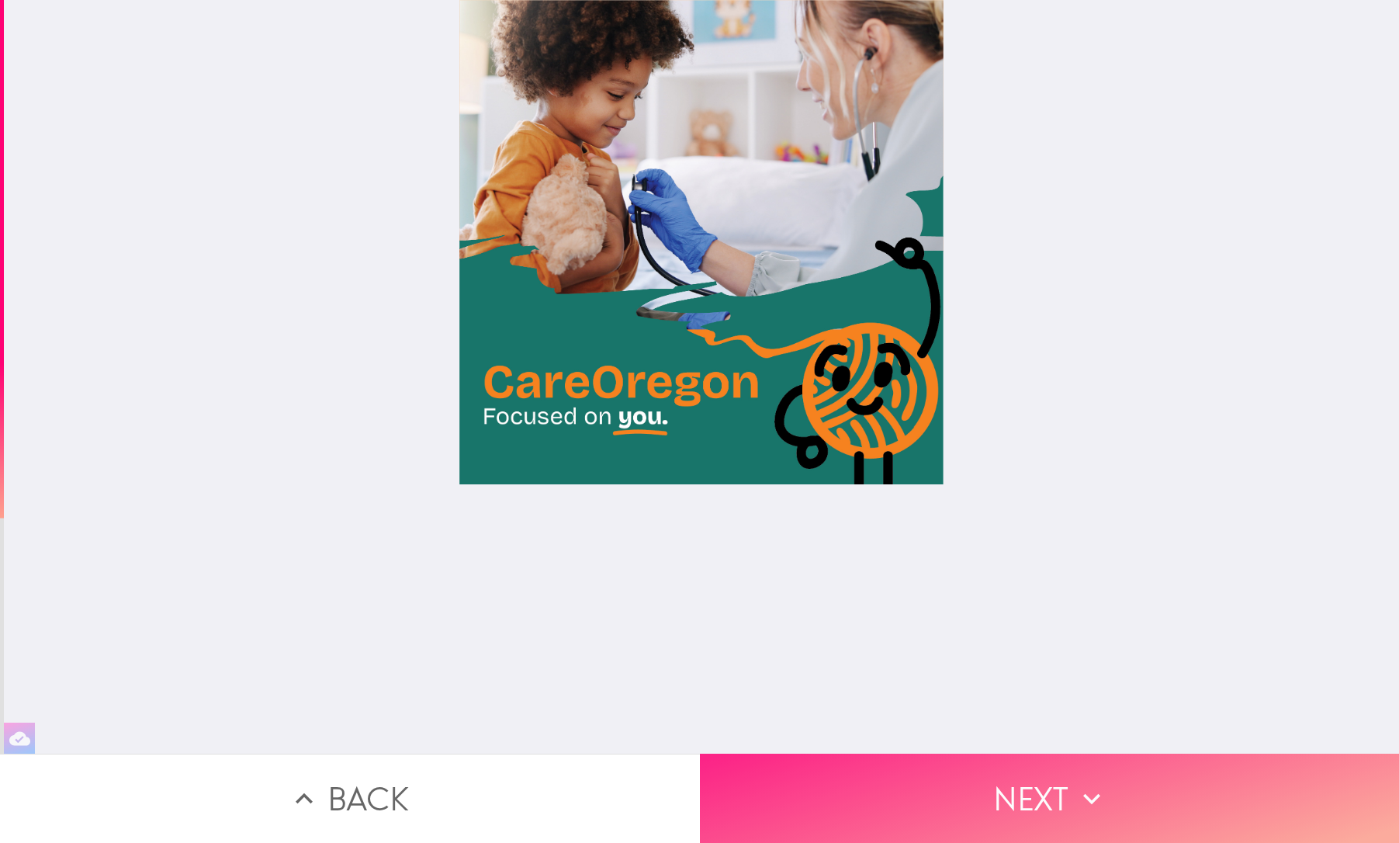
click at [1164, 774] on button "Next" at bounding box center [1050, 798] width 700 height 89
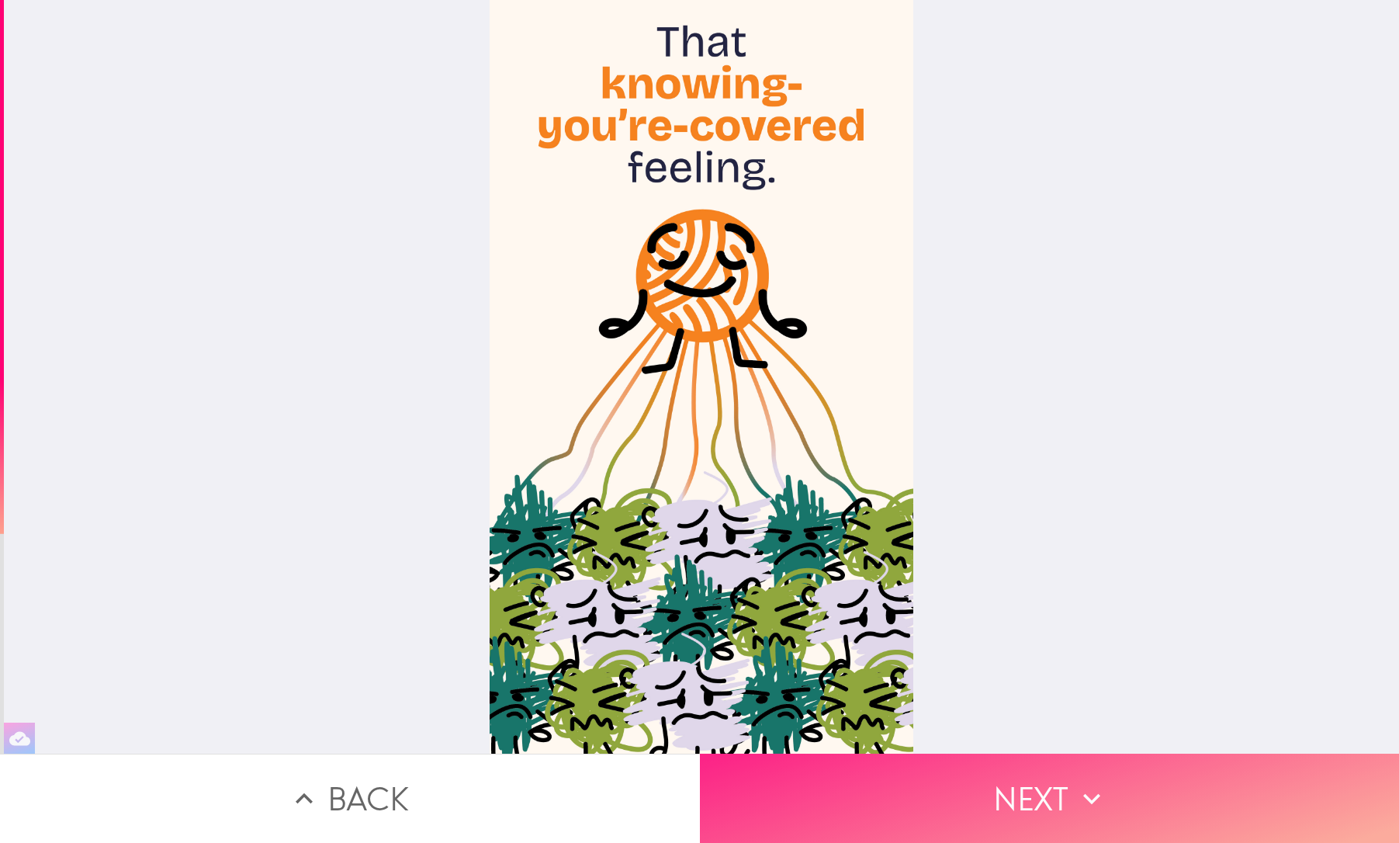
click at [1164, 774] on button "Next" at bounding box center [1050, 798] width 700 height 89
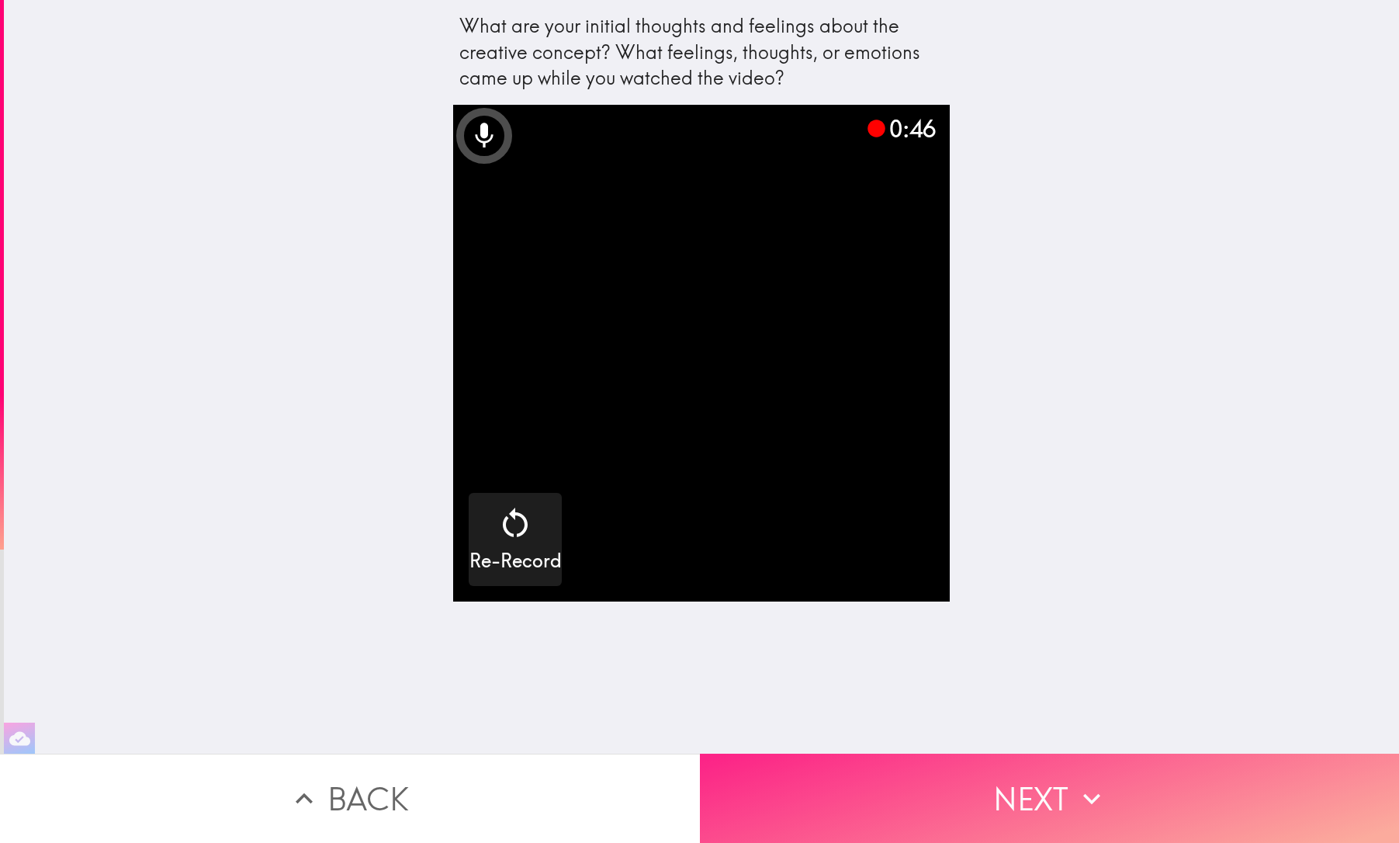
click at [1164, 774] on button "Next" at bounding box center [1050, 798] width 700 height 89
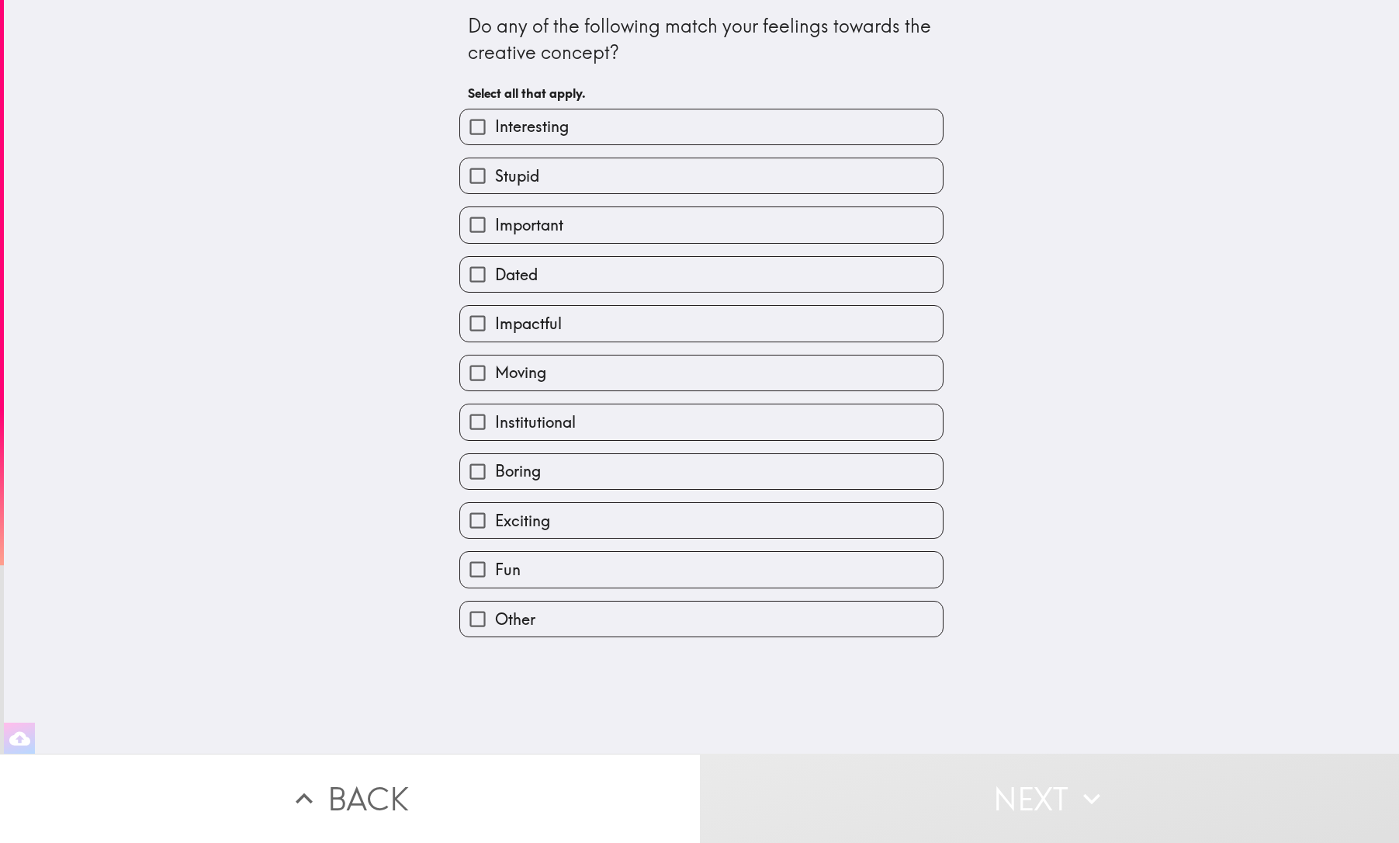
click at [578, 123] on label "Interesting" at bounding box center [701, 126] width 483 height 35
click at [495, 123] on input "Interesting" at bounding box center [477, 126] width 35 height 35
checkbox input "true"
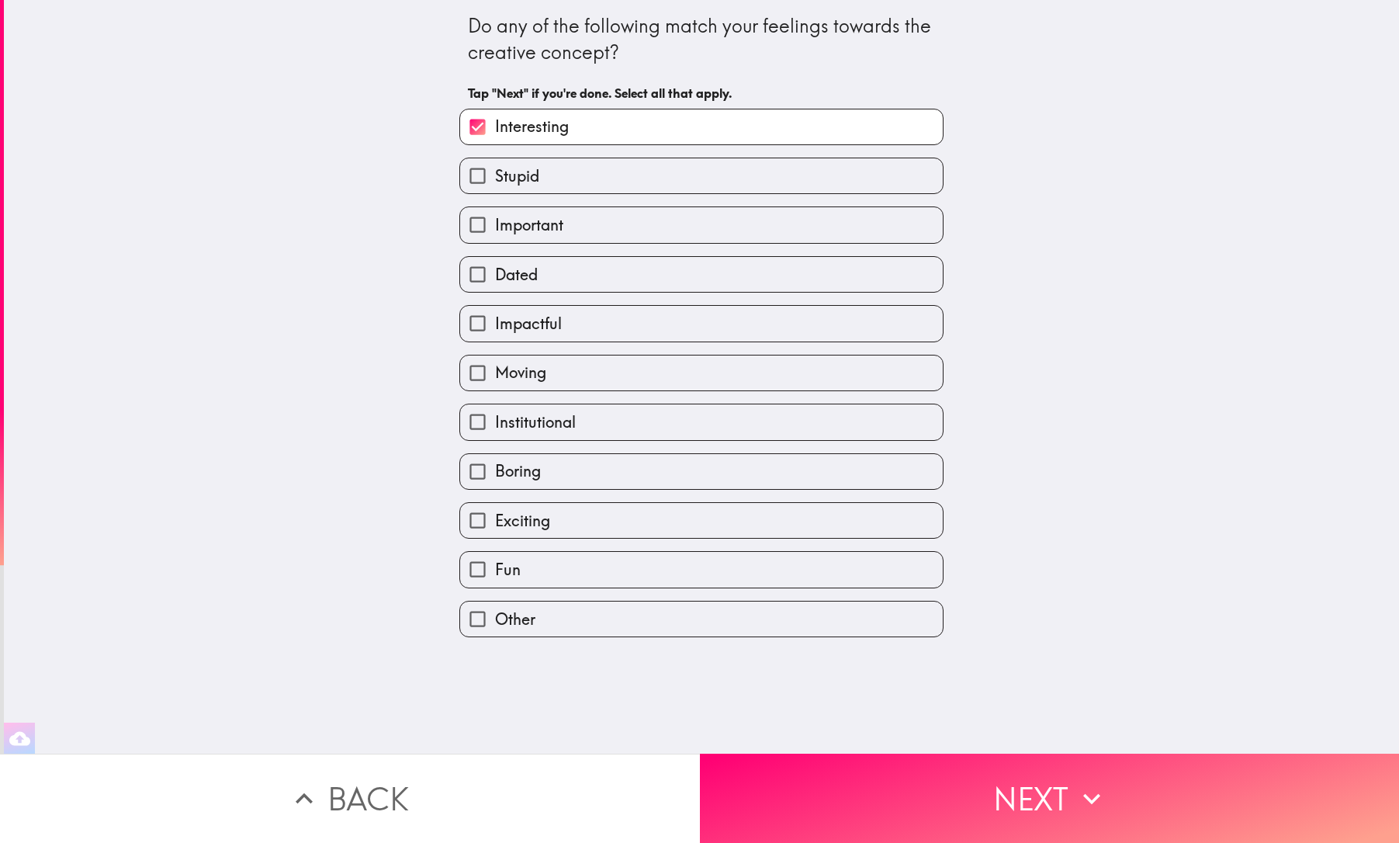
click at [545, 232] on span "Important" at bounding box center [529, 225] width 68 height 22
click at [495, 232] on input "Important" at bounding box center [477, 224] width 35 height 35
checkbox input "true"
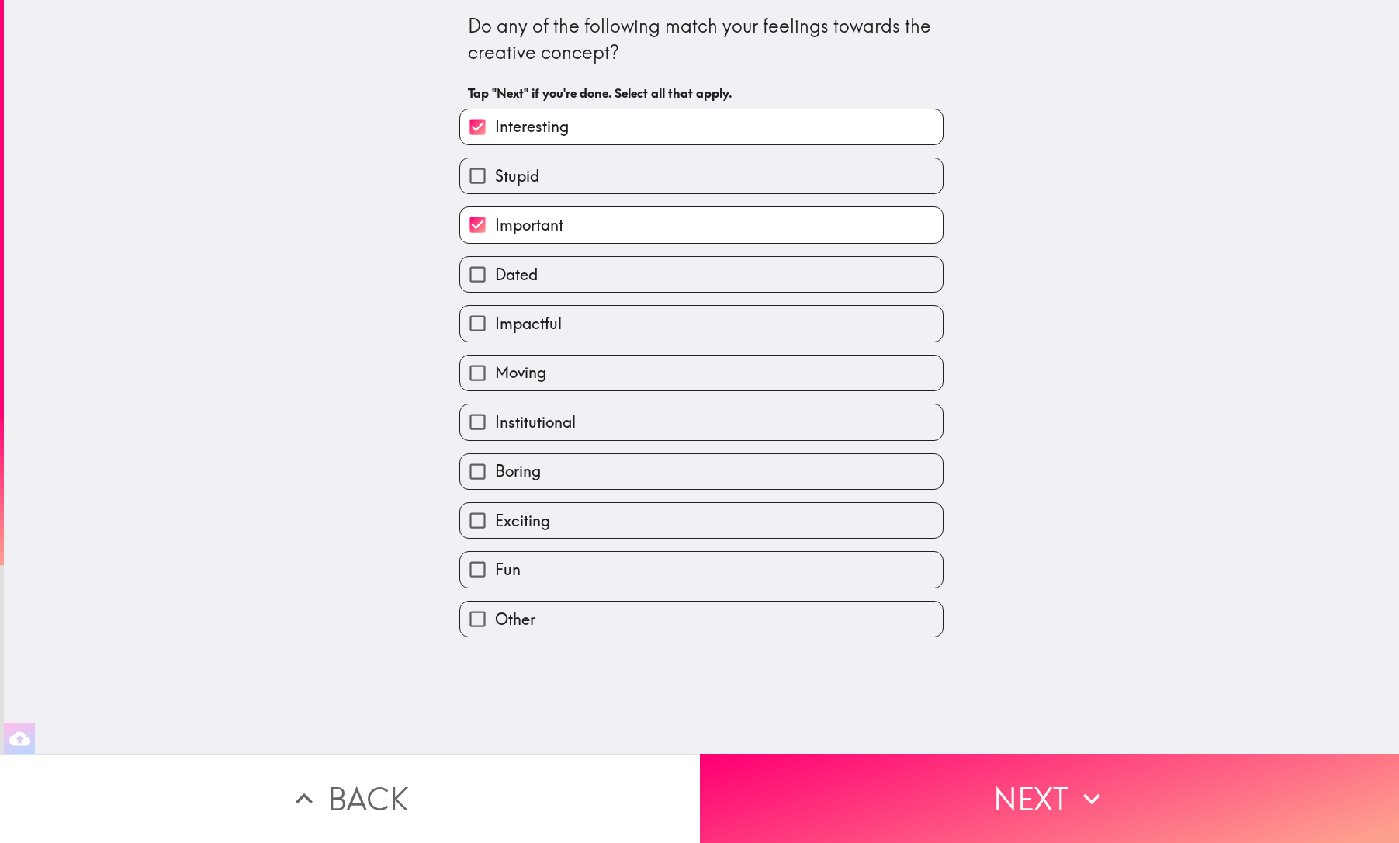
click at [546, 327] on span "Impactful" at bounding box center [528, 324] width 67 height 22
click at [495, 327] on input "Impactful" at bounding box center [477, 323] width 35 height 35
checkbox input "true"
click at [530, 375] on span "Moving" at bounding box center [520, 373] width 51 height 22
click at [495, 375] on input "Moving" at bounding box center [477, 372] width 35 height 35
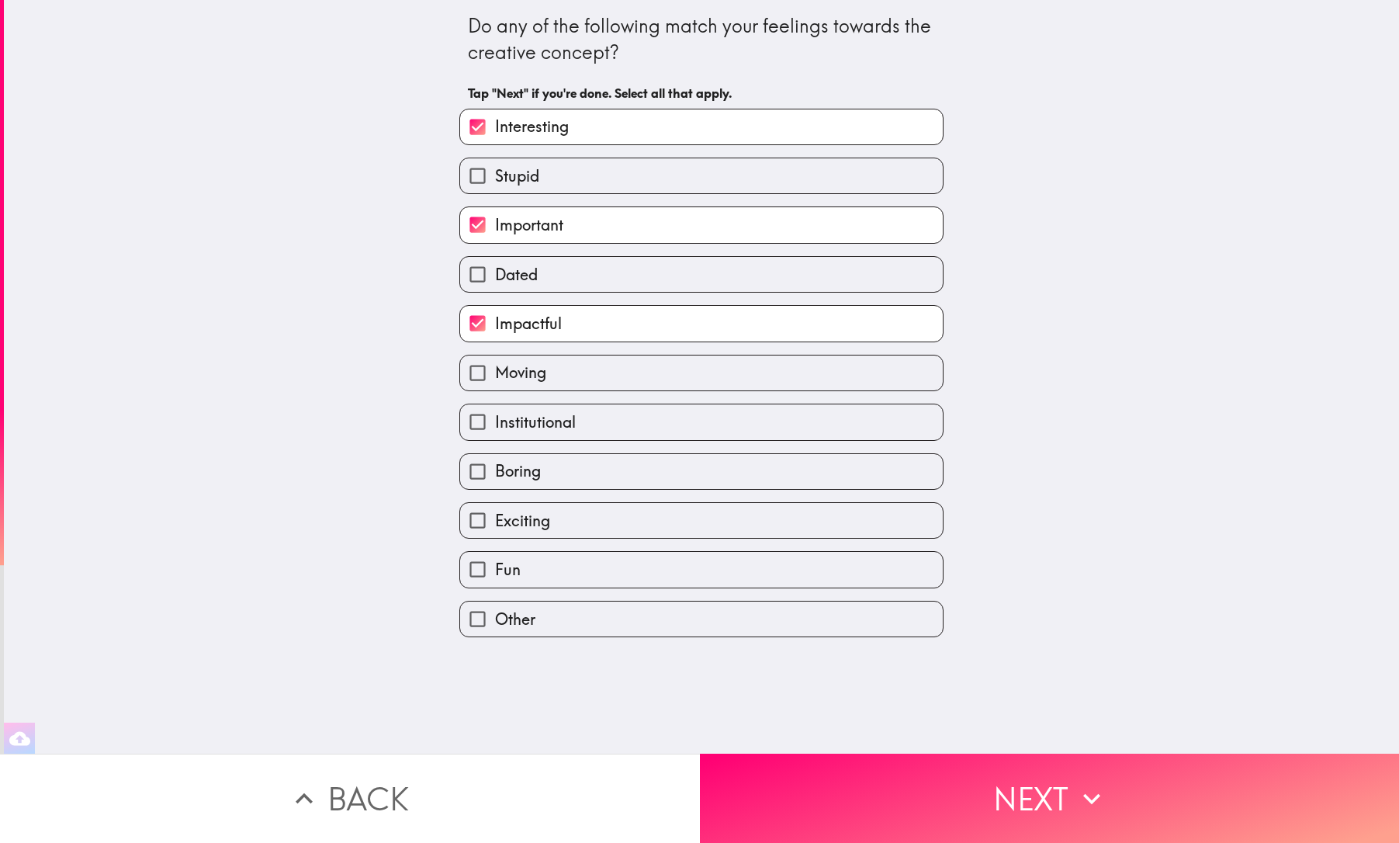
checkbox input "true"
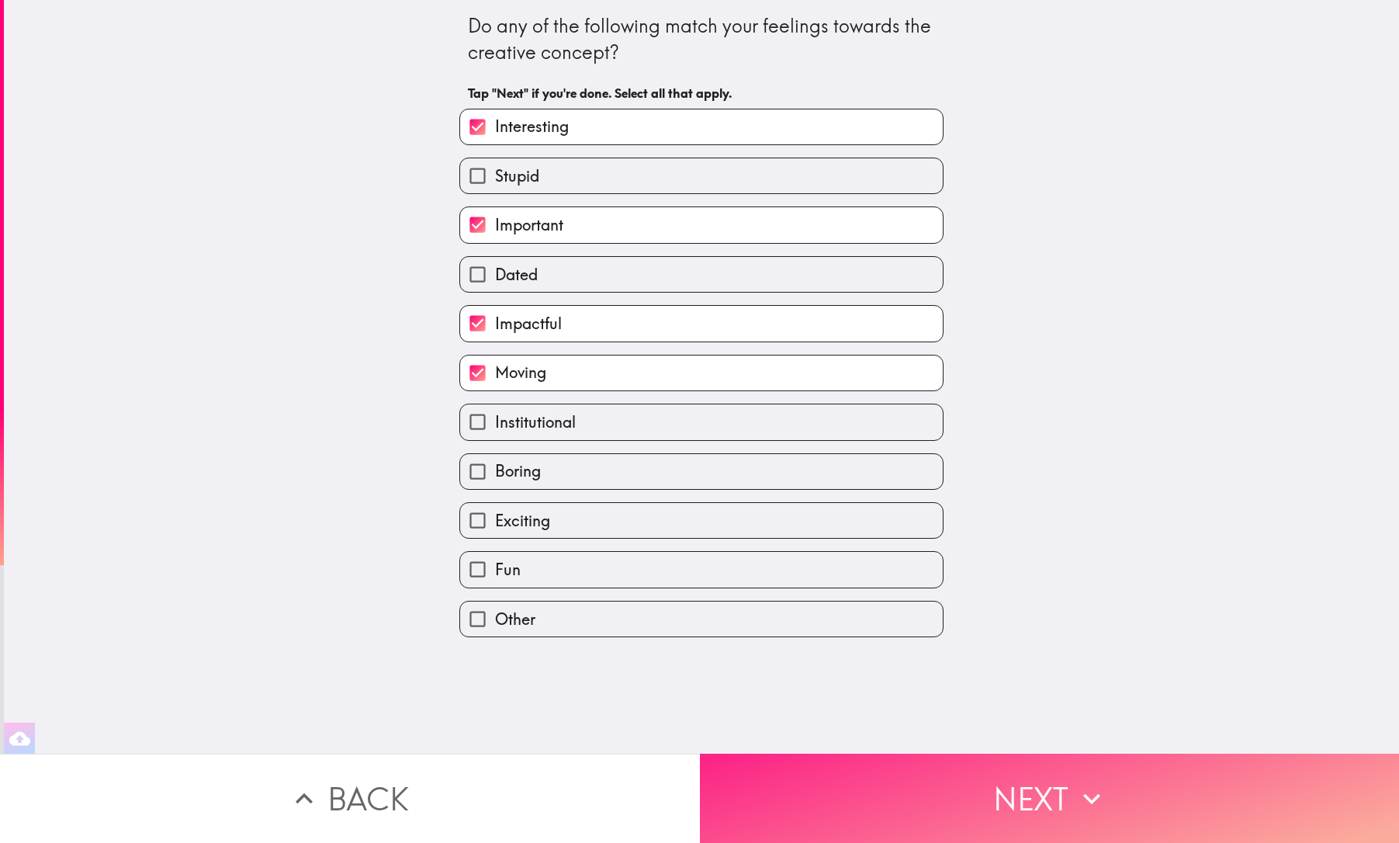
click at [928, 793] on button "Next" at bounding box center [1050, 798] width 700 height 89
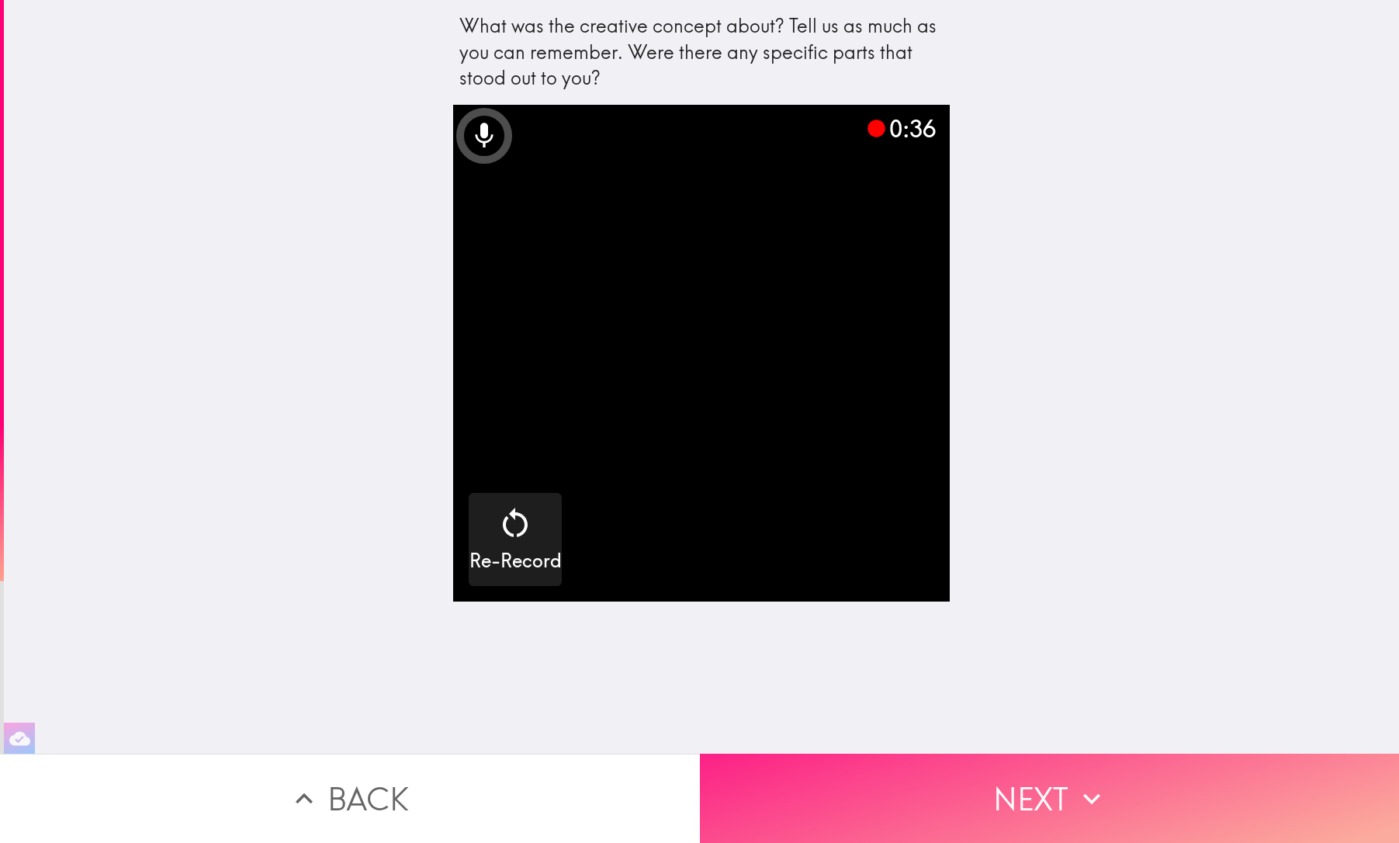
click at [928, 793] on button "Next" at bounding box center [1050, 798] width 700 height 89
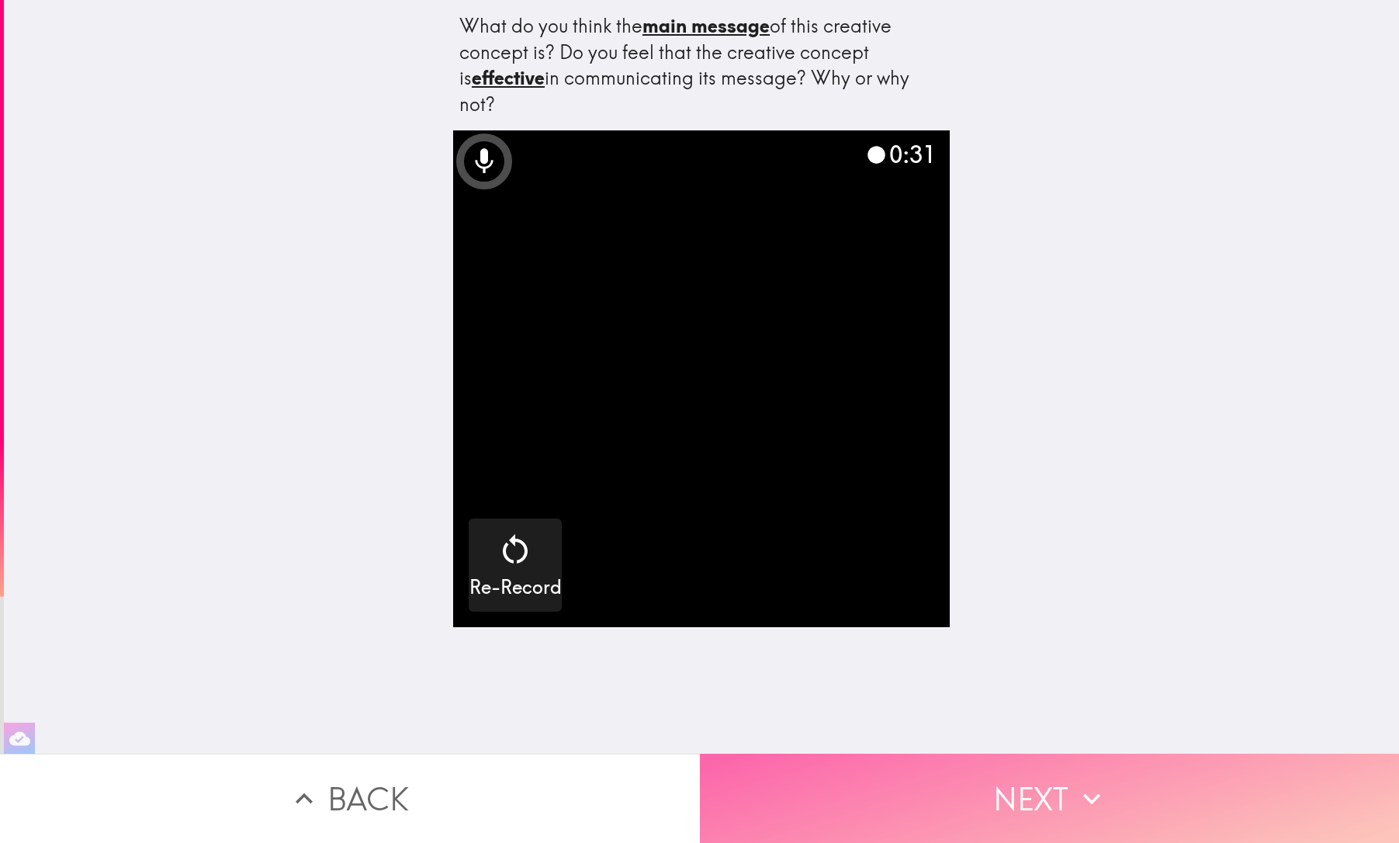
click at [928, 793] on button "Next" at bounding box center [1050, 798] width 700 height 89
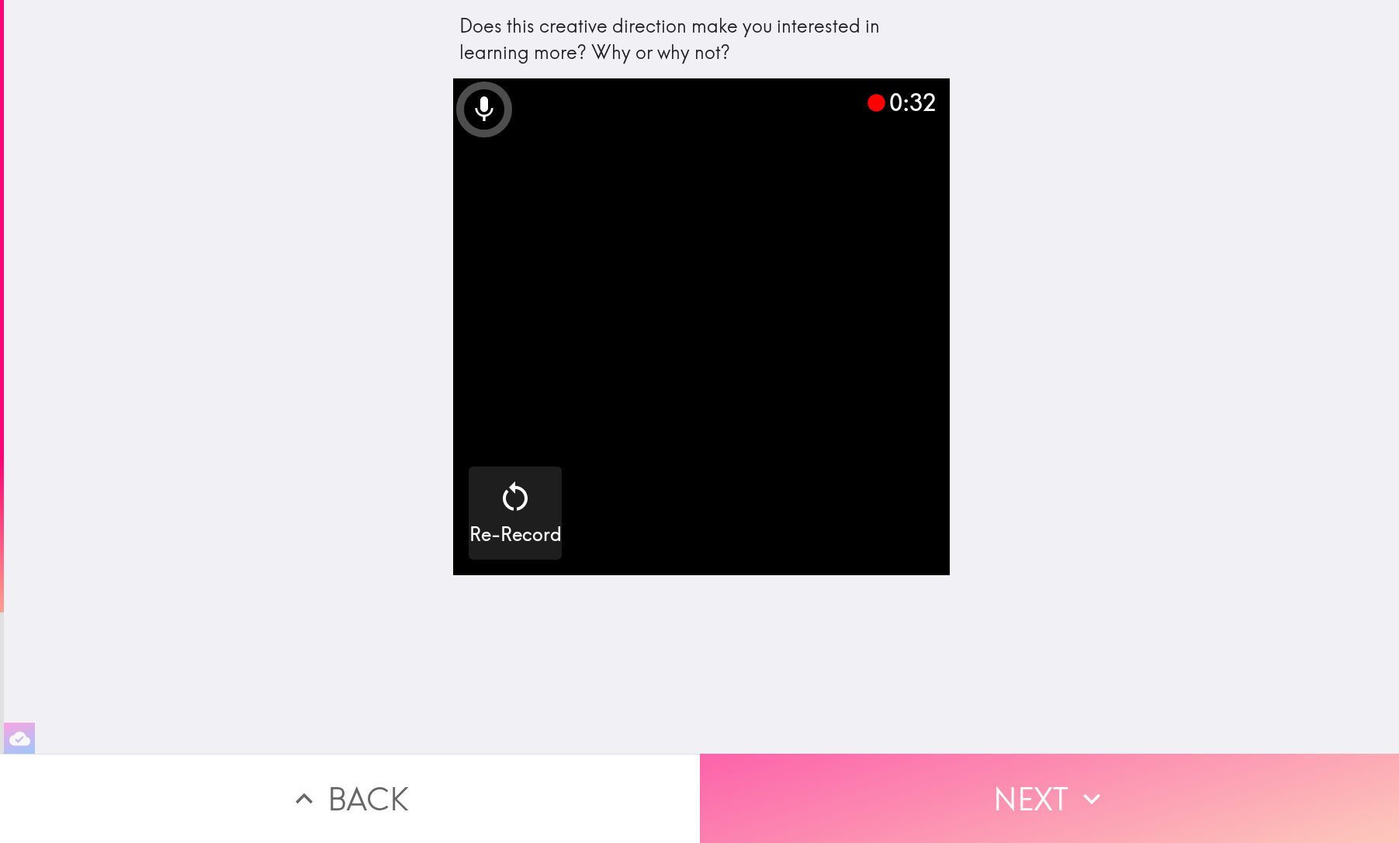
click at [928, 793] on button "Next" at bounding box center [1050, 798] width 700 height 89
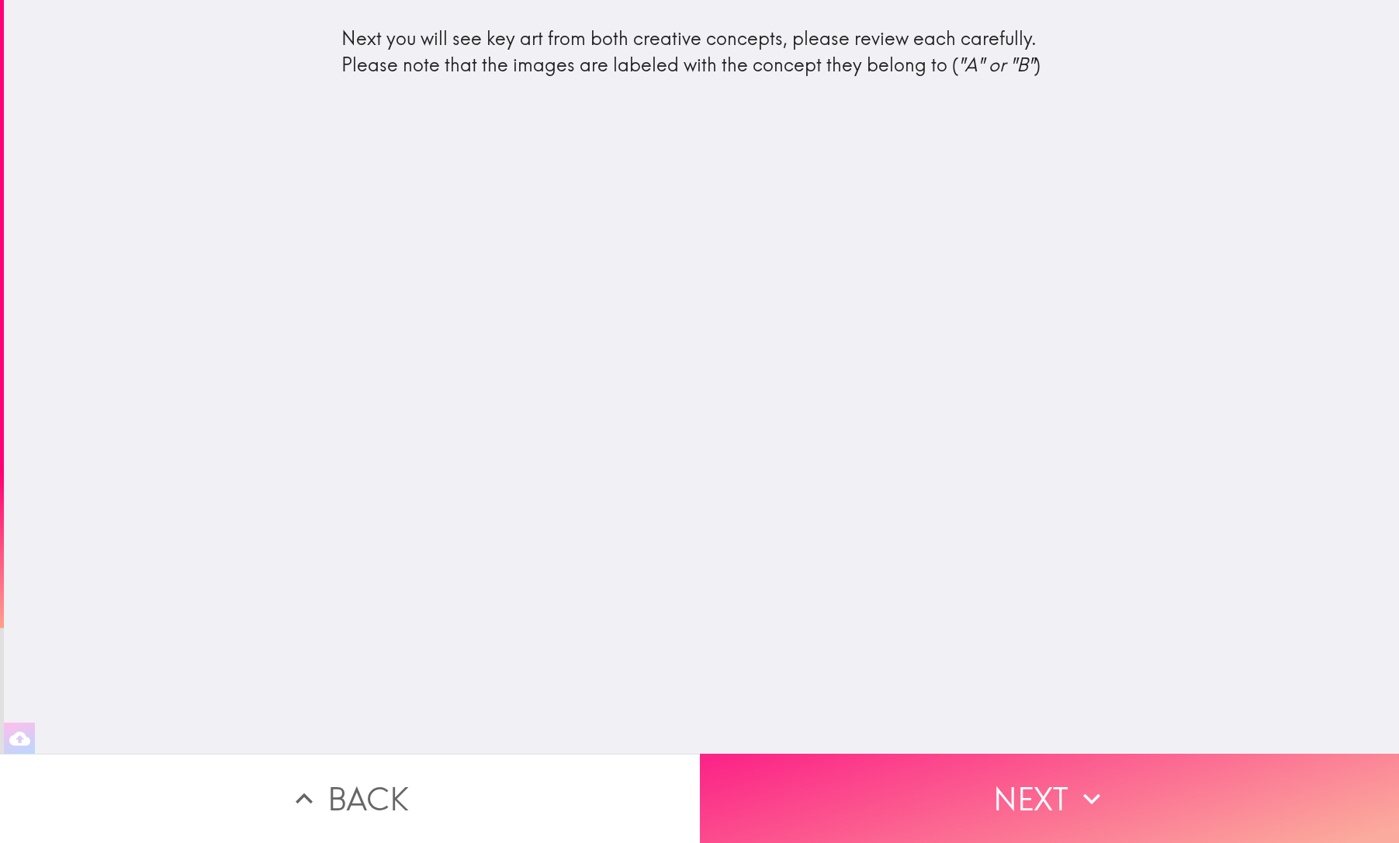
click at [928, 793] on button "Next" at bounding box center [1050, 798] width 700 height 89
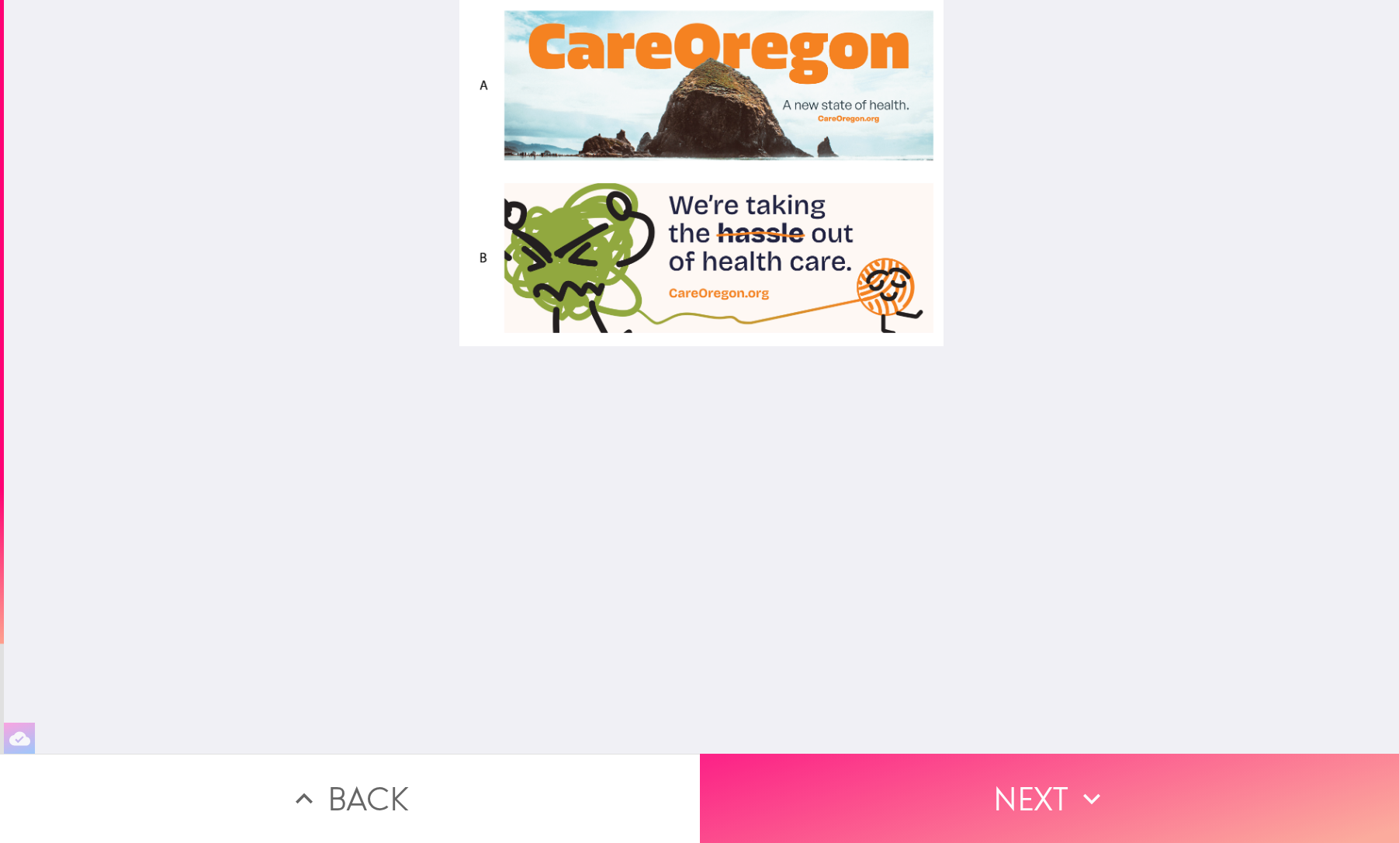
click at [907, 786] on button "Next" at bounding box center [1050, 798] width 700 height 89
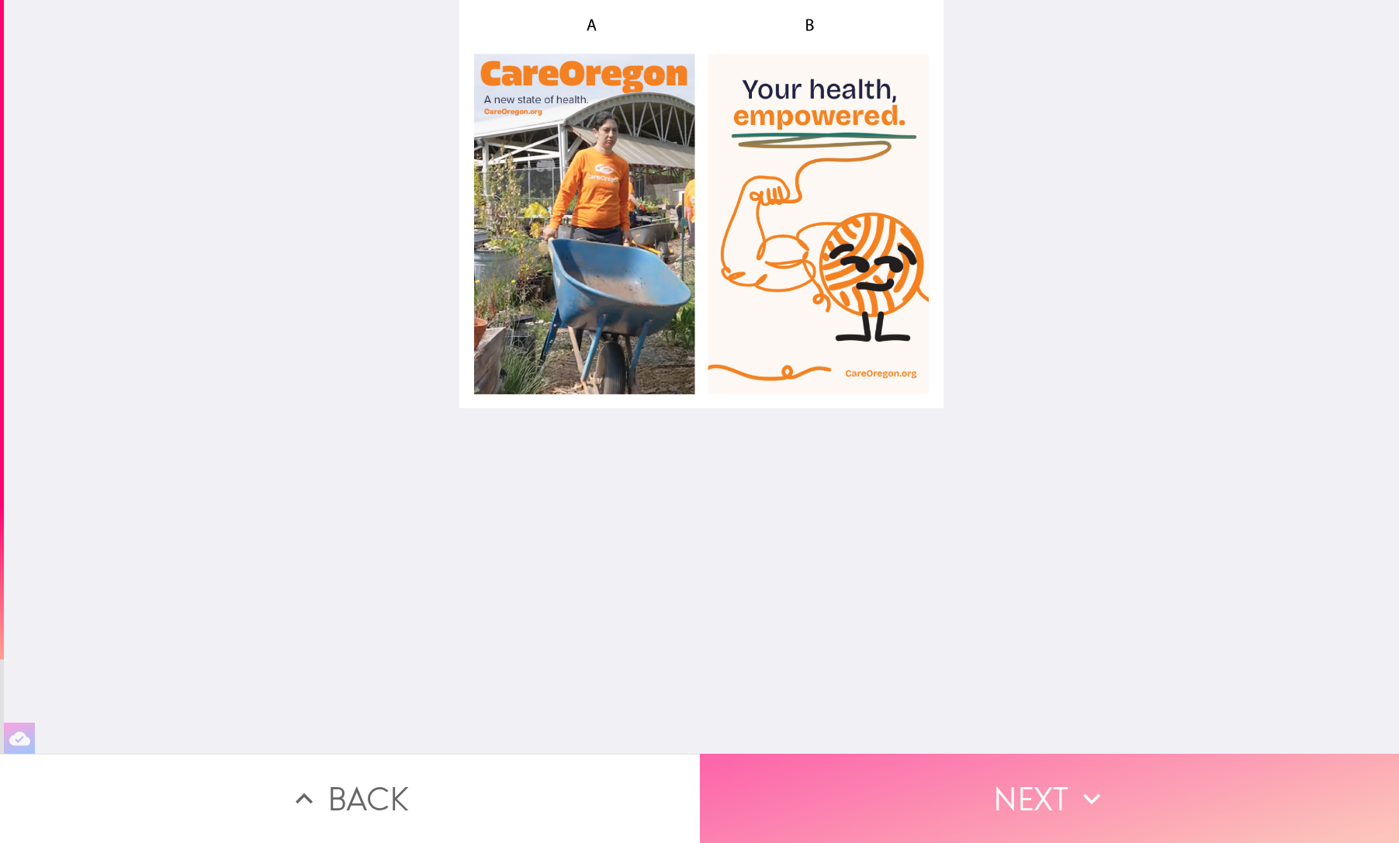
click at [907, 786] on button "Next" at bounding box center [1050, 798] width 700 height 89
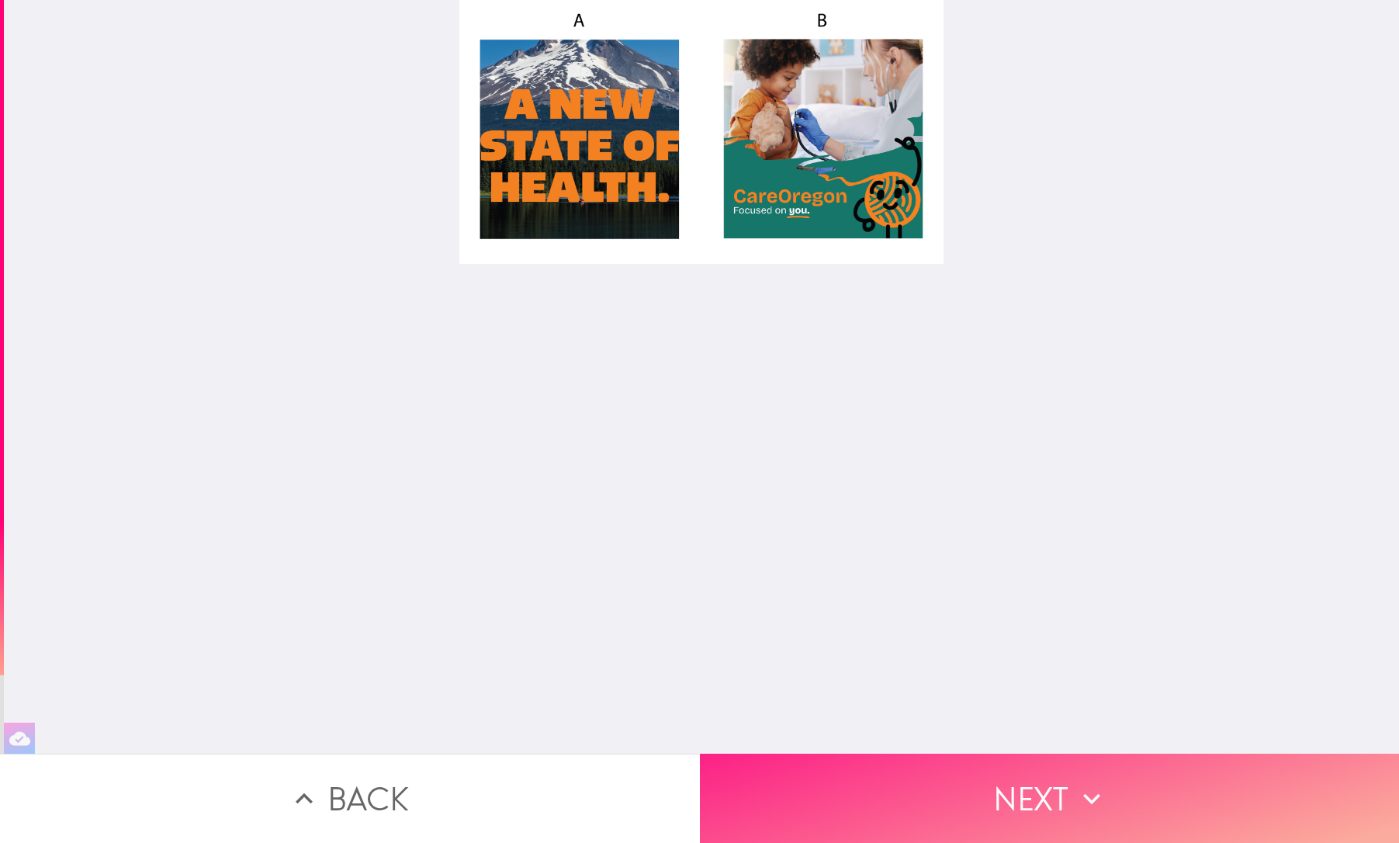
click at [907, 786] on button "Next" at bounding box center [1050, 798] width 700 height 89
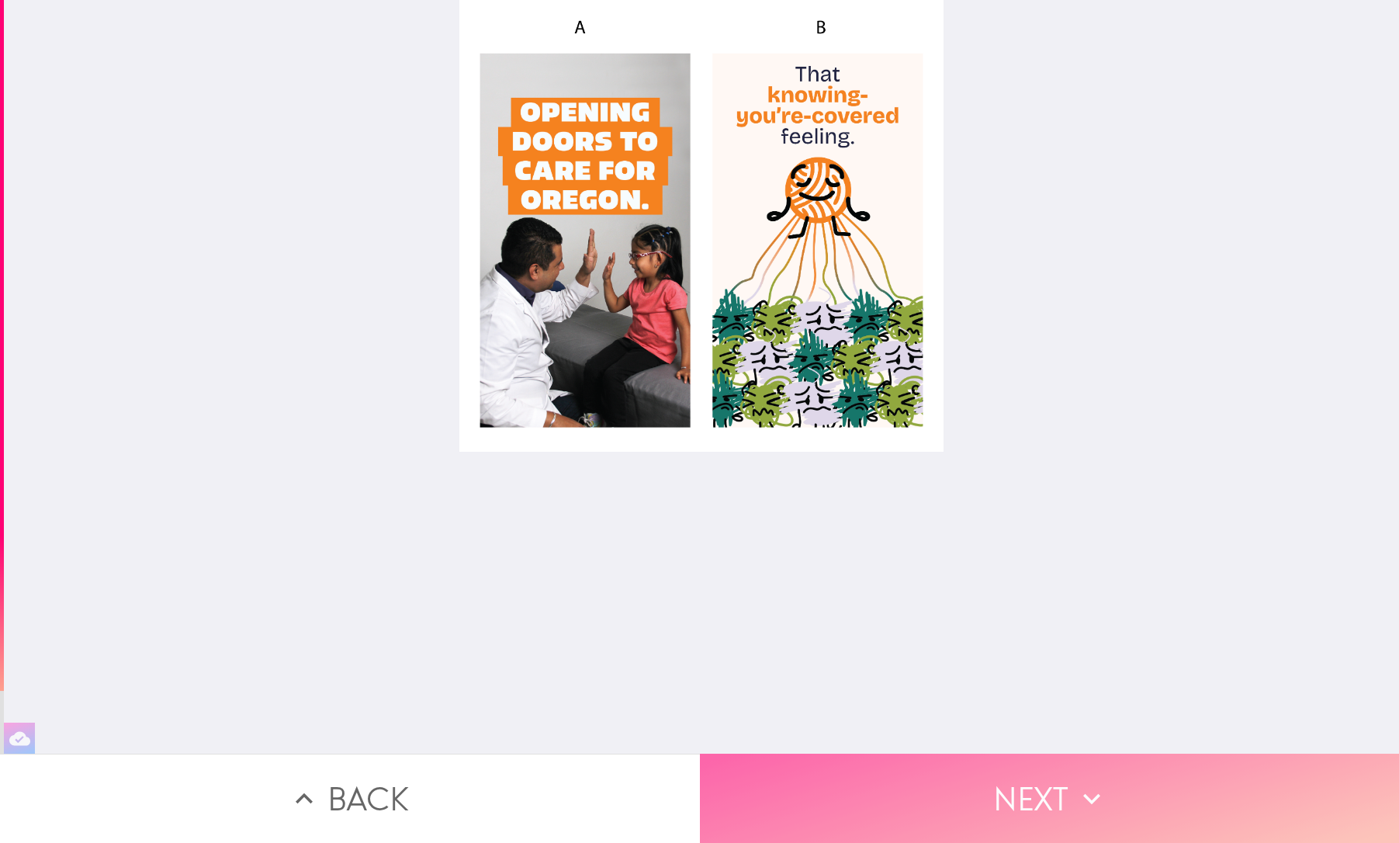
click at [907, 786] on button "Next" at bounding box center [1050, 798] width 700 height 89
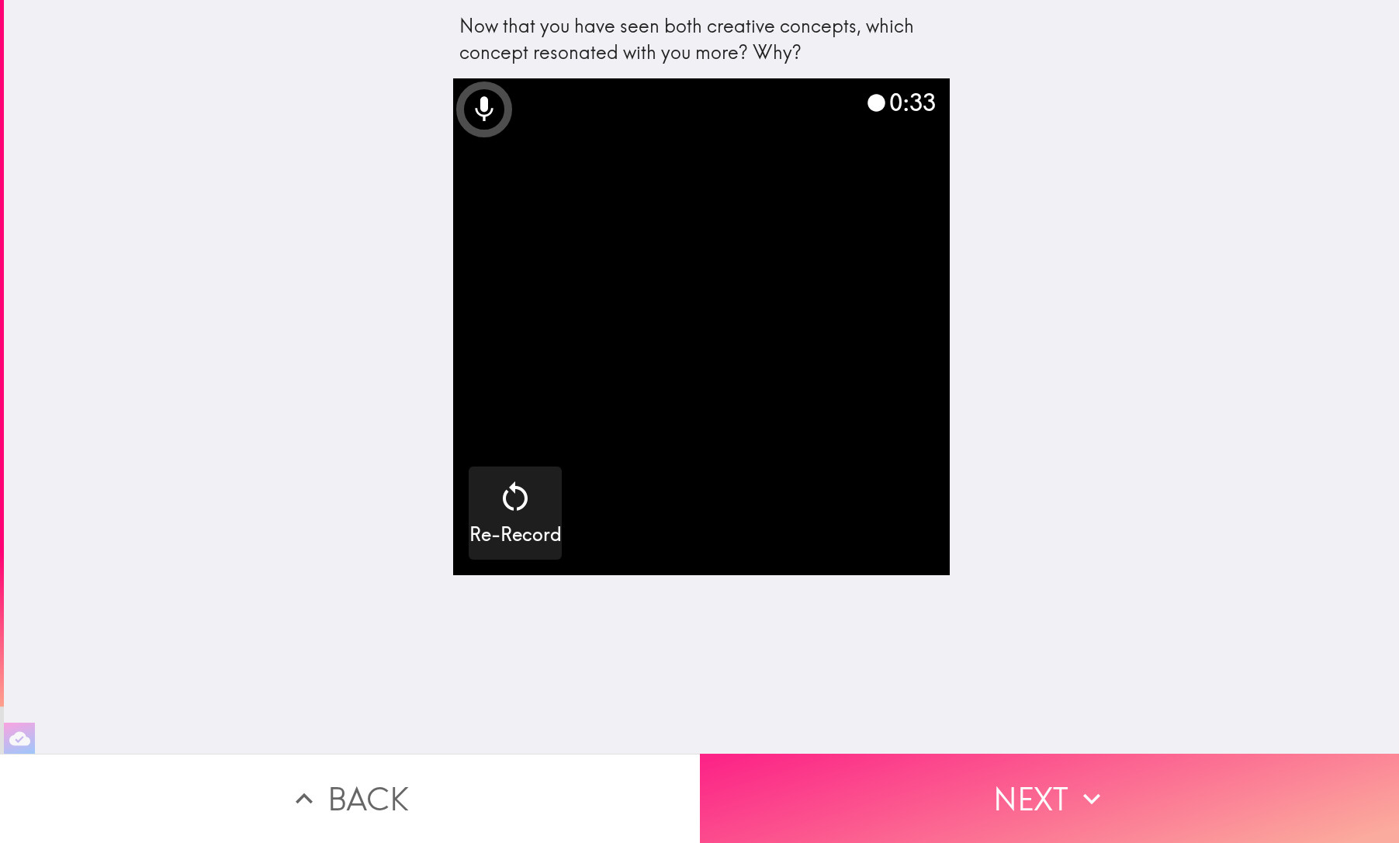
click at [907, 786] on button "Next" at bounding box center [1050, 798] width 700 height 89
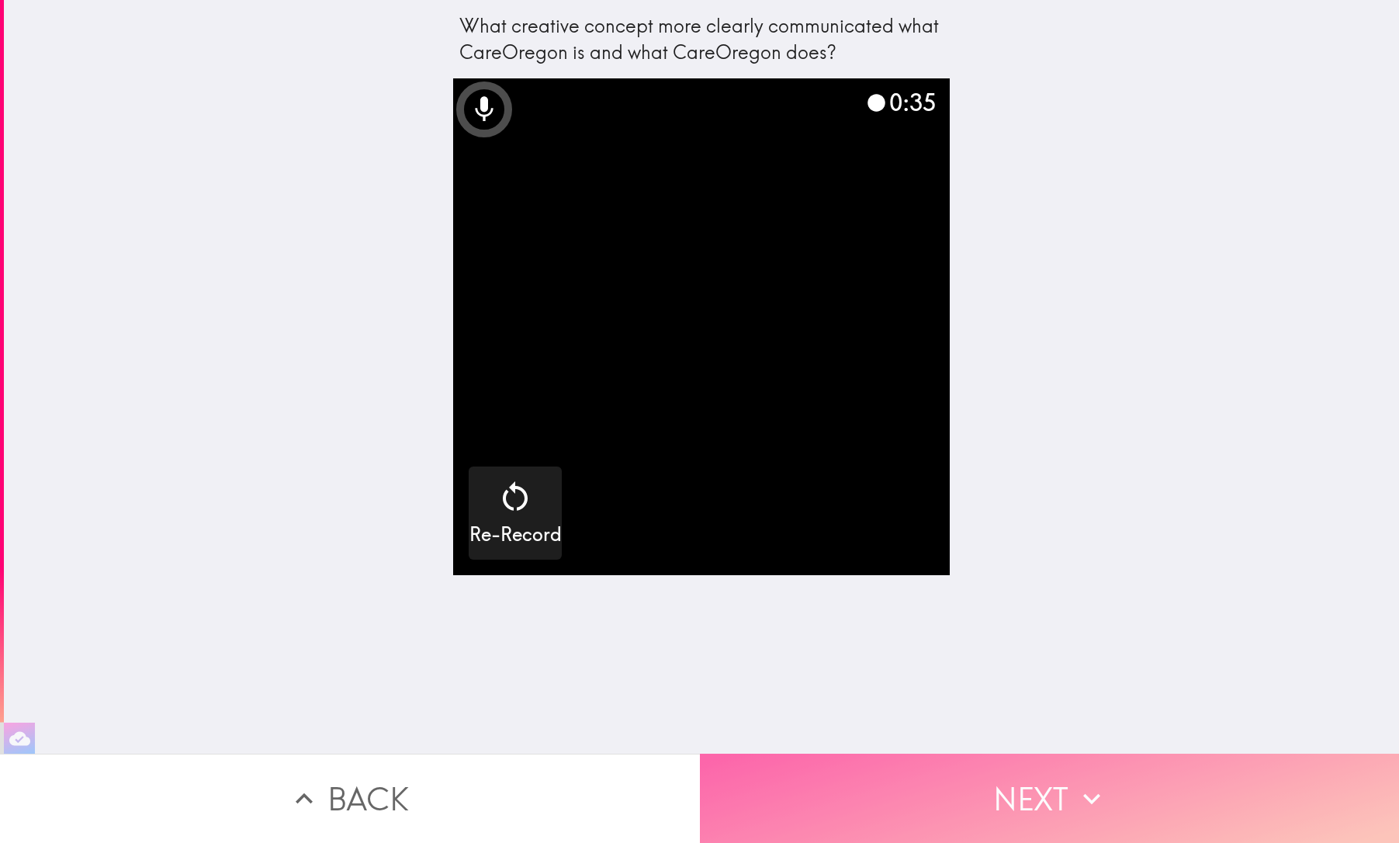
click at [907, 786] on button "Next" at bounding box center [1050, 798] width 700 height 89
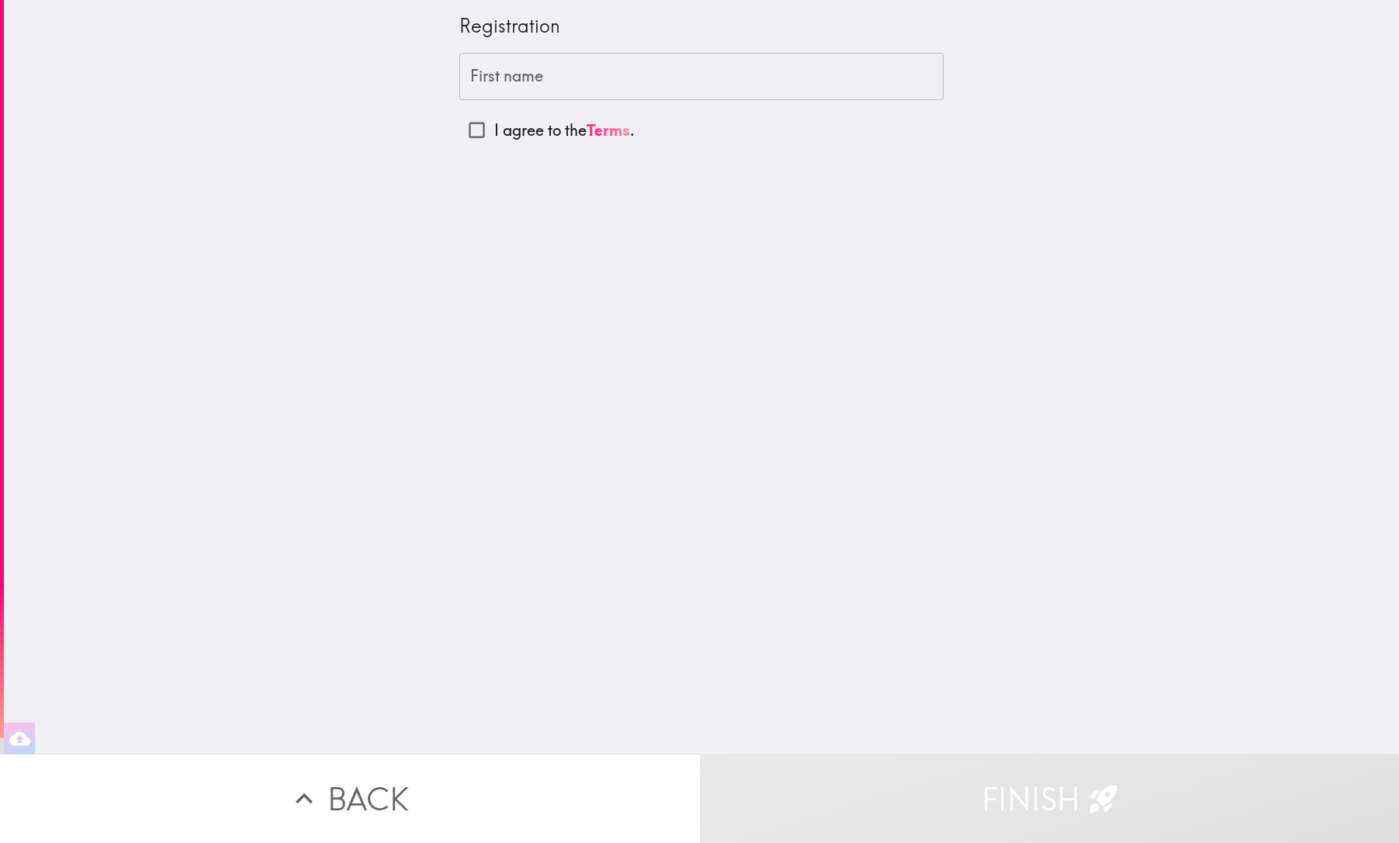
click at [636, 116] on label "I agree to the Terms ." at bounding box center [701, 130] width 484 height 35
click at [494, 116] on input "I agree to the Terms ." at bounding box center [476, 130] width 35 height 35
checkbox input "true"
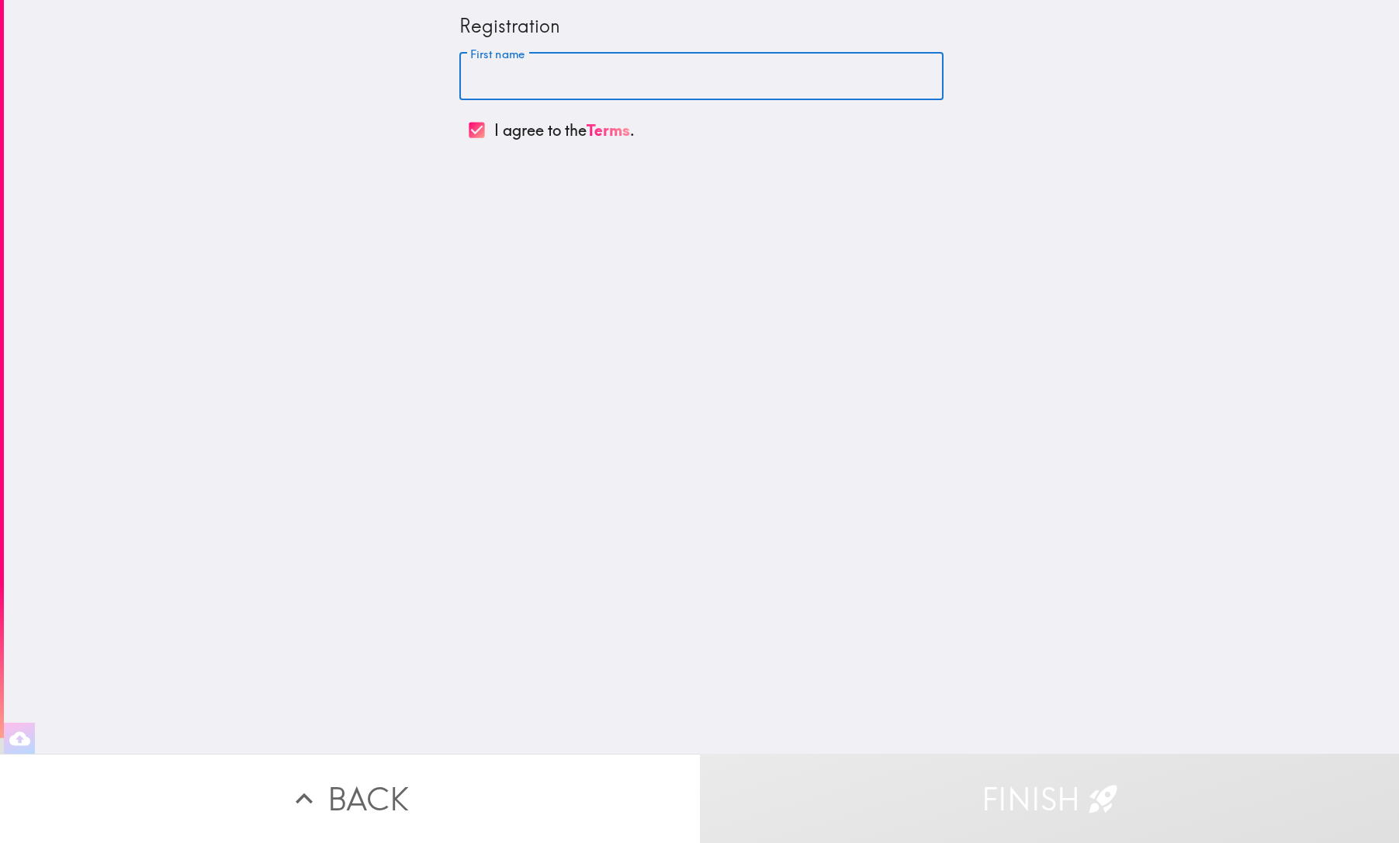
click at [625, 85] on input "First name" at bounding box center [701, 77] width 484 height 48
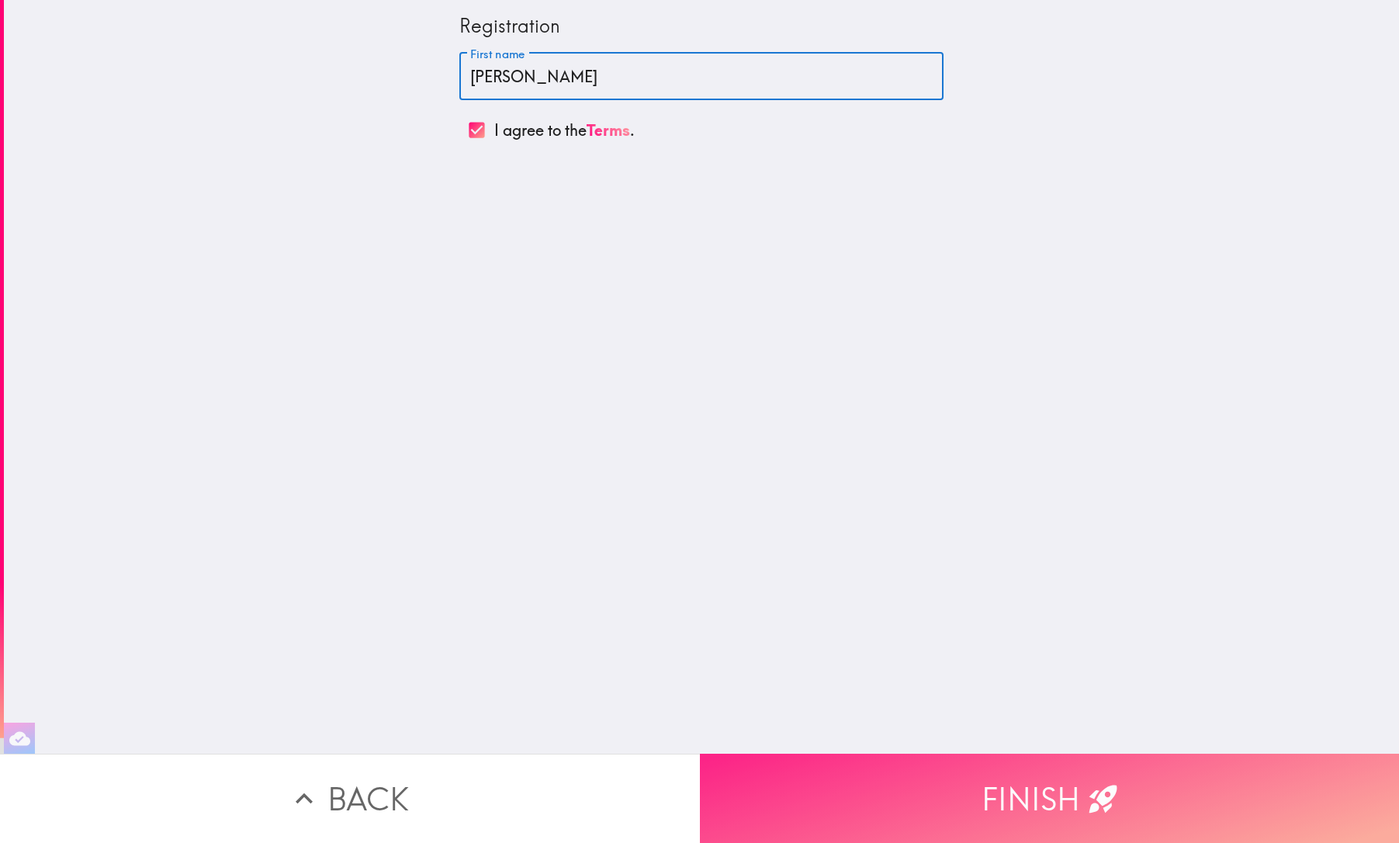
type input "[PERSON_NAME]"
click at [975, 778] on button "Finish" at bounding box center [1050, 798] width 700 height 89
